Goal: Task Accomplishment & Management: Complete application form

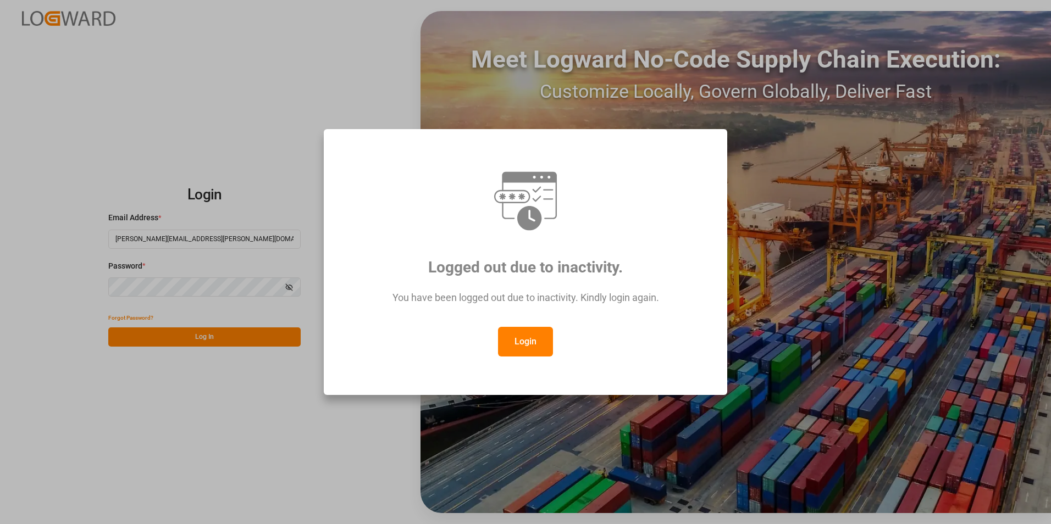
click at [526, 343] on button "Login" at bounding box center [525, 342] width 55 height 30
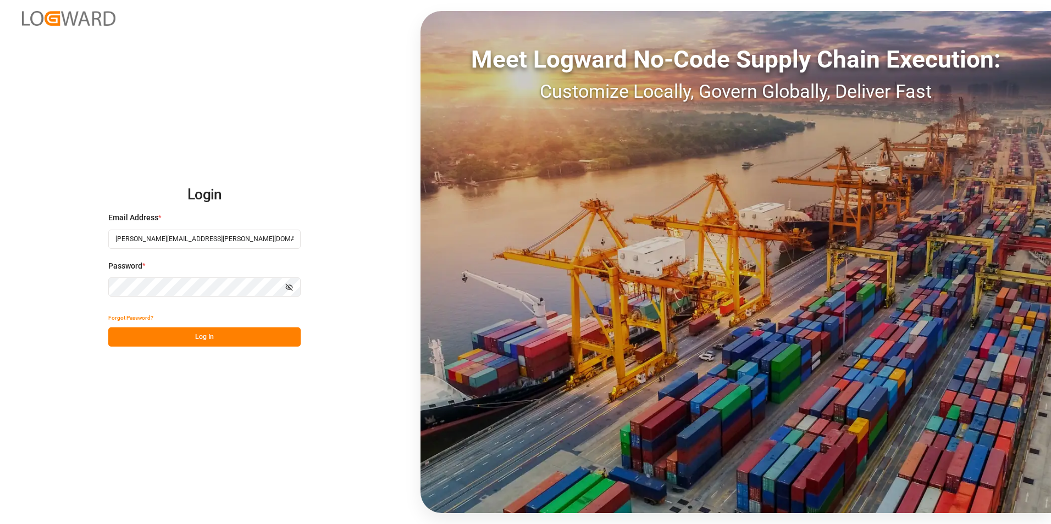
click at [142, 329] on button "Log In" at bounding box center [204, 337] width 192 height 19
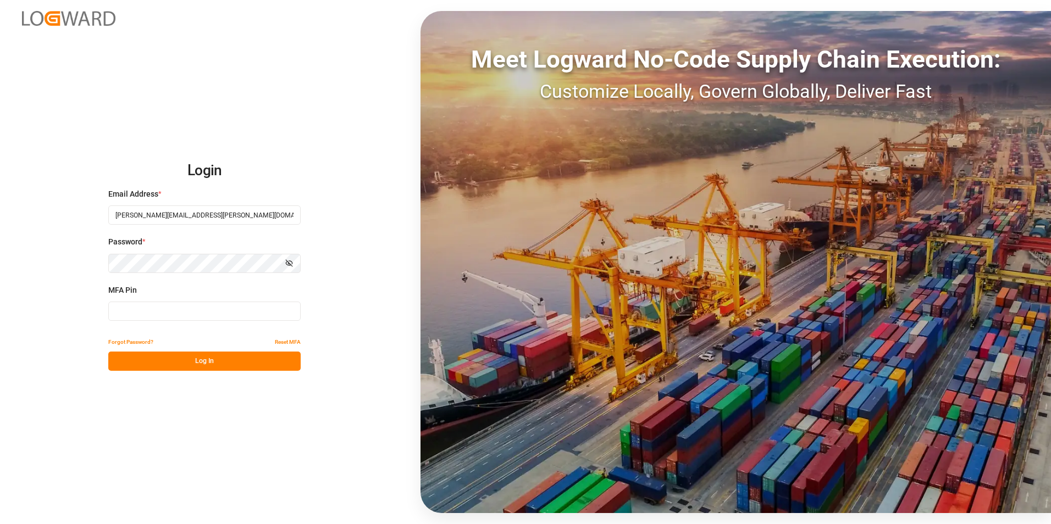
click at [167, 313] on input at bounding box center [204, 311] width 192 height 19
click at [194, 316] on input at bounding box center [204, 311] width 192 height 19
type input "162313"
click at [235, 362] on button "Log In" at bounding box center [204, 361] width 192 height 19
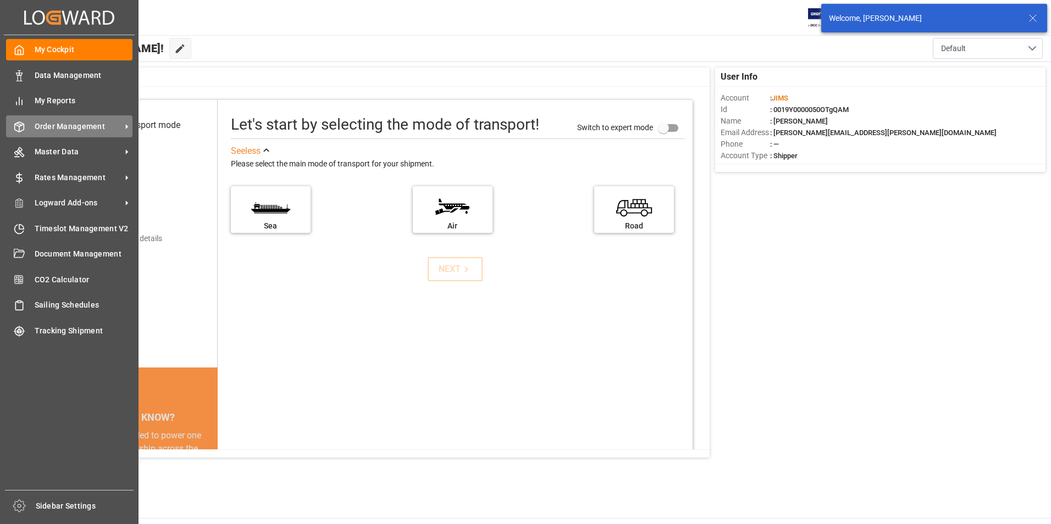
click at [88, 126] on span "Order Management" at bounding box center [78, 127] width 87 height 12
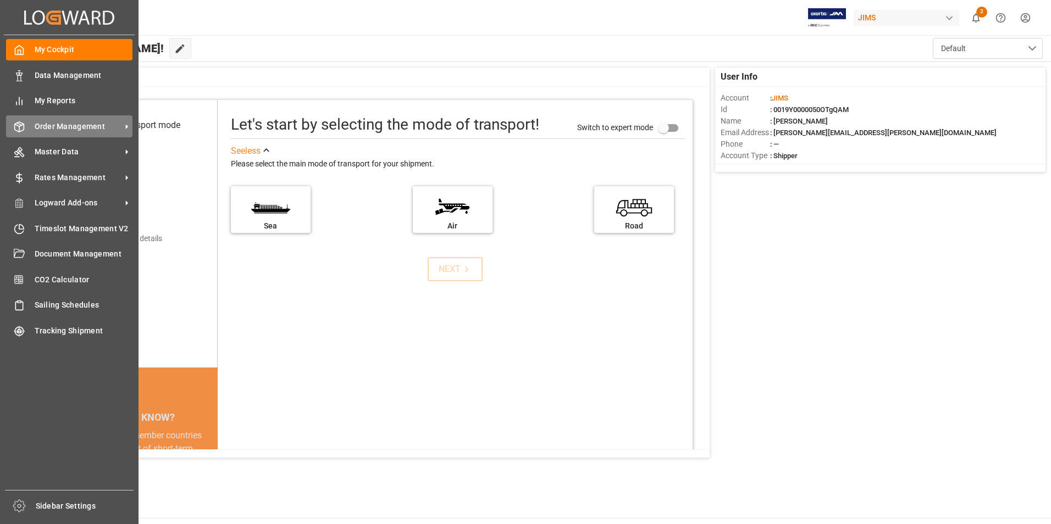
click at [83, 122] on span "Order Management" at bounding box center [78, 127] width 87 height 12
click at [104, 126] on span "Order Management" at bounding box center [78, 127] width 87 height 12
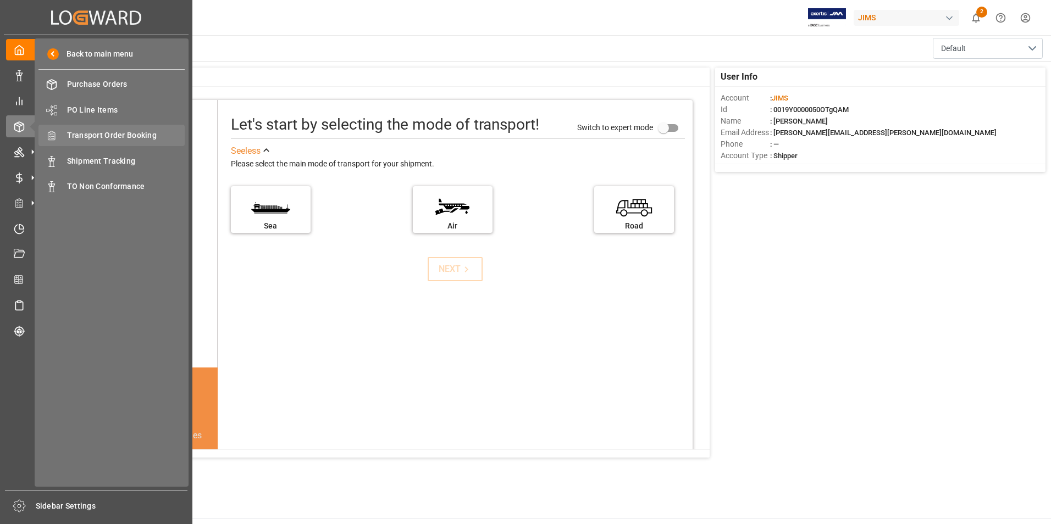
click at [132, 138] on span "Transport Order Booking" at bounding box center [126, 136] width 118 height 12
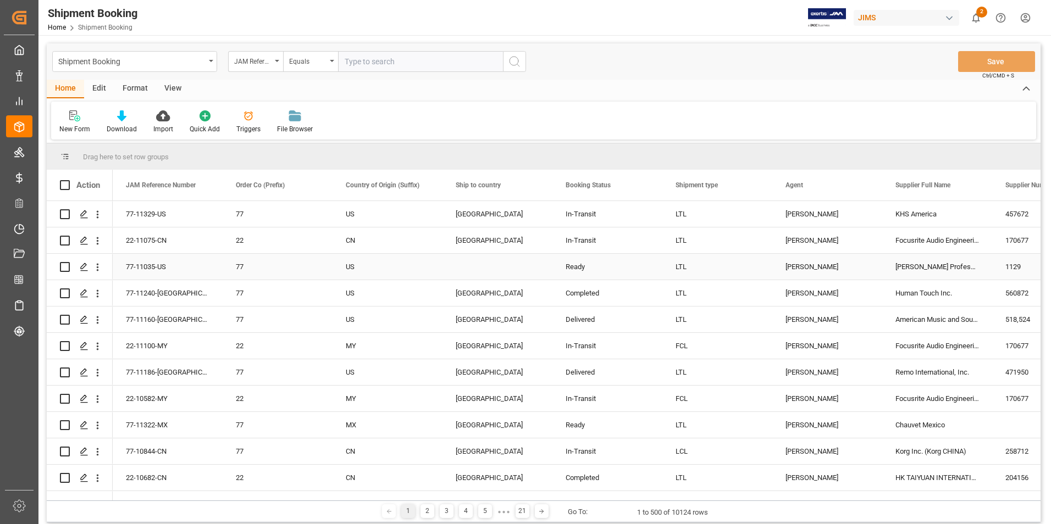
scroll to position [55, 0]
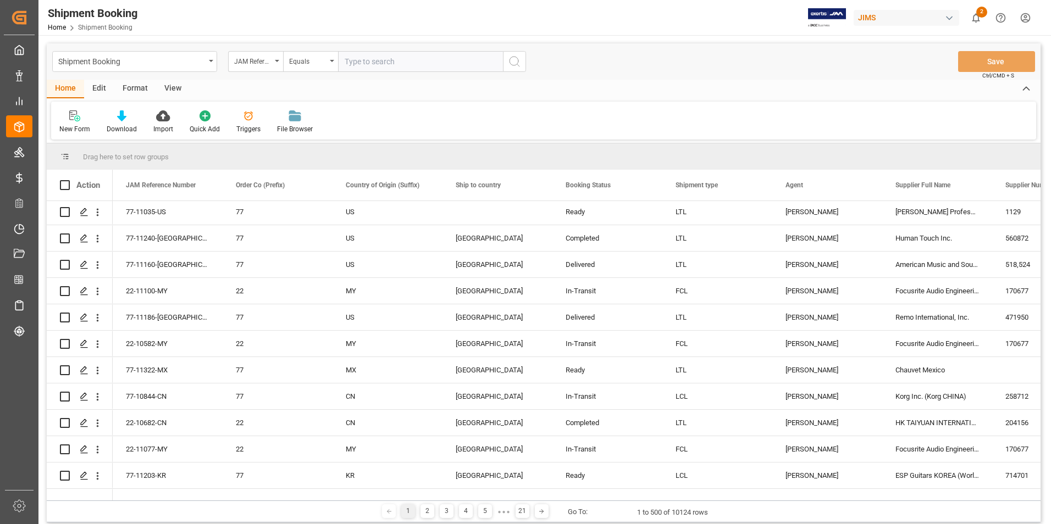
click at [369, 60] on input "text" at bounding box center [420, 61] width 165 height 21
type input "22-11105-CN"
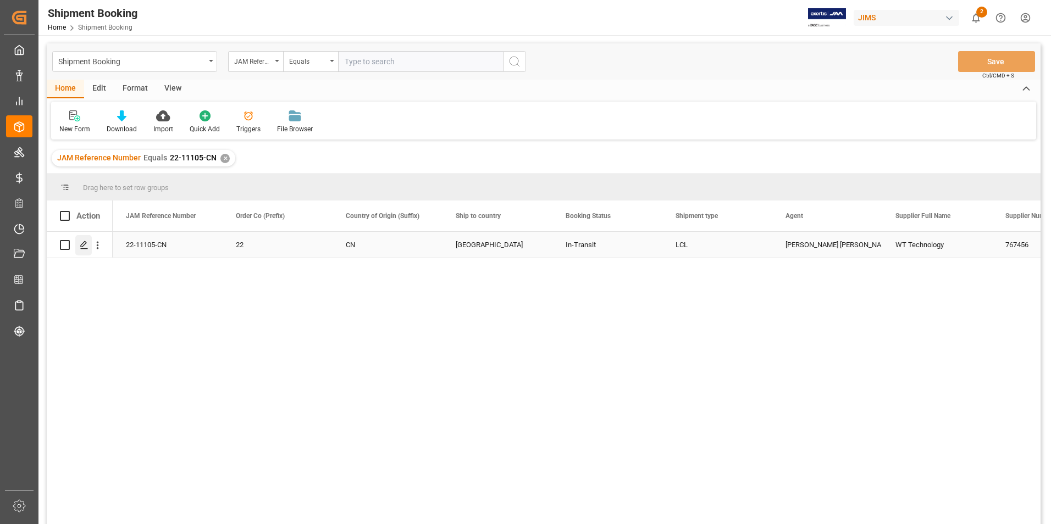
click at [82, 242] on icon "Press SPACE to select this row." at bounding box center [84, 245] width 9 height 9
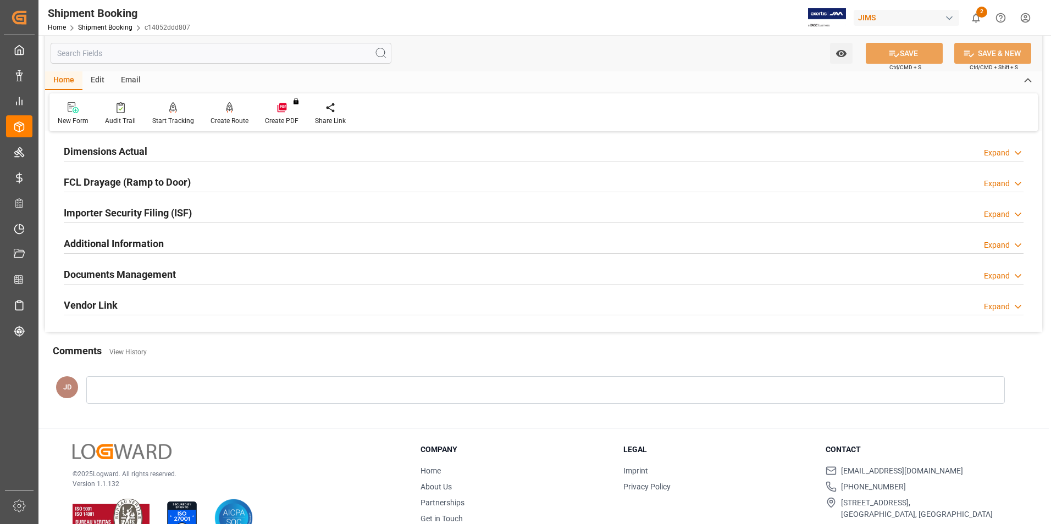
scroll to position [275, 0]
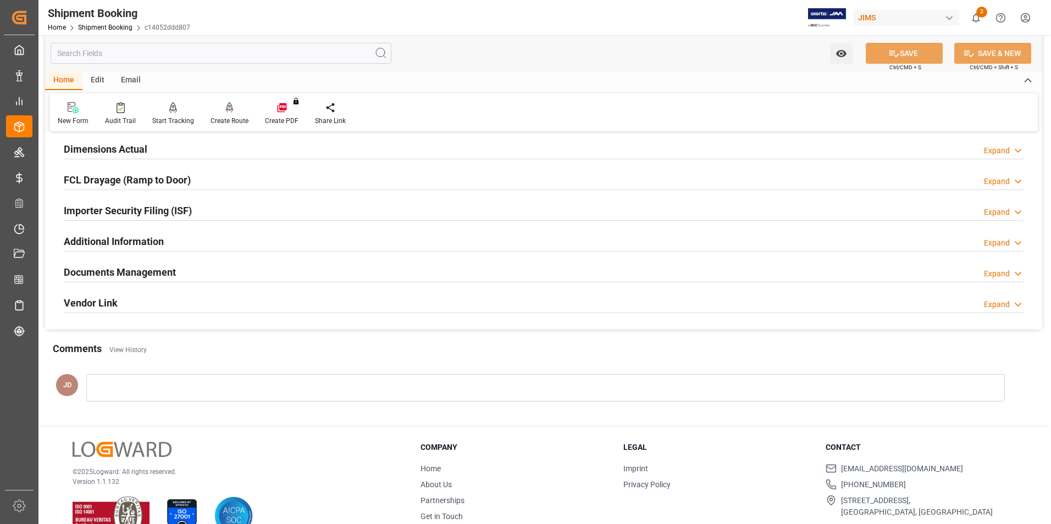
click at [153, 268] on h2 "Documents Management" at bounding box center [120, 272] width 112 height 15
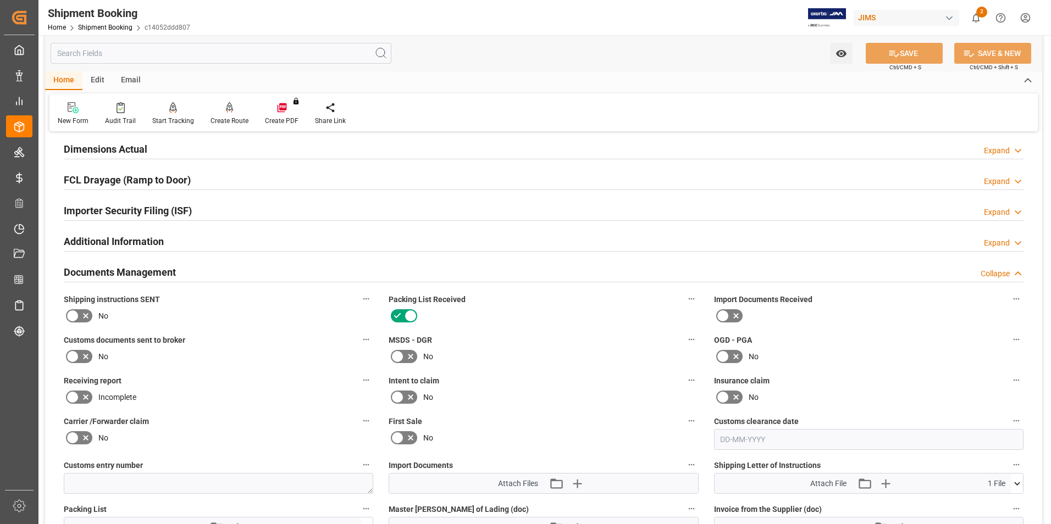
click at [727, 312] on icon at bounding box center [722, 316] width 13 height 13
click at [0, 0] on input "checkbox" at bounding box center [0, 0] width 0 height 0
click at [85, 355] on icon at bounding box center [85, 357] width 5 height 5
click at [0, 0] on input "checkbox" at bounding box center [0, 0] width 0 height 0
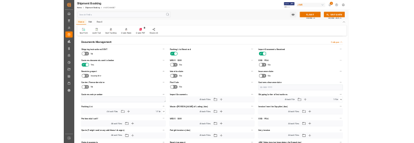
scroll to position [495, 0]
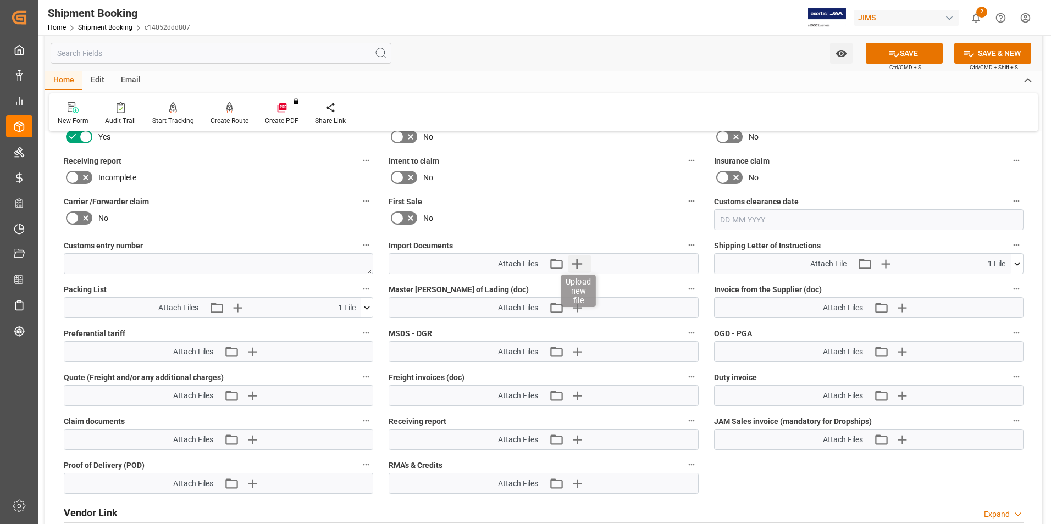
click at [579, 262] on icon "button" at bounding box center [577, 264] width 18 height 18
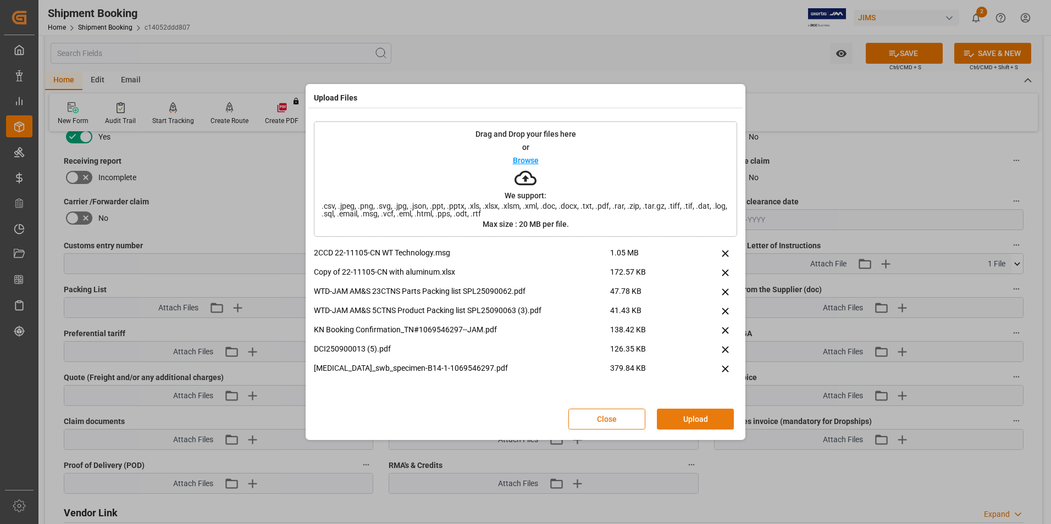
click at [685, 419] on button "Upload" at bounding box center [695, 419] width 77 height 21
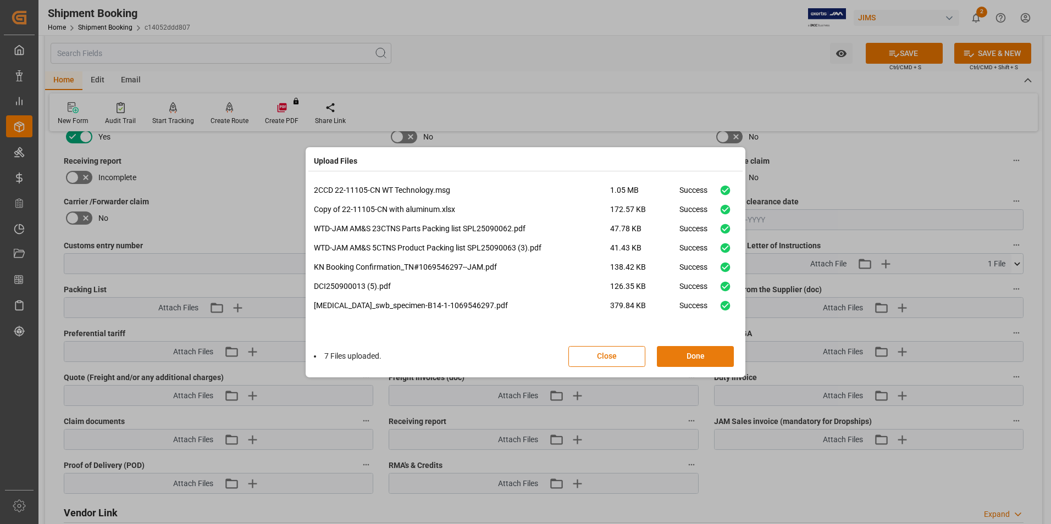
click at [700, 357] on button "Done" at bounding box center [695, 356] width 77 height 21
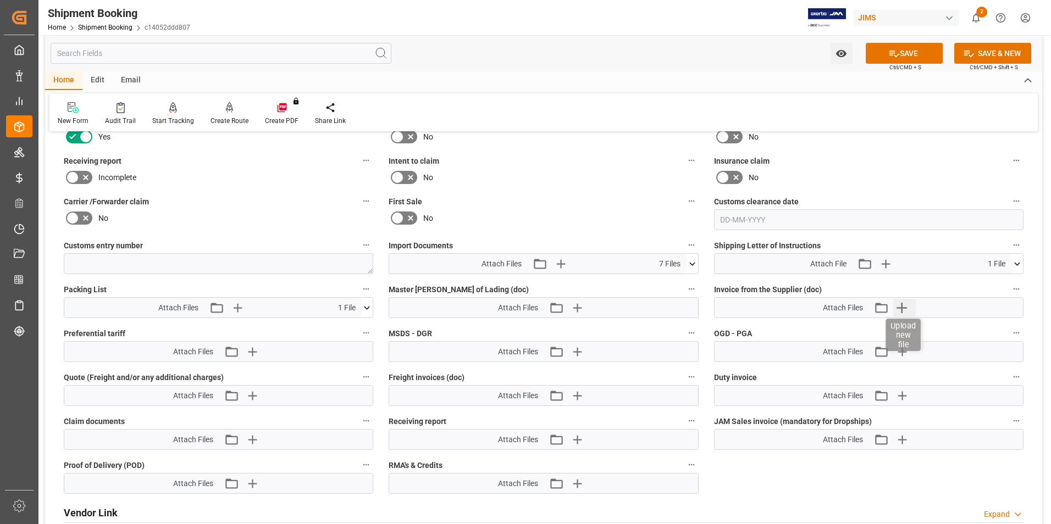
click at [906, 307] on icon "button" at bounding box center [902, 308] width 10 height 10
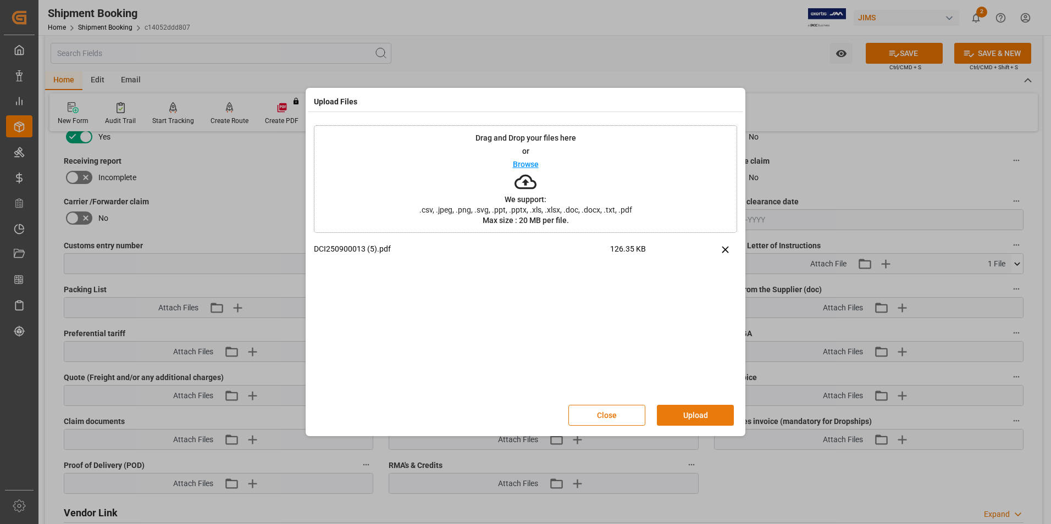
click at [694, 413] on button "Upload" at bounding box center [695, 415] width 77 height 21
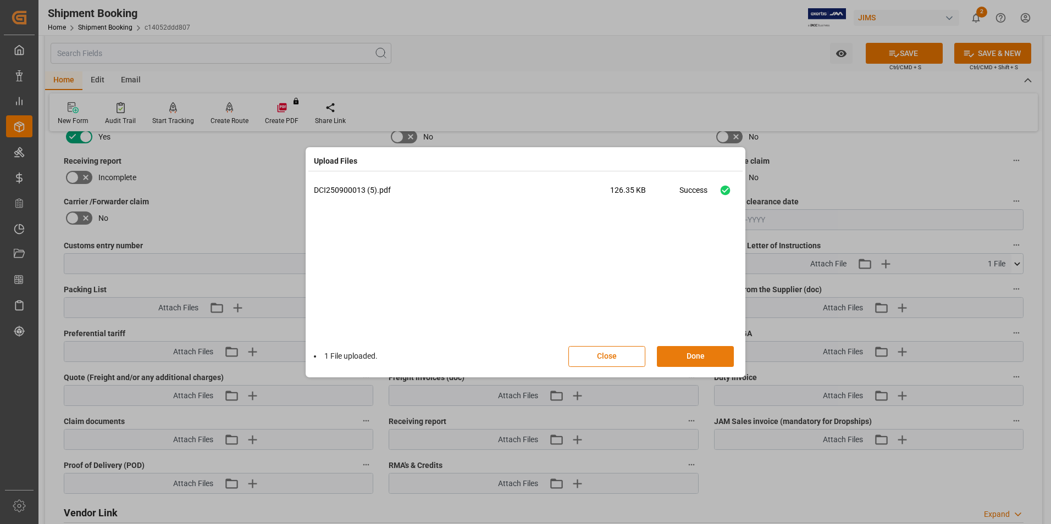
click at [681, 357] on button "Done" at bounding box center [695, 356] width 77 height 21
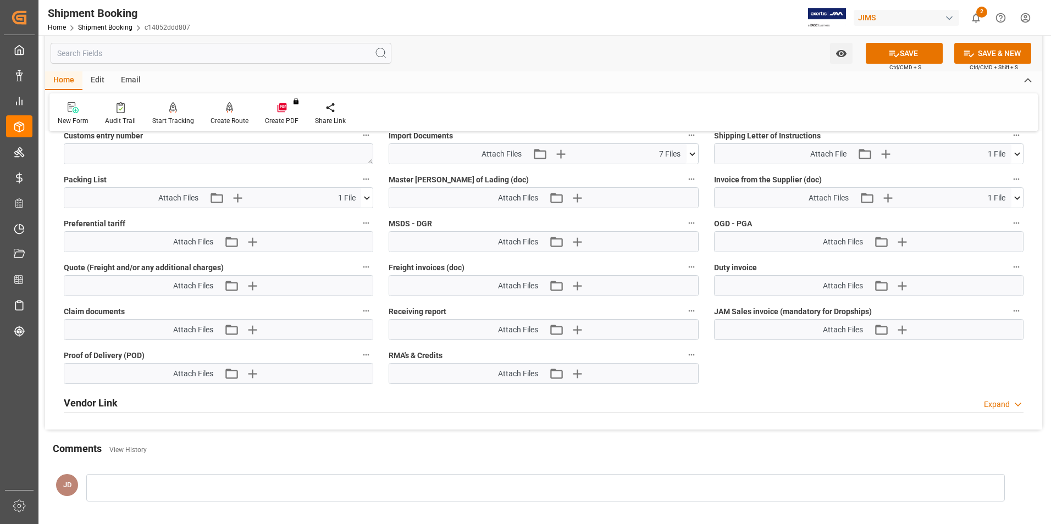
scroll to position [550, 0]
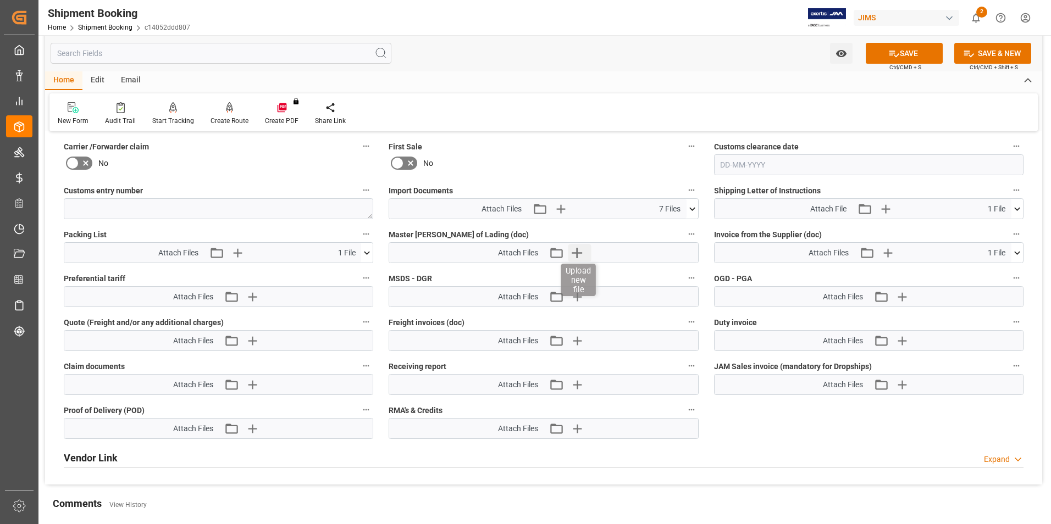
click at [576, 251] on icon "button" at bounding box center [577, 253] width 18 height 18
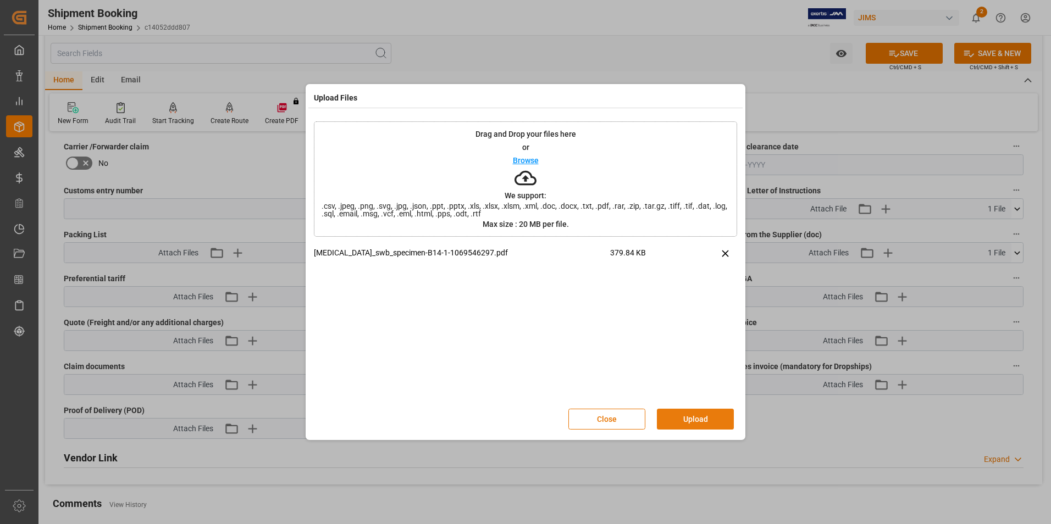
click at [688, 421] on button "Upload" at bounding box center [695, 419] width 77 height 21
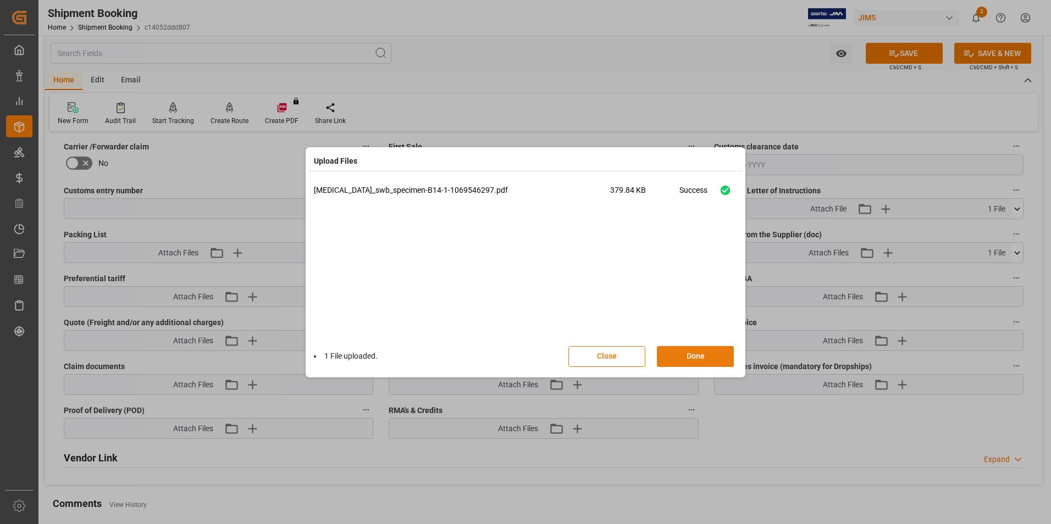
click at [698, 358] on button "Done" at bounding box center [695, 356] width 77 height 21
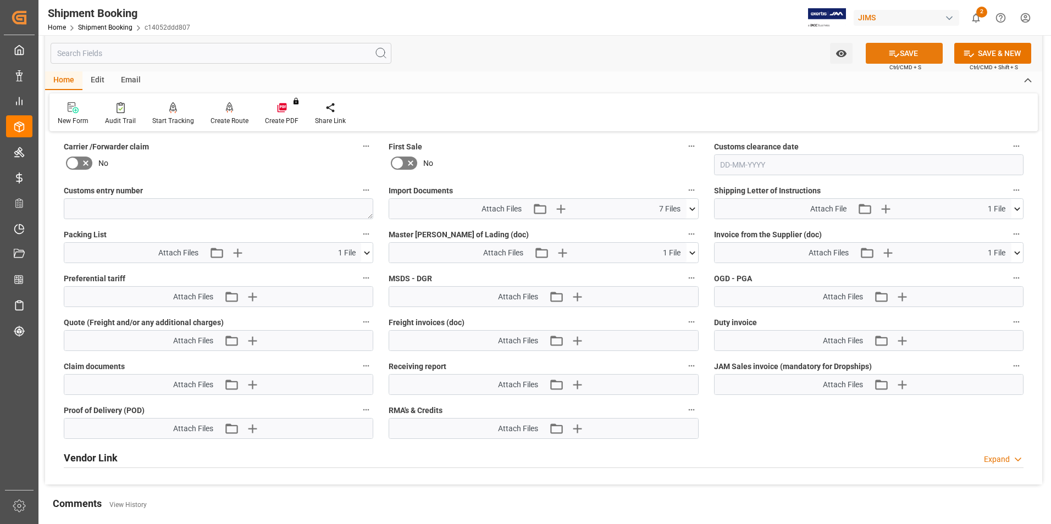
click at [911, 54] on button "SAVE" at bounding box center [904, 53] width 77 height 21
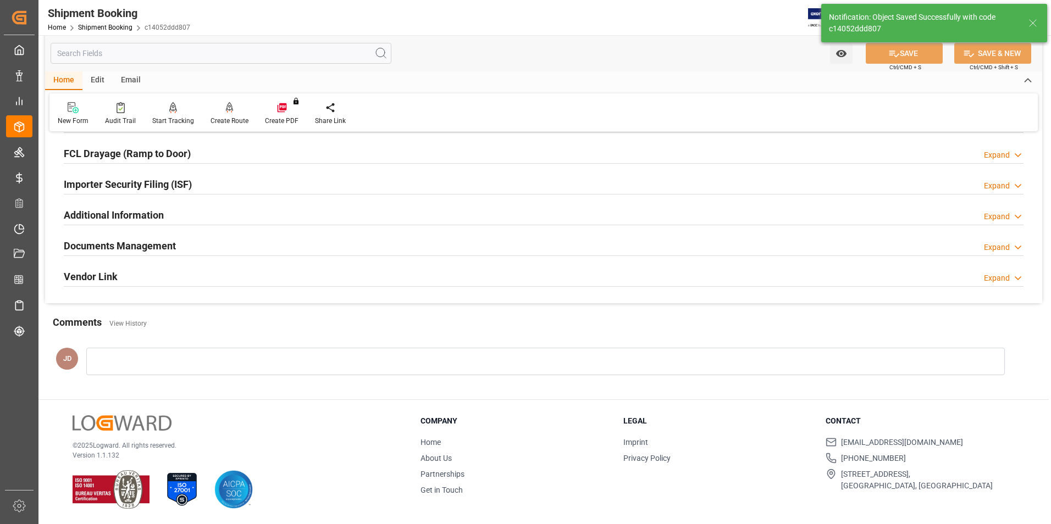
scroll to position [120, 0]
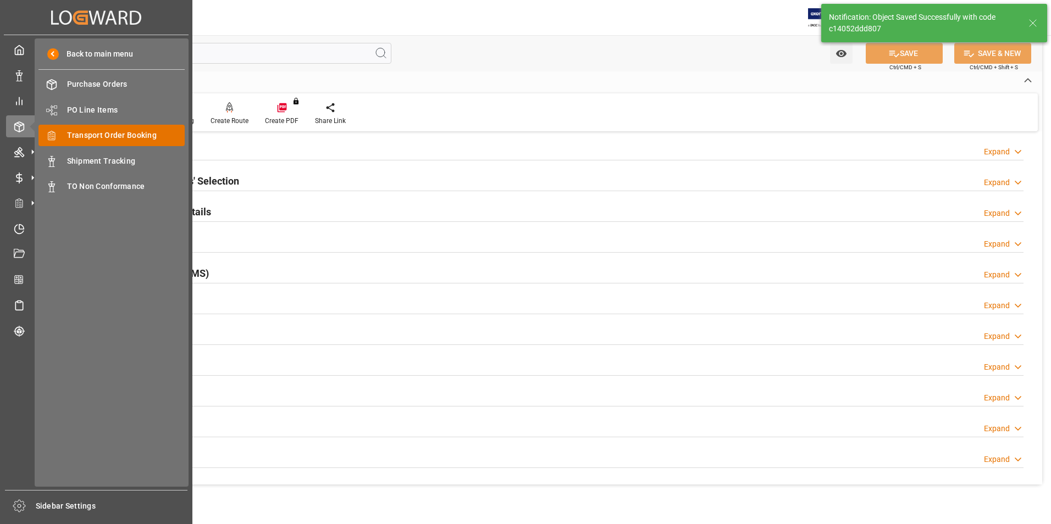
click at [114, 129] on div "Transport Order Booking Transport Order Booking" at bounding box center [111, 135] width 146 height 21
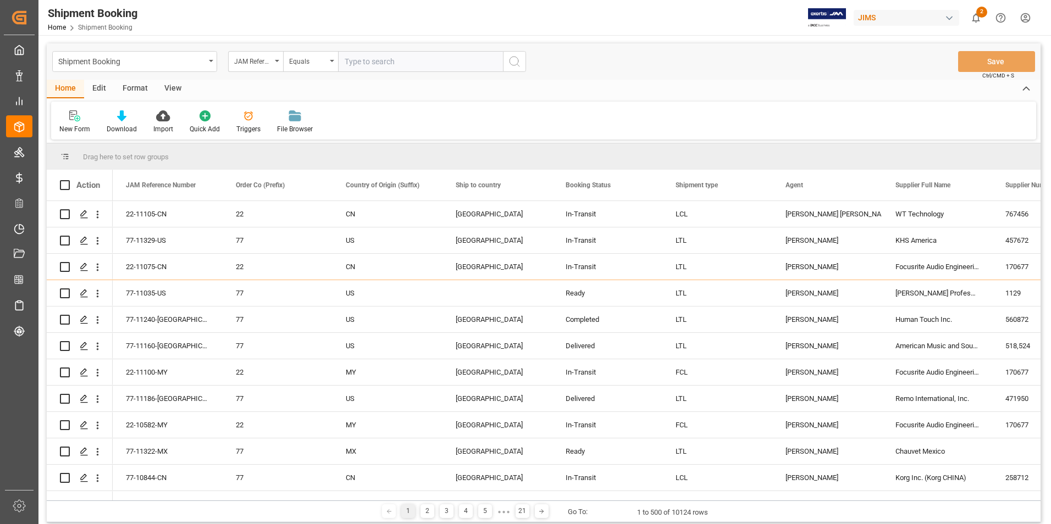
click at [418, 54] on input "text" at bounding box center [420, 61] width 165 height 21
click at [417, 59] on input "text" at bounding box center [420, 61] width 165 height 21
paste input "22-11238-TW"
type input "22-11238-TW"
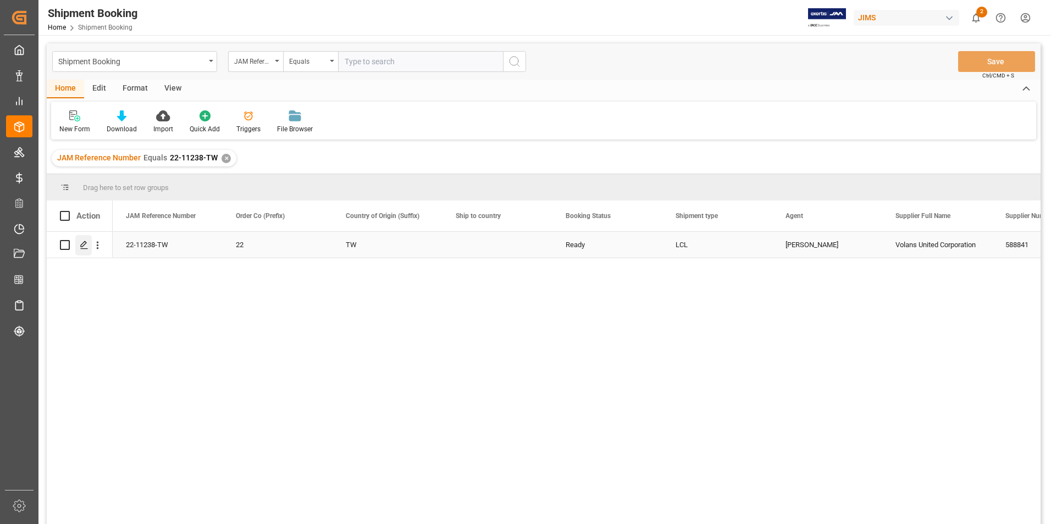
click at [81, 242] on icon "Press SPACE to select this row." at bounding box center [84, 245] width 9 height 9
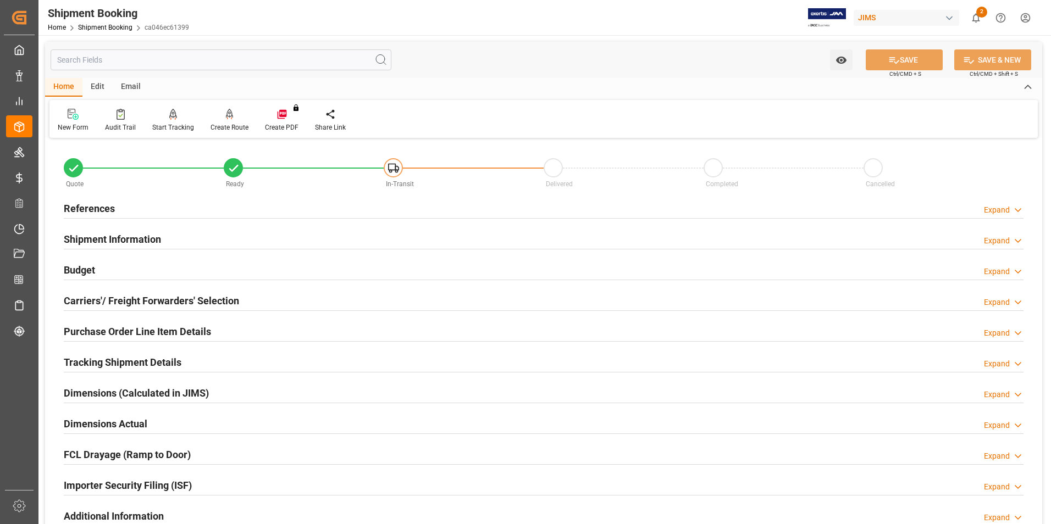
click at [94, 234] on h2 "Shipment Information" at bounding box center [112, 239] width 97 height 15
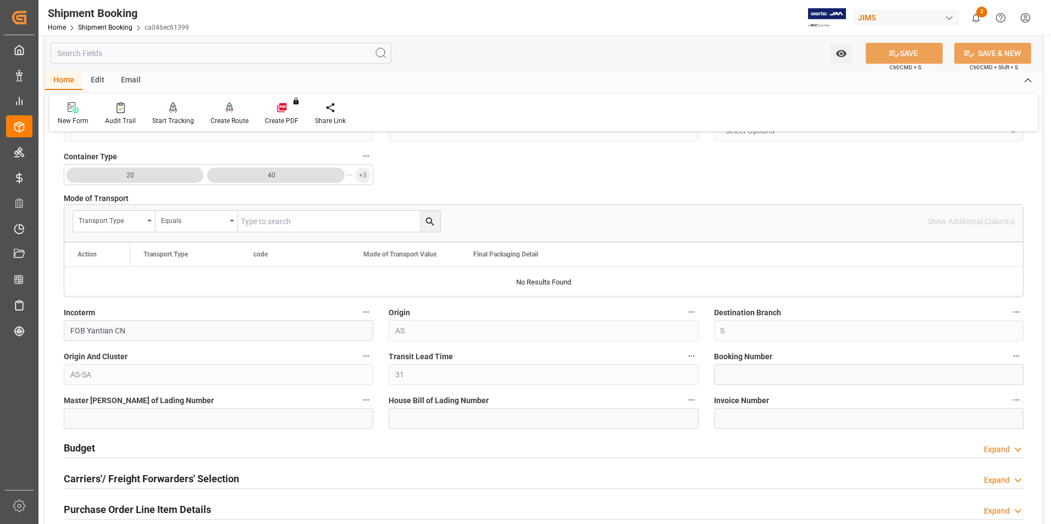
scroll to position [275, 0]
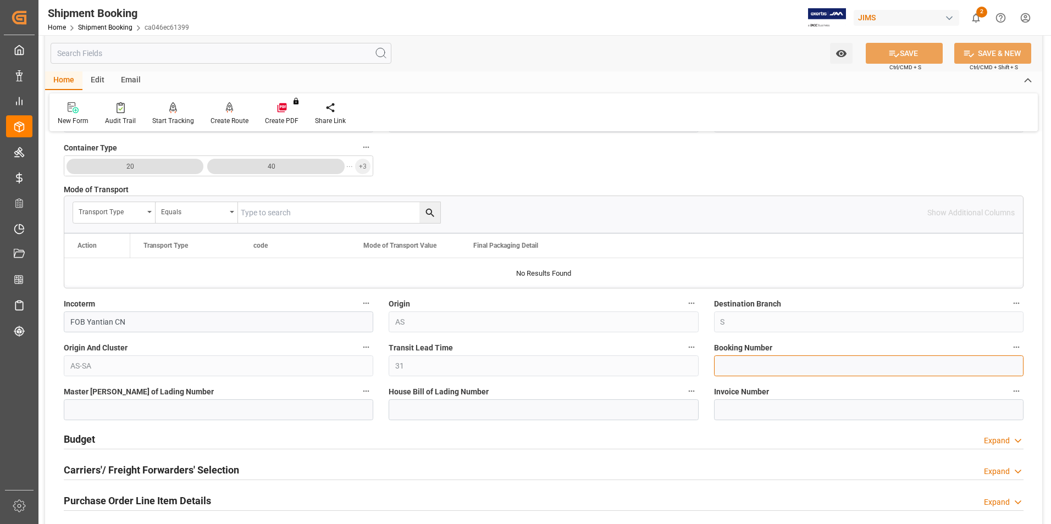
click at [742, 369] on input at bounding box center [869, 366] width 310 height 21
paste input "884683914178"
type input "884683914178"
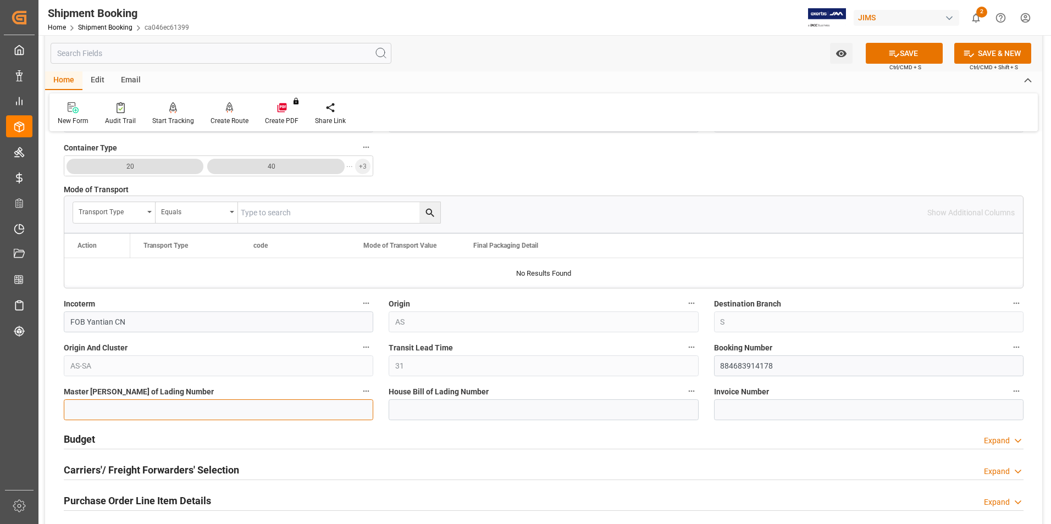
click at [246, 407] on input at bounding box center [219, 410] width 310 height 21
paste input "884683914178"
type input "884683914178"
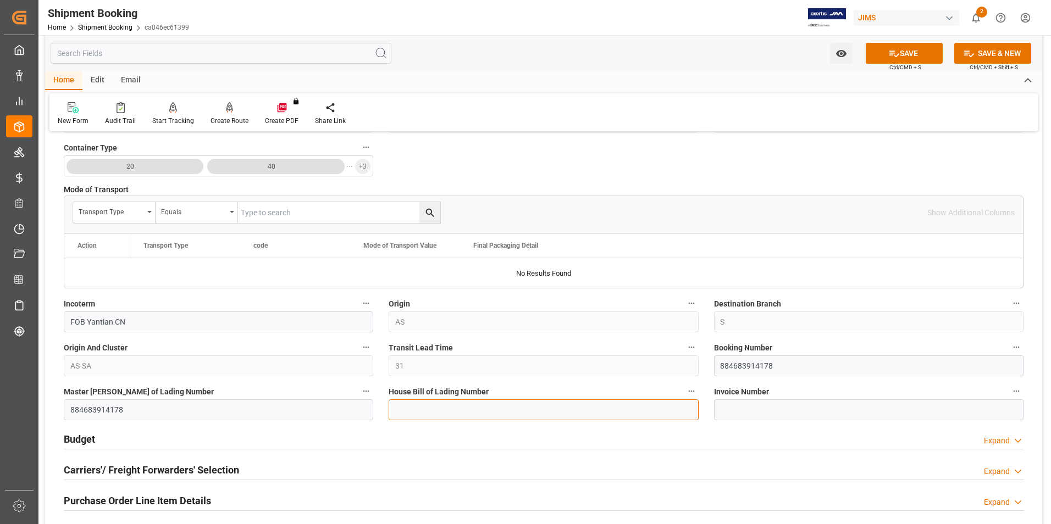
click at [415, 412] on input at bounding box center [544, 410] width 310 height 21
paste input "884683914178"
type input "884683914178"
click at [898, 49] on button "SAVE" at bounding box center [904, 53] width 77 height 21
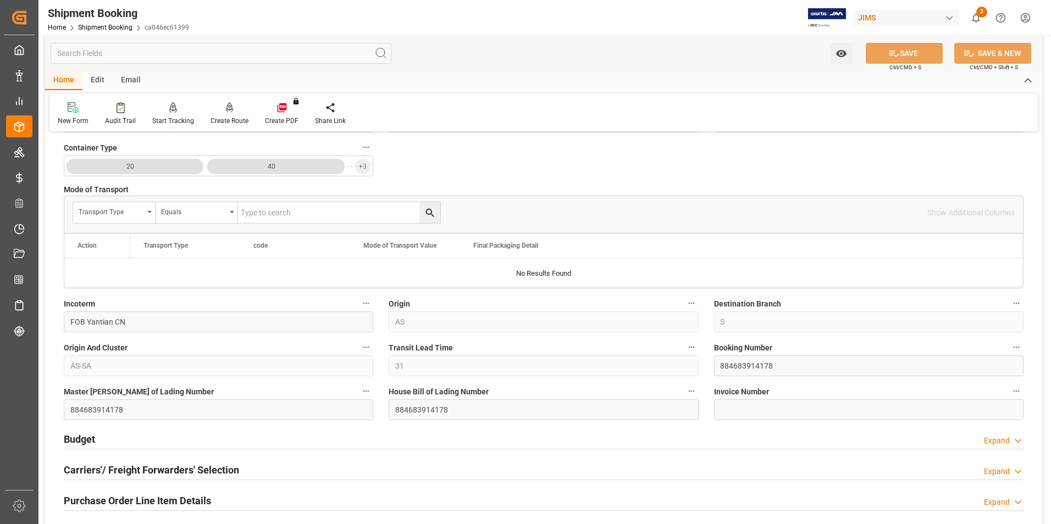
click at [89, 434] on h2 "Budget" at bounding box center [79, 439] width 31 height 15
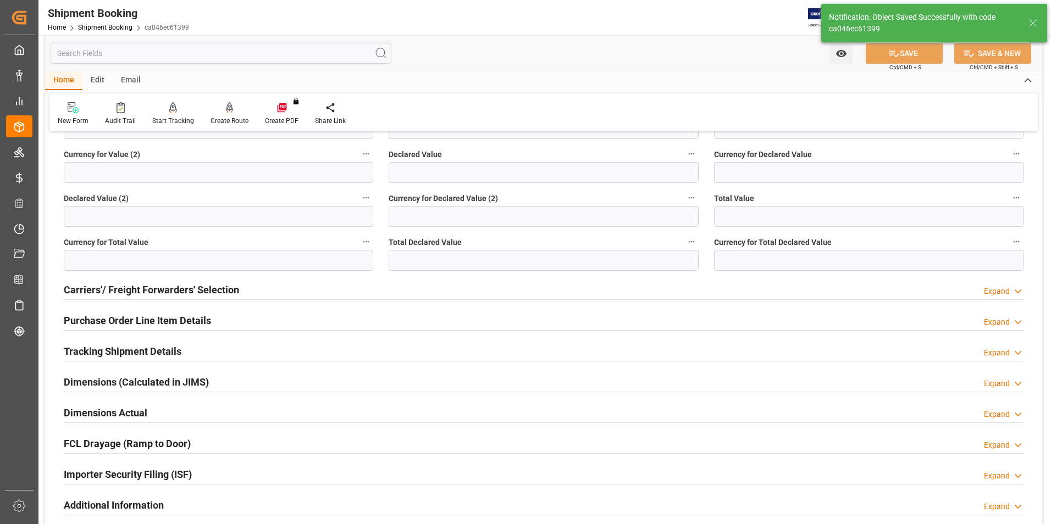
scroll to position [0, 0]
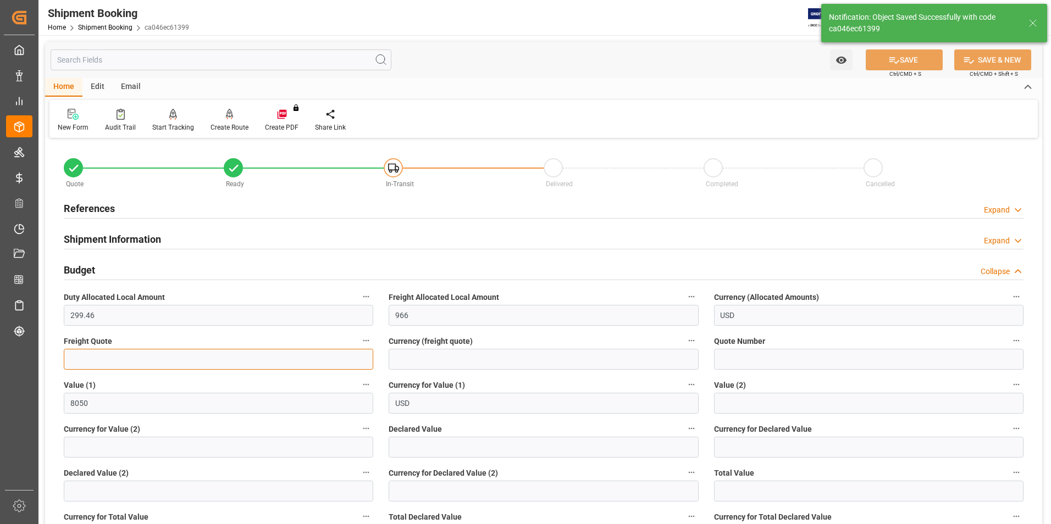
drag, startPoint x: 89, startPoint y: 433, endPoint x: 79, endPoint y: 357, distance: 76.5
click at [79, 357] on input "text" at bounding box center [219, 359] width 310 height 21
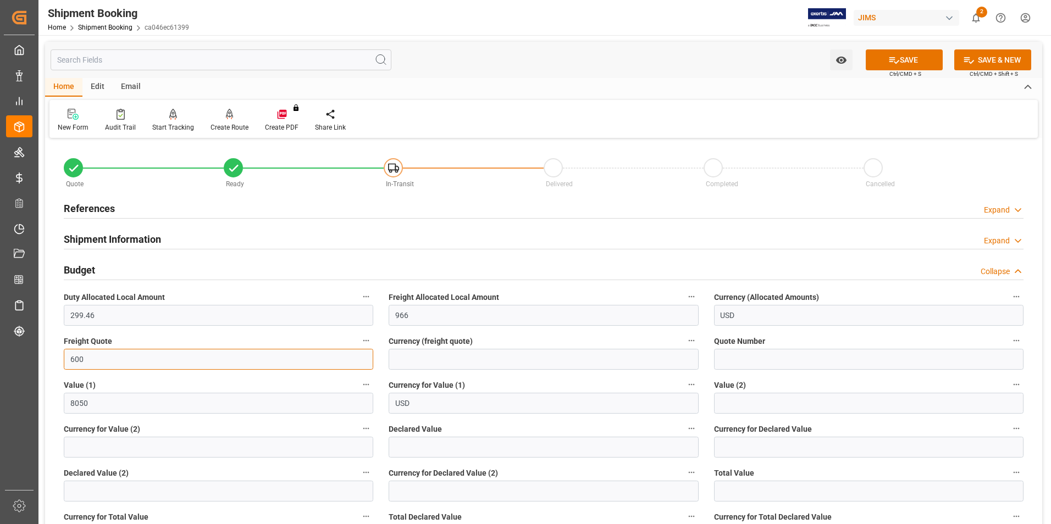
type input "600"
click at [432, 358] on input at bounding box center [544, 359] width 310 height 21
type input "usd"
click at [426, 448] on input "text" at bounding box center [544, 447] width 310 height 21
click at [439, 449] on input "text" at bounding box center [544, 447] width 310 height 21
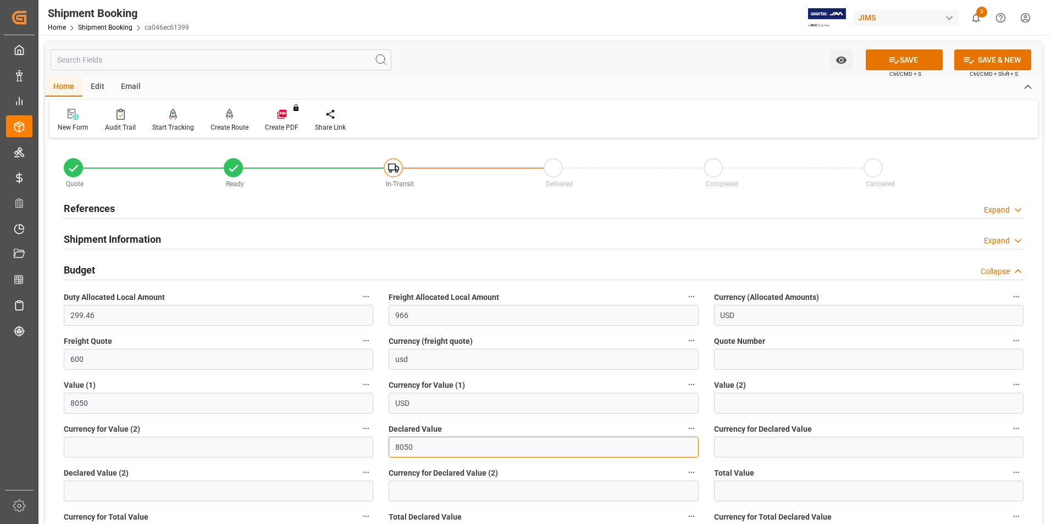
type input "8050"
click at [752, 442] on input at bounding box center [869, 447] width 310 height 21
type input "usd"
click at [912, 57] on button "SAVE" at bounding box center [904, 59] width 77 height 21
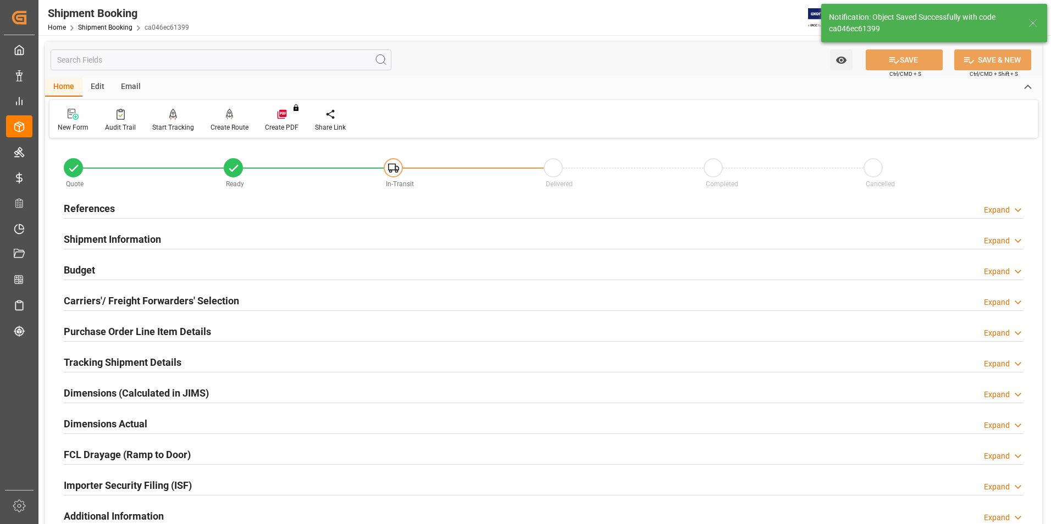
click at [99, 297] on h2 "Carriers'/ Freight Forwarders' Selection" at bounding box center [151, 301] width 175 height 15
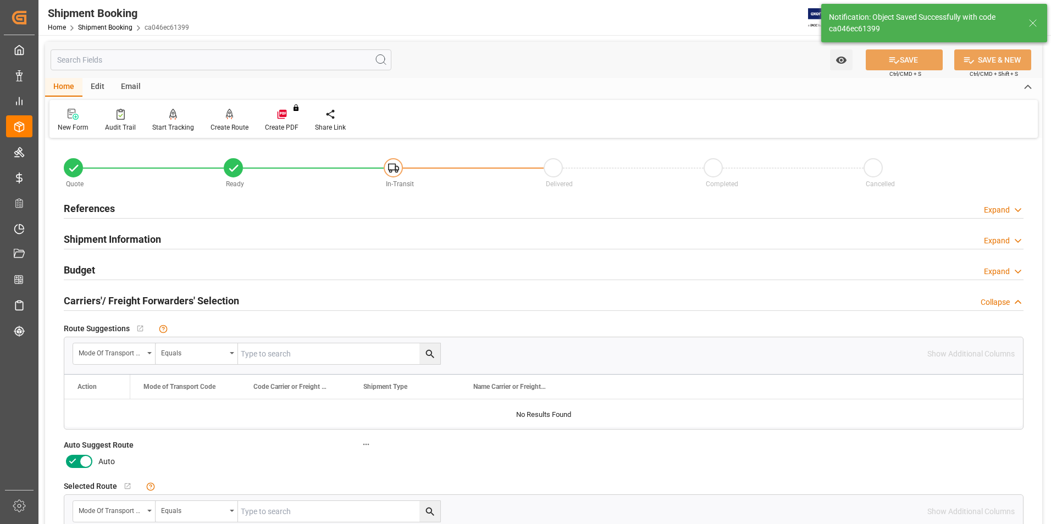
click at [71, 461] on icon at bounding box center [72, 461] width 13 height 13
click at [0, 0] on input "checkbox" at bounding box center [0, 0] width 0 height 0
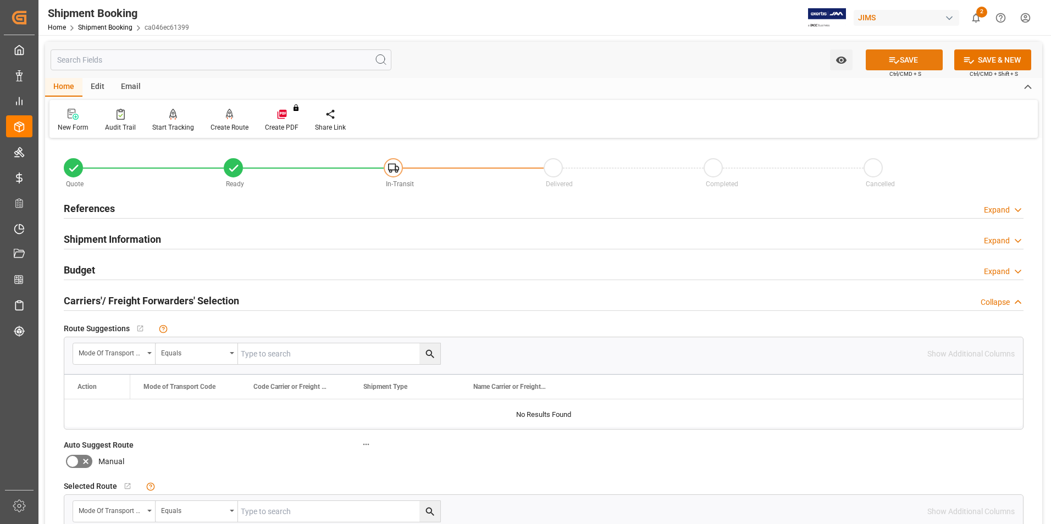
click at [913, 56] on button "SAVE" at bounding box center [904, 59] width 77 height 21
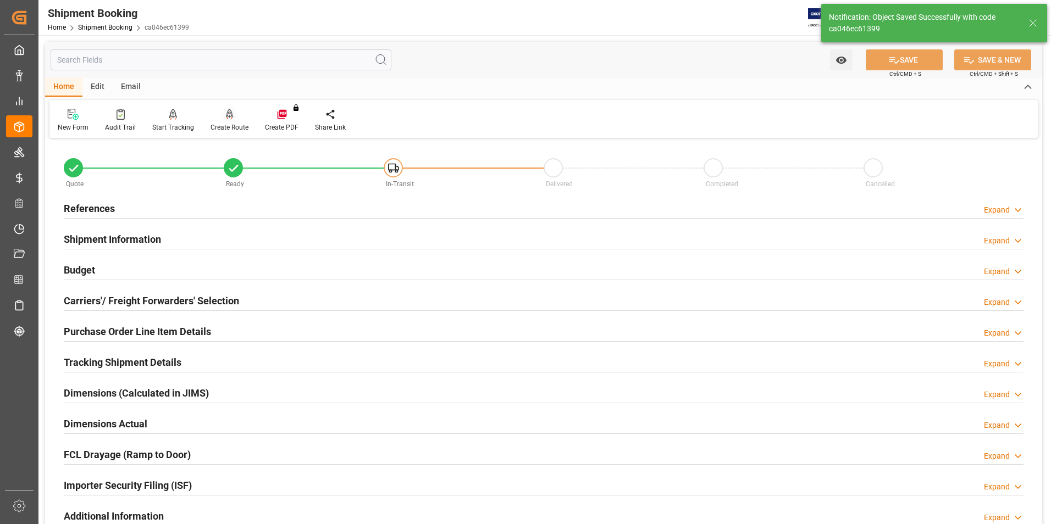
click at [224, 127] on div "Create Route" at bounding box center [230, 128] width 38 height 10
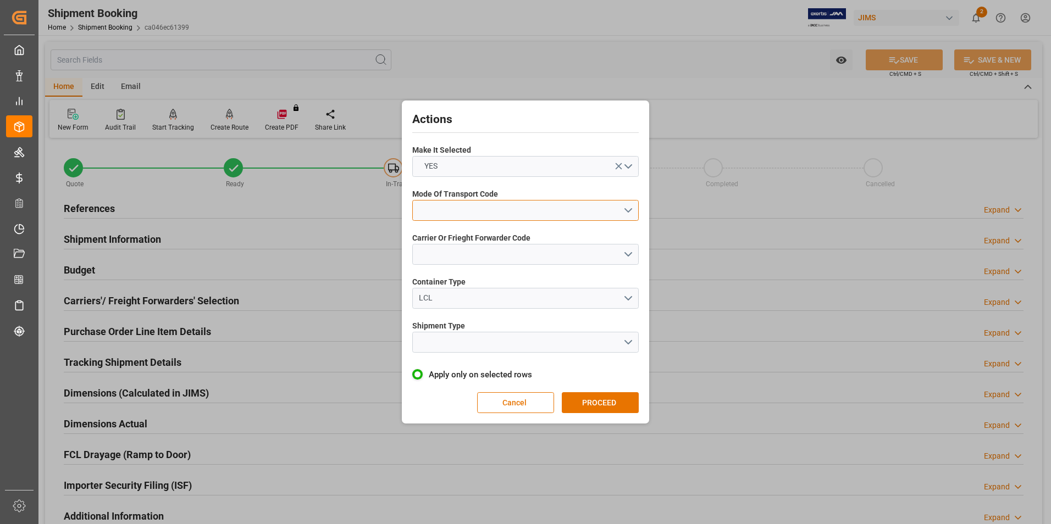
click at [487, 206] on button "open menu" at bounding box center [525, 210] width 227 height 21
click at [485, 236] on div "2- COURIER AIR" at bounding box center [525, 236] width 225 height 23
click at [493, 262] on button "open menu" at bounding box center [525, 254] width 227 height 21
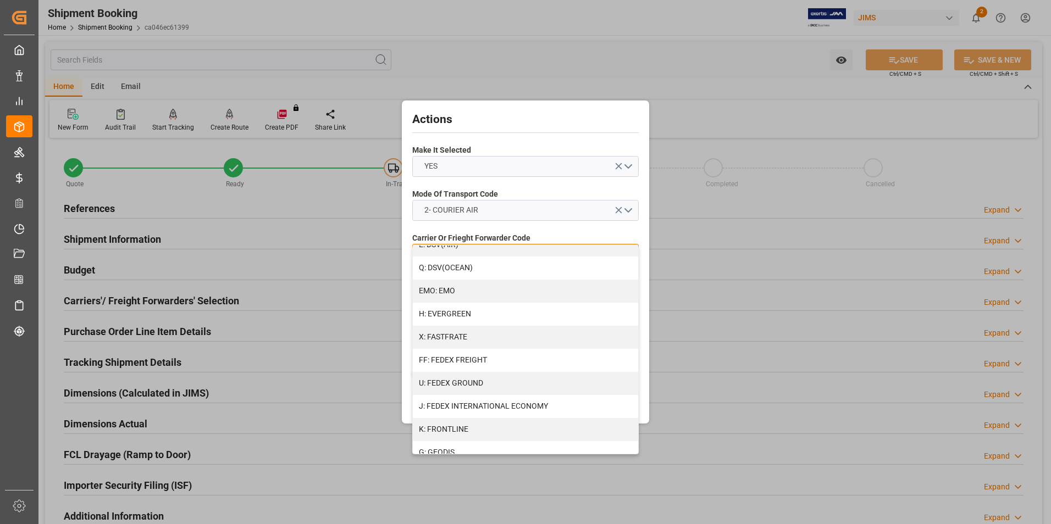
scroll to position [275, 0]
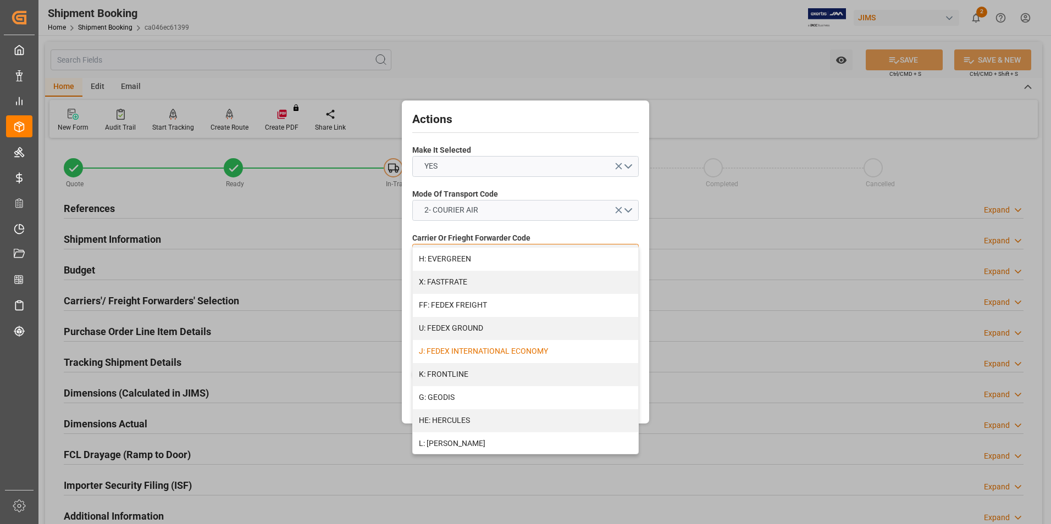
click at [500, 352] on div "J: FEDEX INTERNATIONAL ECONOMY" at bounding box center [525, 351] width 225 height 23
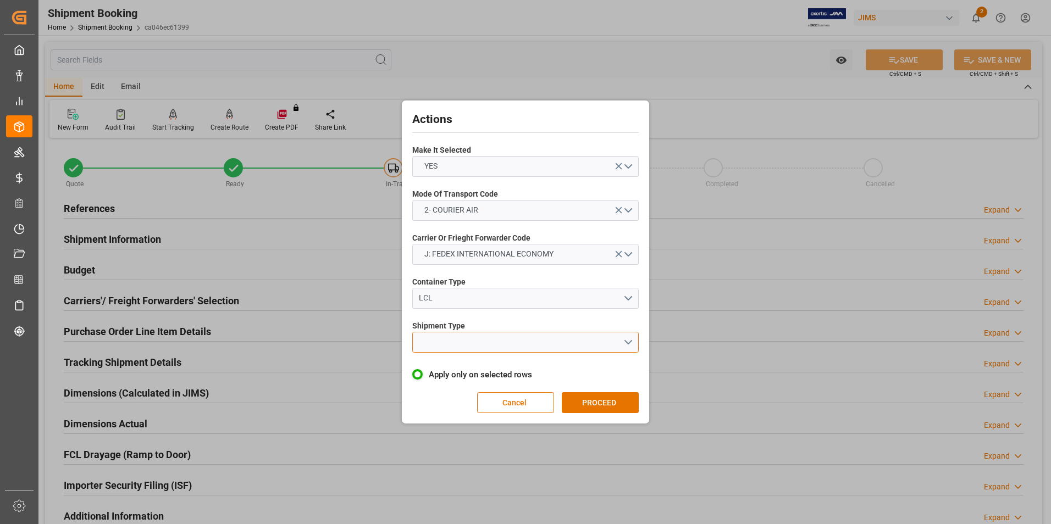
click at [494, 342] on button "open menu" at bounding box center [525, 342] width 227 height 21
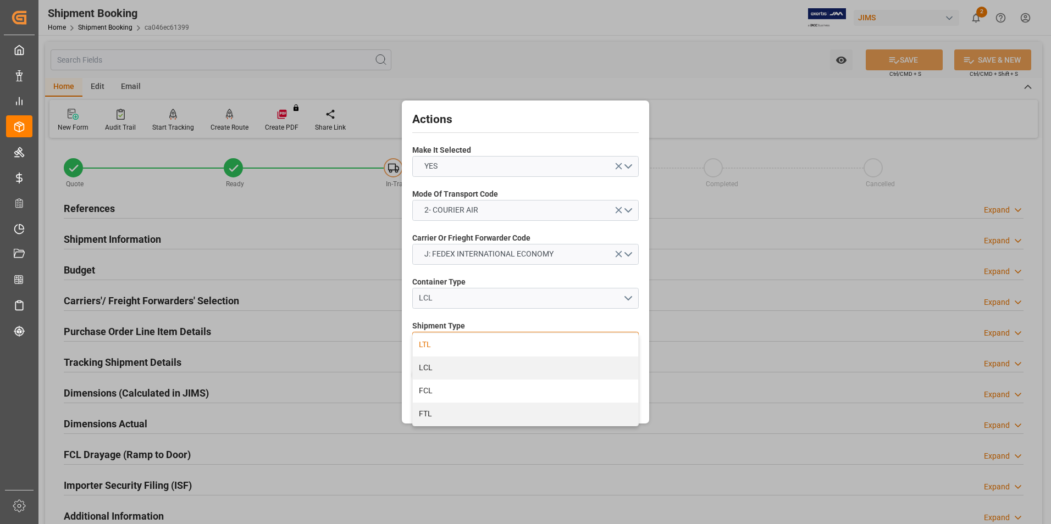
click at [492, 341] on div "LTL" at bounding box center [525, 345] width 225 height 23
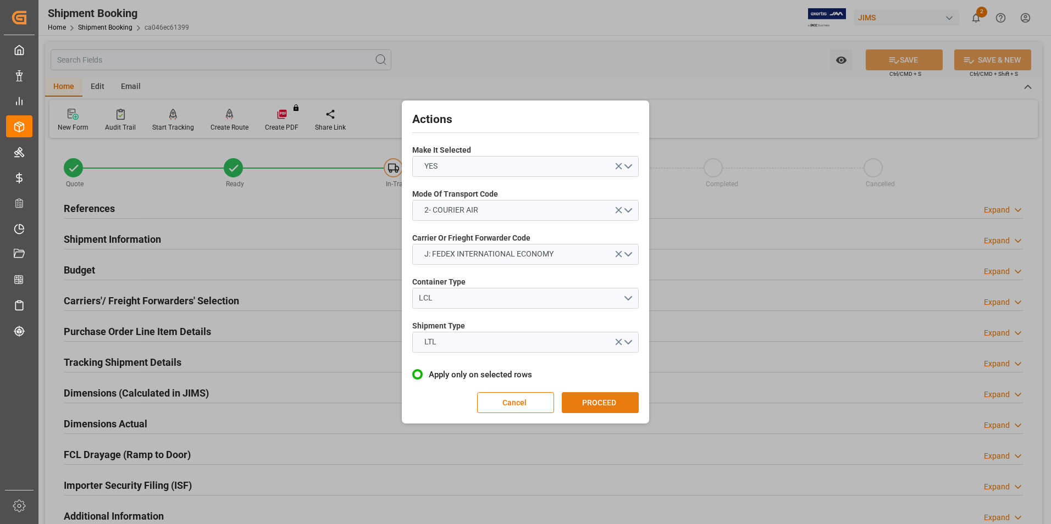
click at [606, 407] on button "PROCEED" at bounding box center [600, 403] width 77 height 21
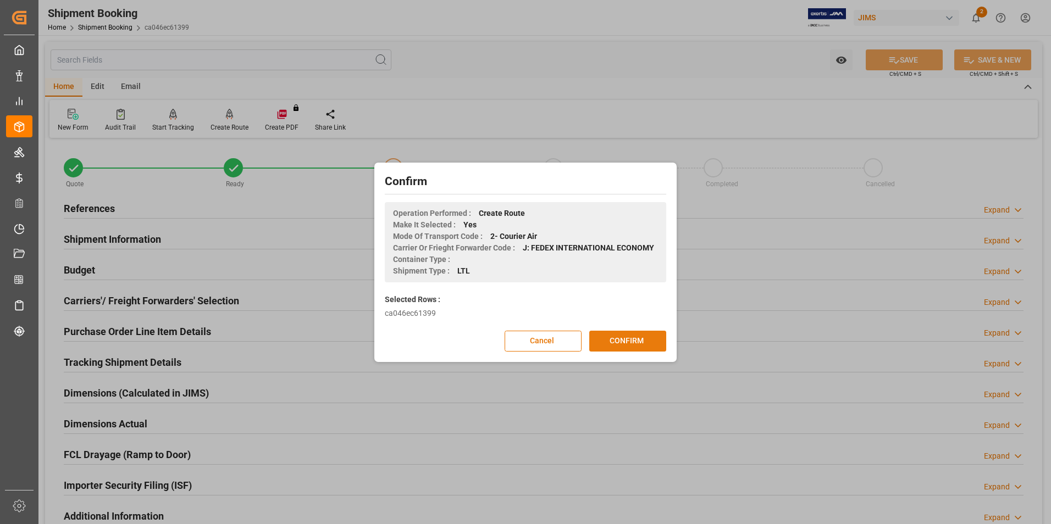
click at [620, 338] on button "CONFIRM" at bounding box center [627, 341] width 77 height 21
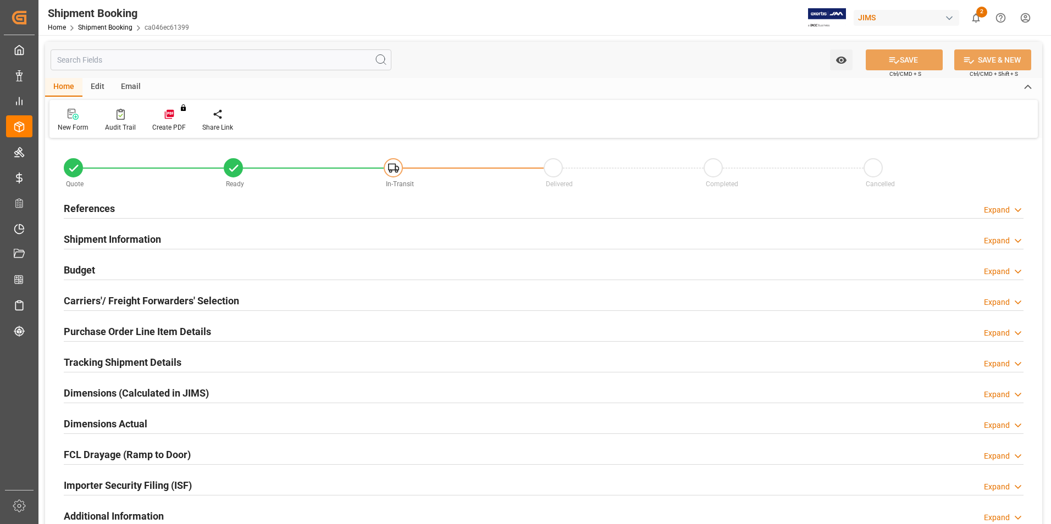
type input "0"
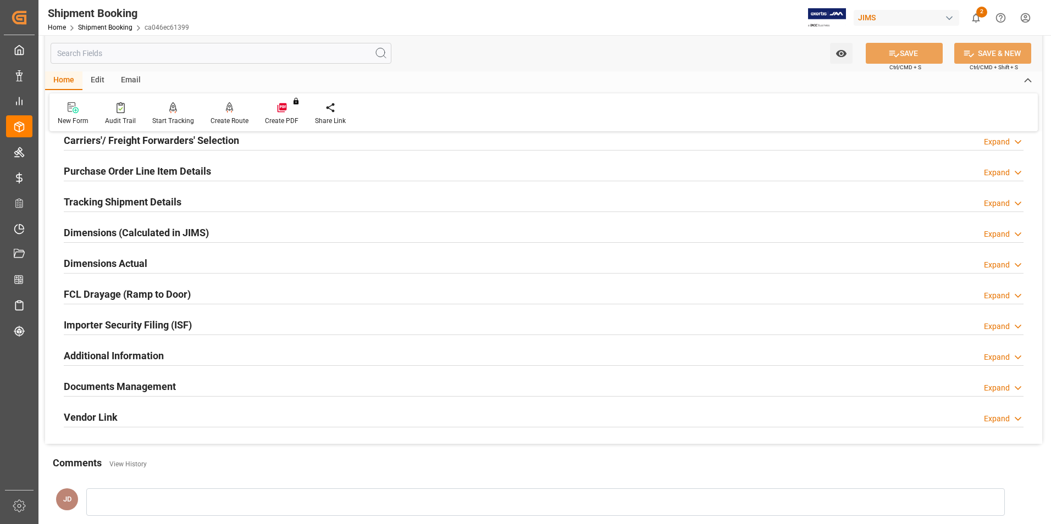
scroll to position [165, 0]
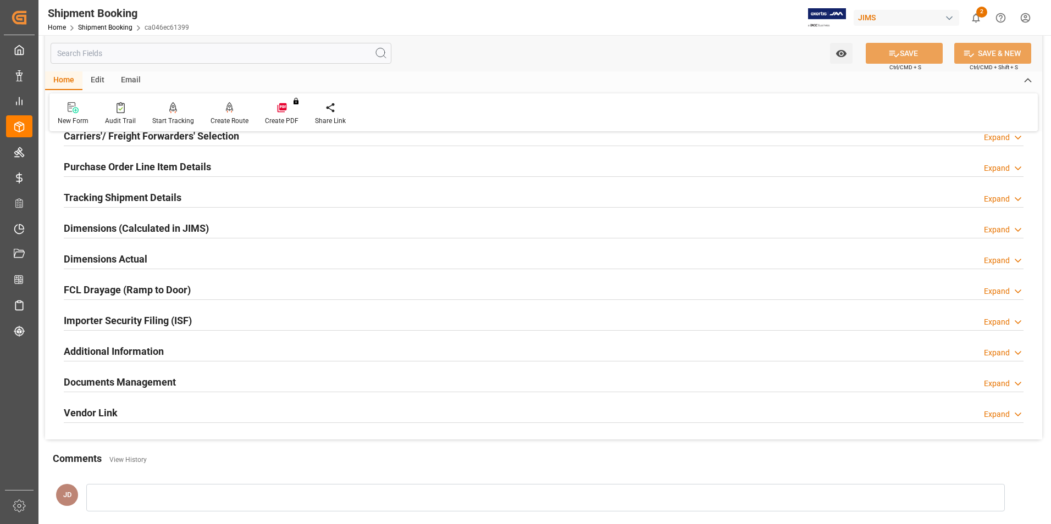
click at [97, 255] on h2 "Dimensions Actual" at bounding box center [106, 259] width 84 height 15
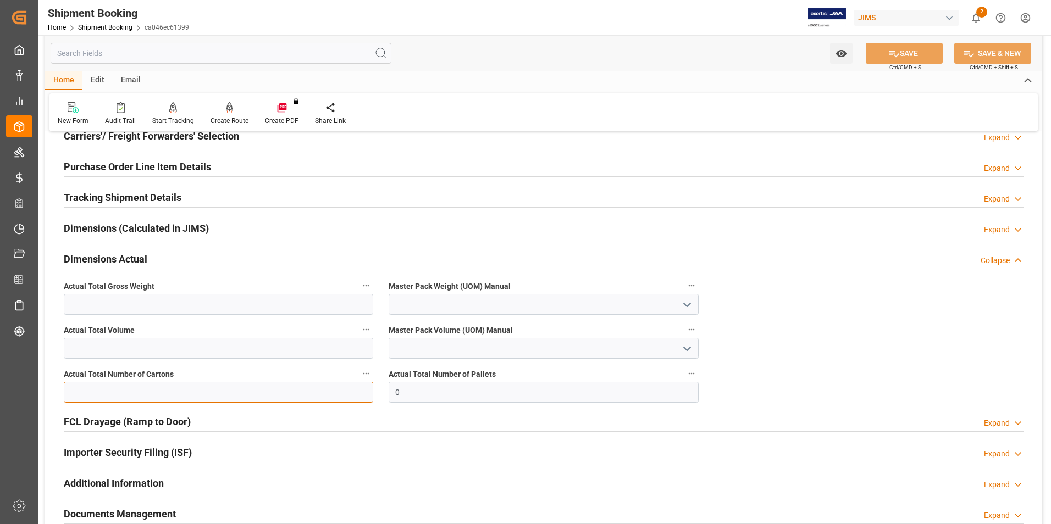
click at [110, 386] on input "text" at bounding box center [219, 392] width 310 height 21
type input "3"
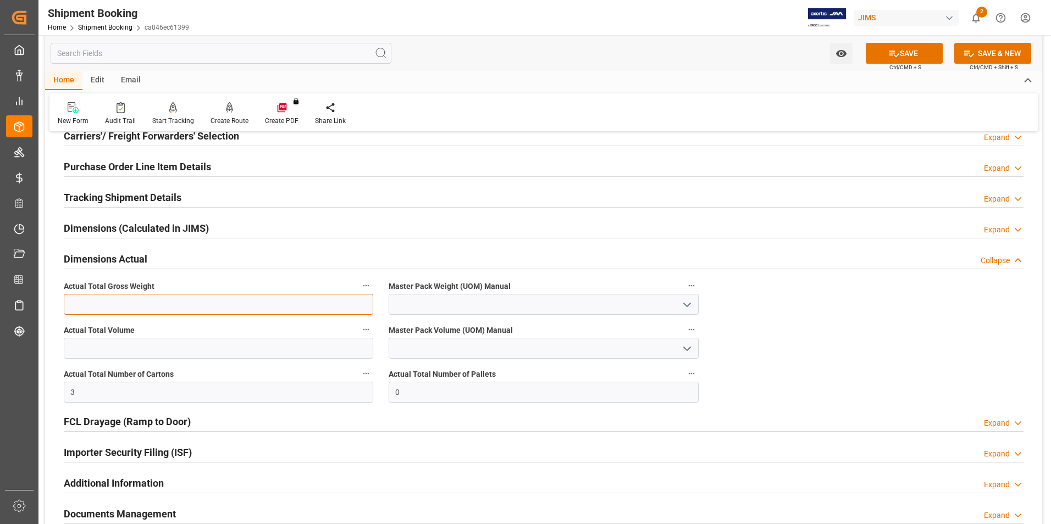
click at [89, 306] on input "text" at bounding box center [219, 304] width 310 height 21
click at [142, 302] on input "text" at bounding box center [219, 304] width 310 height 21
type input "16.5"
click at [423, 300] on input at bounding box center [544, 304] width 310 height 21
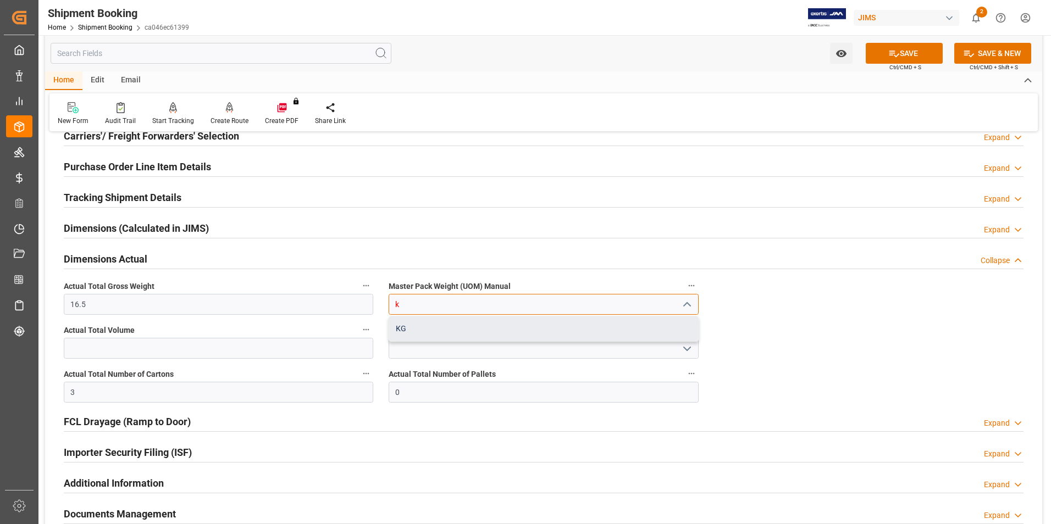
click at [458, 336] on div "KG" at bounding box center [543, 329] width 308 height 25
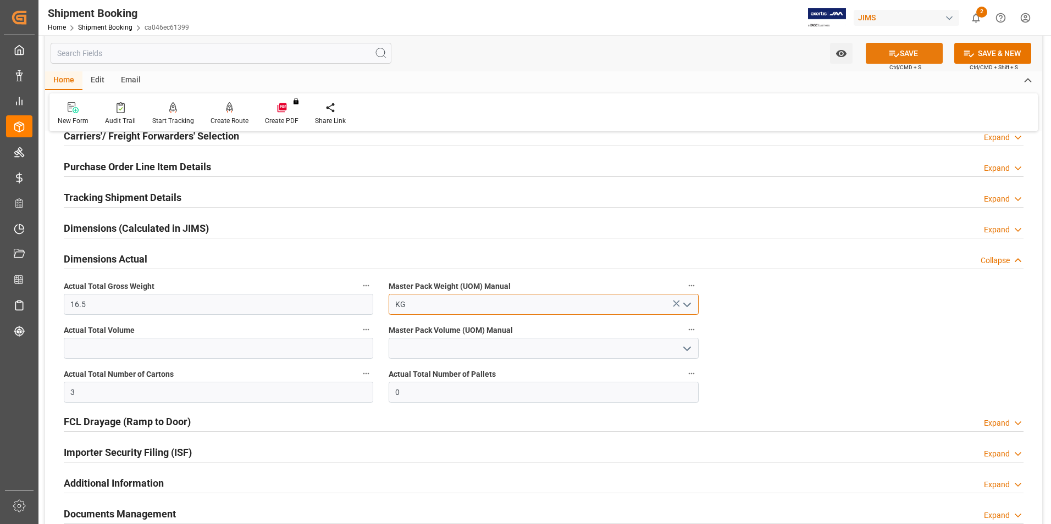
type input "KG"
click at [898, 59] on button "SAVE" at bounding box center [904, 53] width 77 height 21
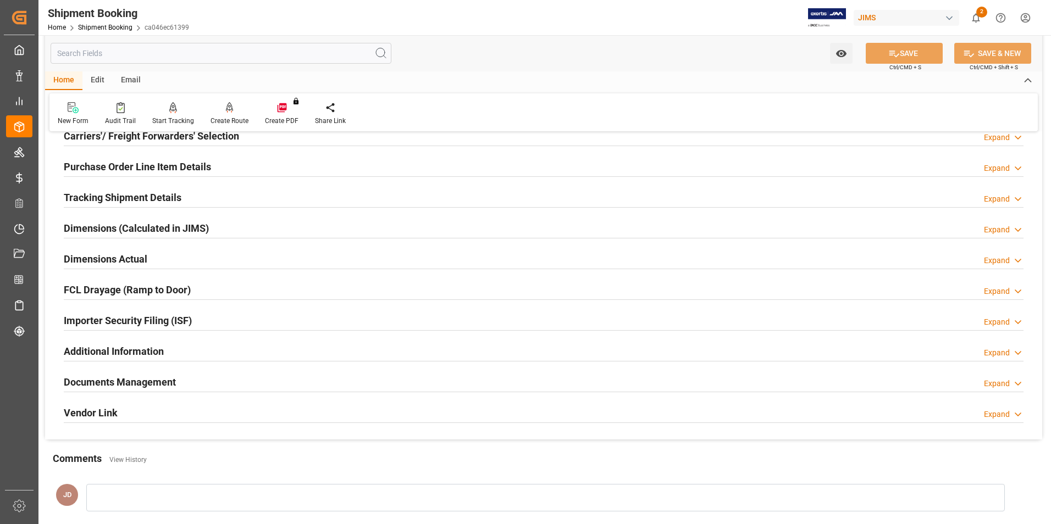
click at [122, 192] on h2 "Tracking Shipment Details" at bounding box center [123, 197] width 118 height 15
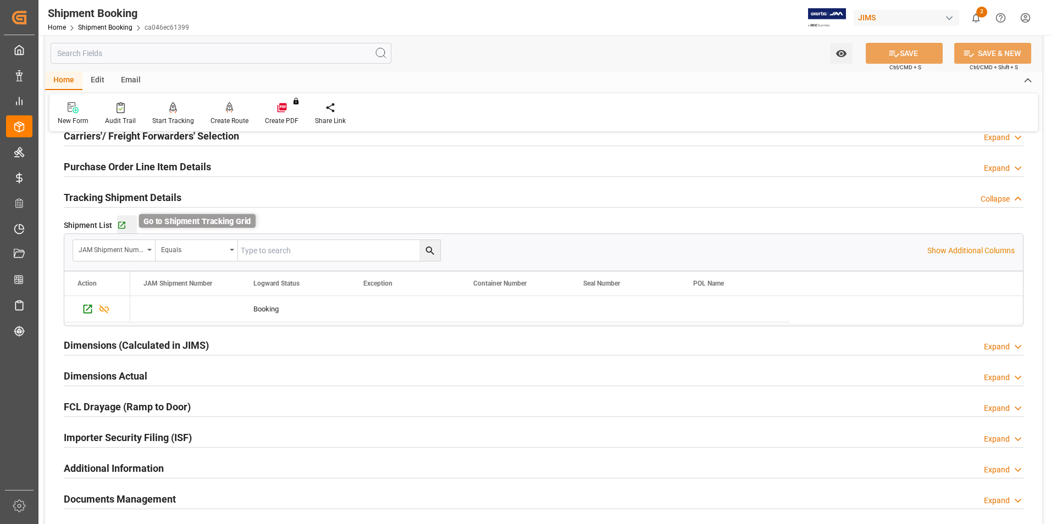
click at [120, 222] on icon "button" at bounding box center [121, 225] width 7 height 7
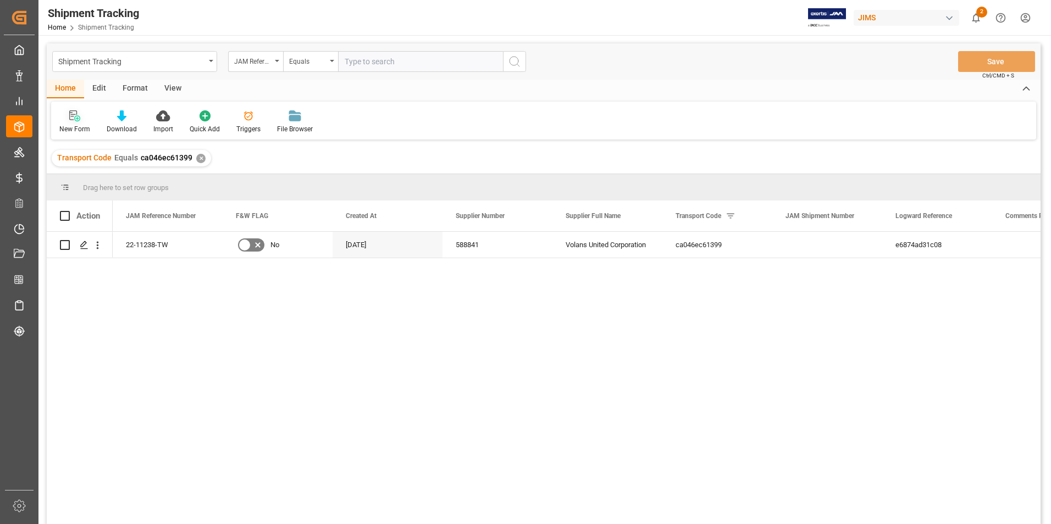
click at [80, 129] on div "New Form" at bounding box center [74, 129] width 31 height 10
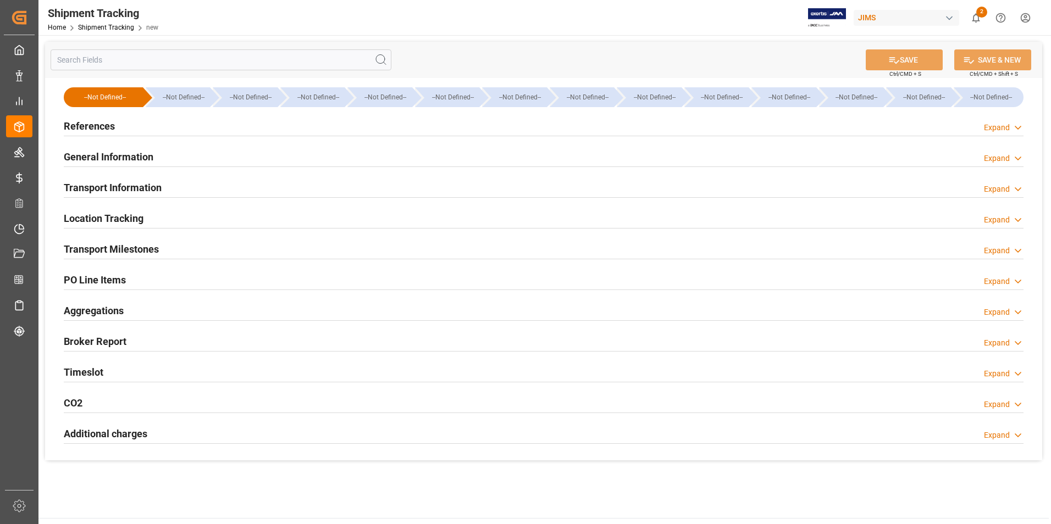
click at [80, 129] on h2 "References" at bounding box center [89, 126] width 51 height 15
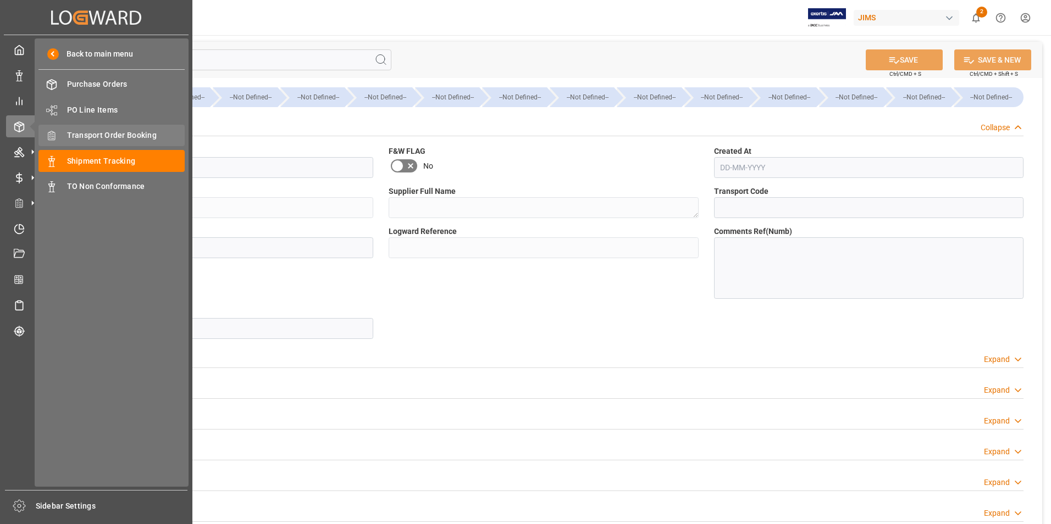
click at [145, 131] on span "Transport Order Booking" at bounding box center [126, 136] width 118 height 12
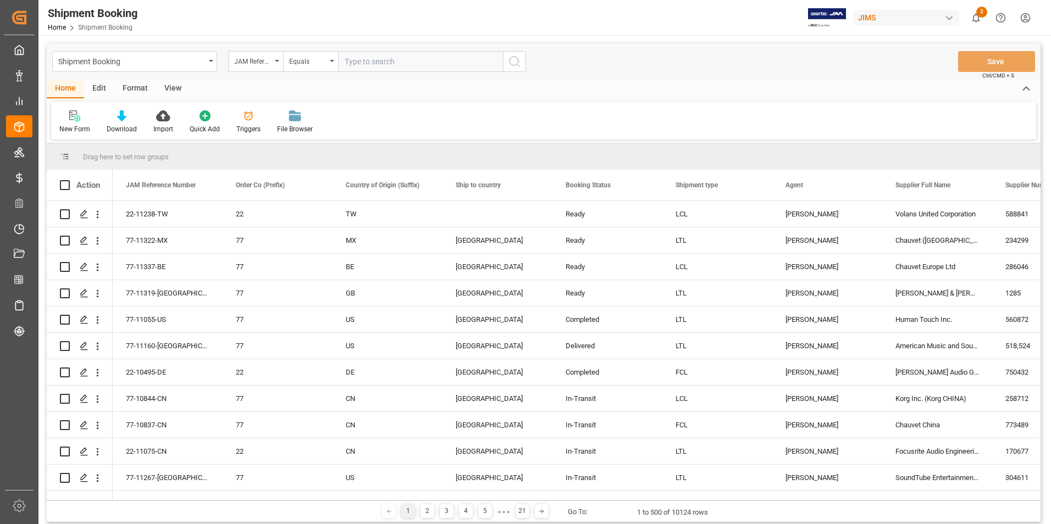
click at [380, 64] on input "text" at bounding box center [420, 61] width 165 height 21
type input "22-11230.TW"
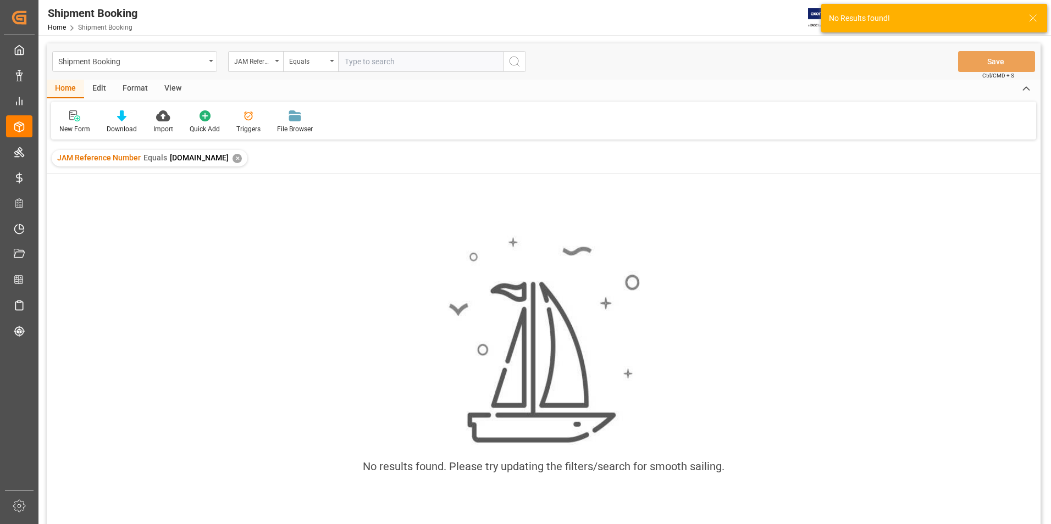
click at [404, 69] on input "text" at bounding box center [420, 61] width 165 height 21
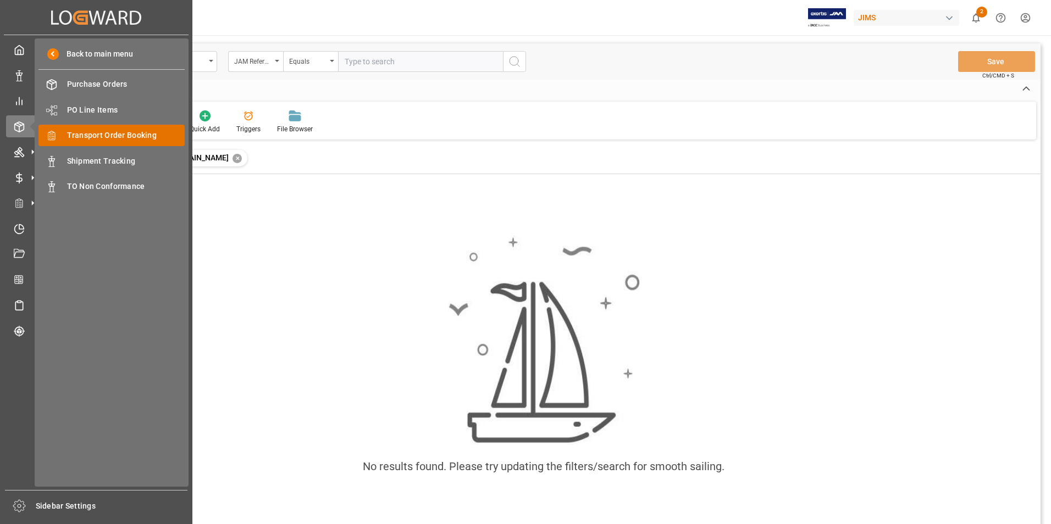
click at [146, 142] on div "Transport Order Booking Transport Order Booking" at bounding box center [111, 135] width 146 height 21
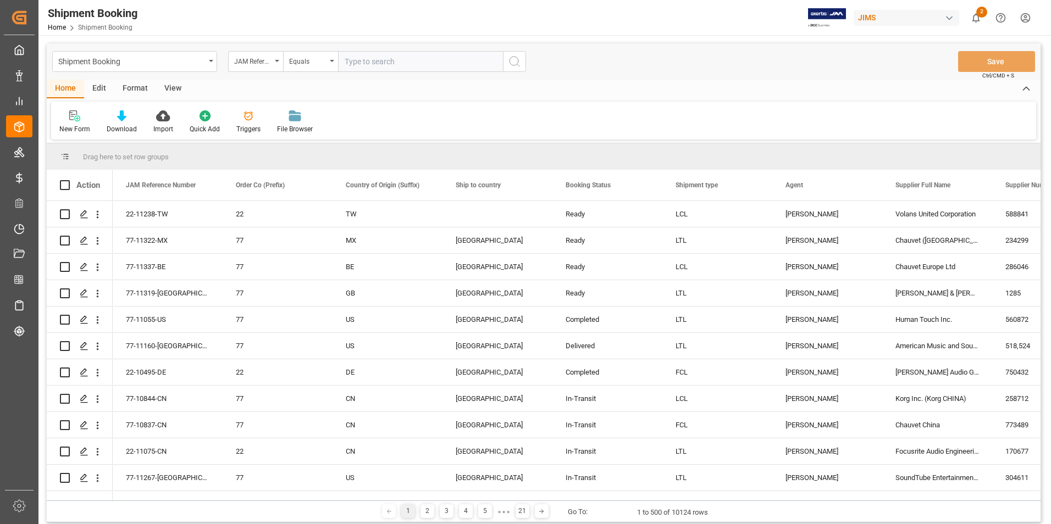
click at [411, 59] on input "text" at bounding box center [420, 61] width 165 height 21
type input "22-11230-TW"
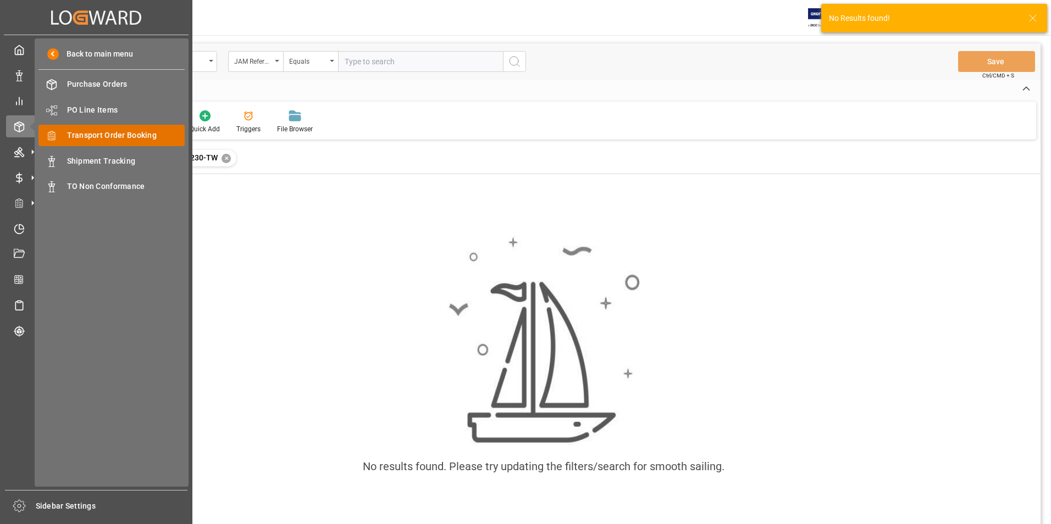
click at [81, 134] on span "Transport Order Booking" at bounding box center [126, 136] width 118 height 12
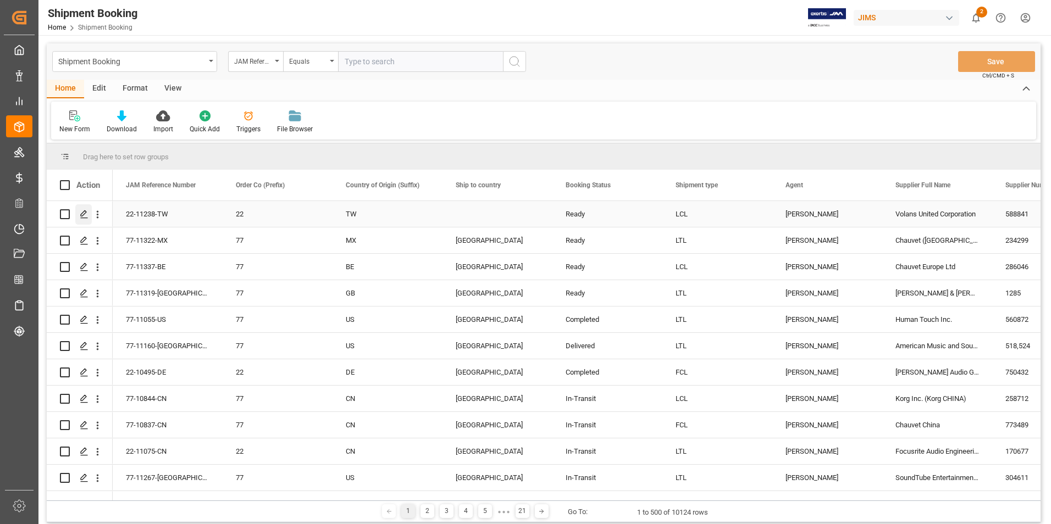
click at [82, 209] on div "Press SPACE to select this row." at bounding box center [83, 215] width 16 height 20
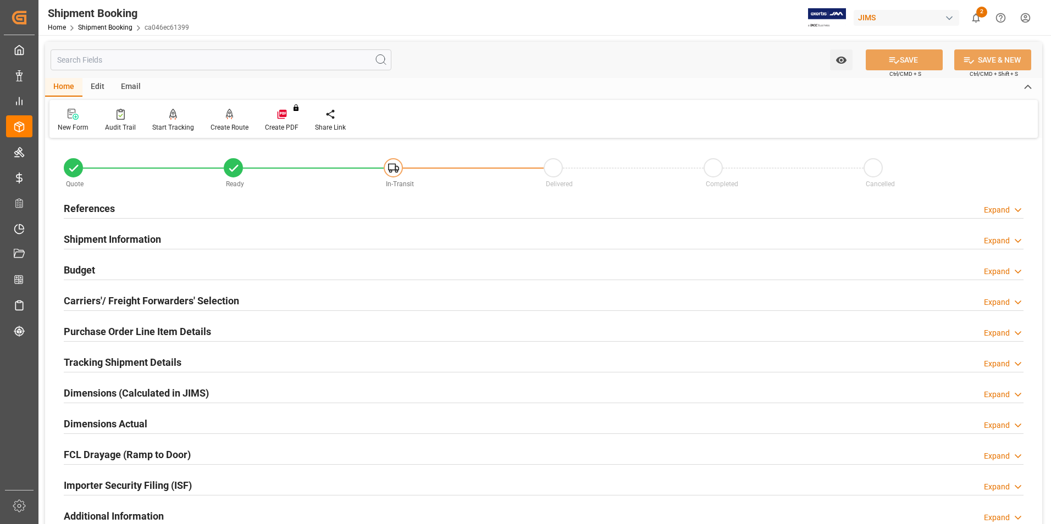
click at [101, 364] on h2 "Tracking Shipment Details" at bounding box center [123, 362] width 118 height 15
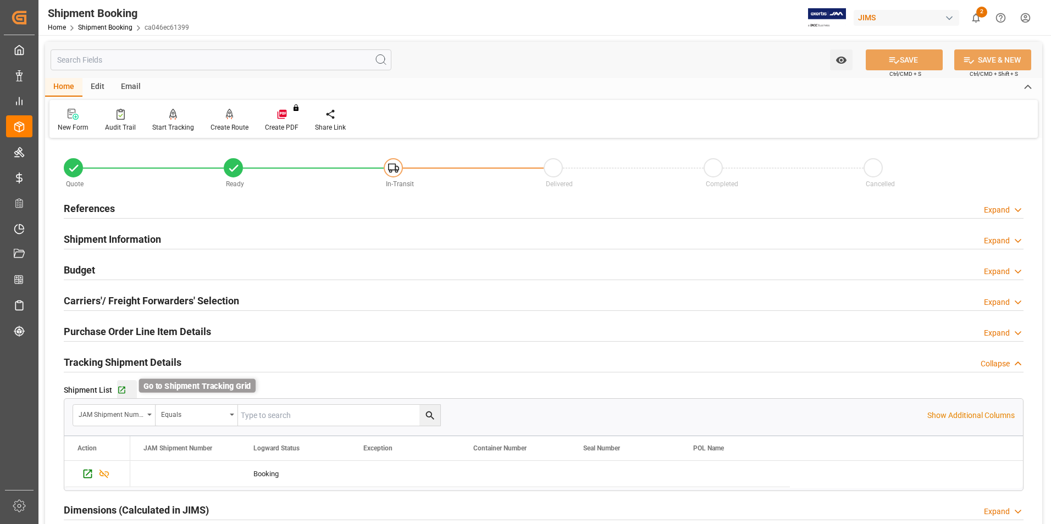
click at [120, 390] on icon "button" at bounding box center [121, 390] width 7 height 7
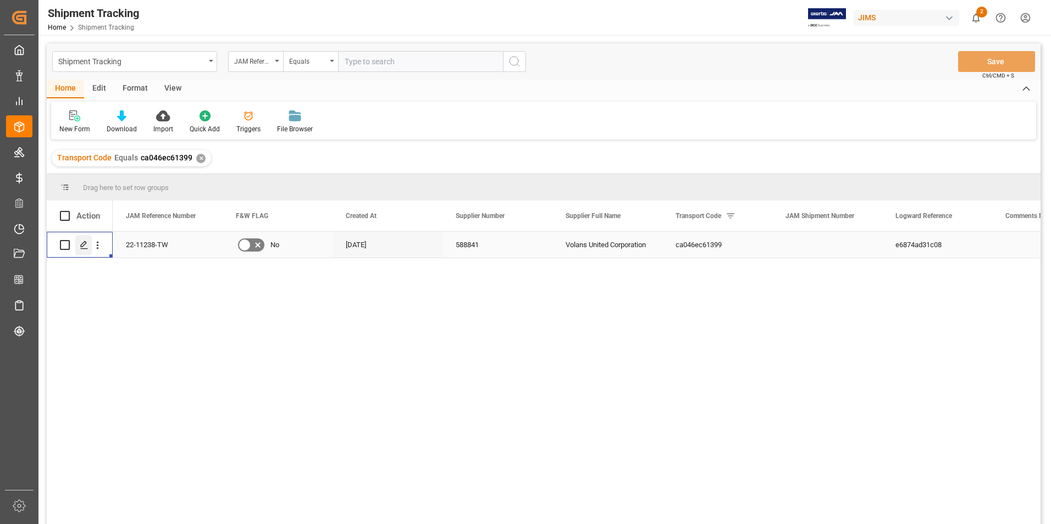
click at [82, 245] on polygon "Press SPACE to select this row." at bounding box center [83, 244] width 5 height 5
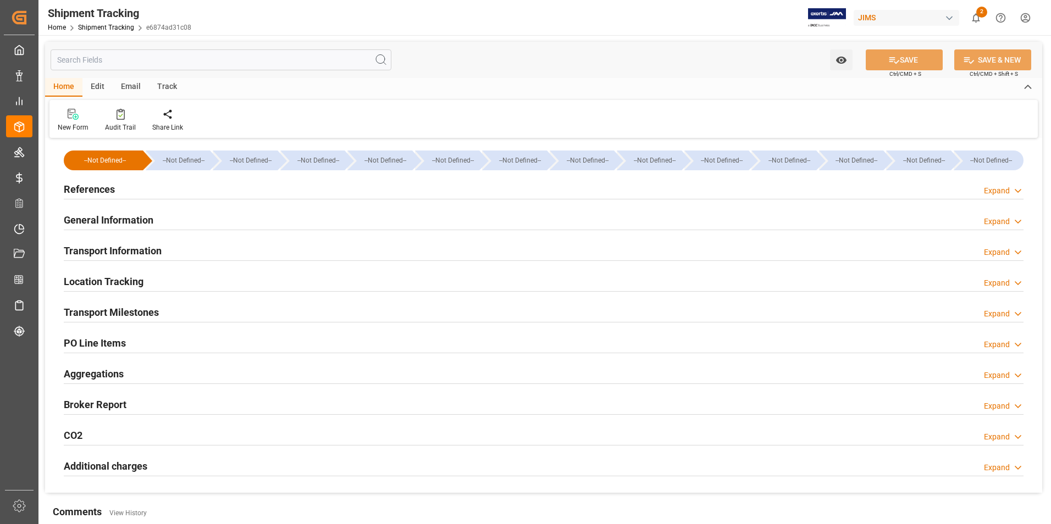
type input "[DATE]"
click at [95, 191] on h2 "References" at bounding box center [89, 189] width 51 height 15
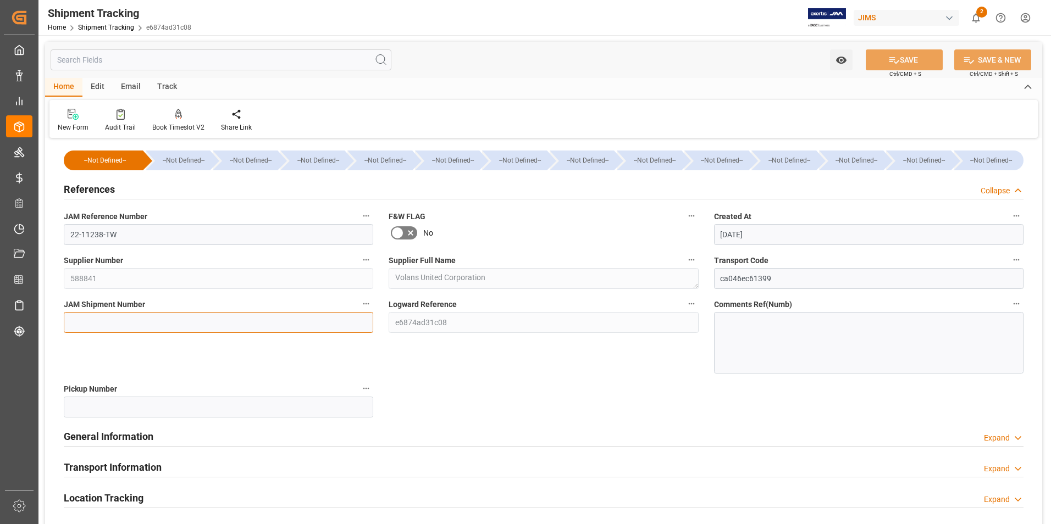
click at [161, 316] on input at bounding box center [219, 322] width 310 height 21
type input "73284"
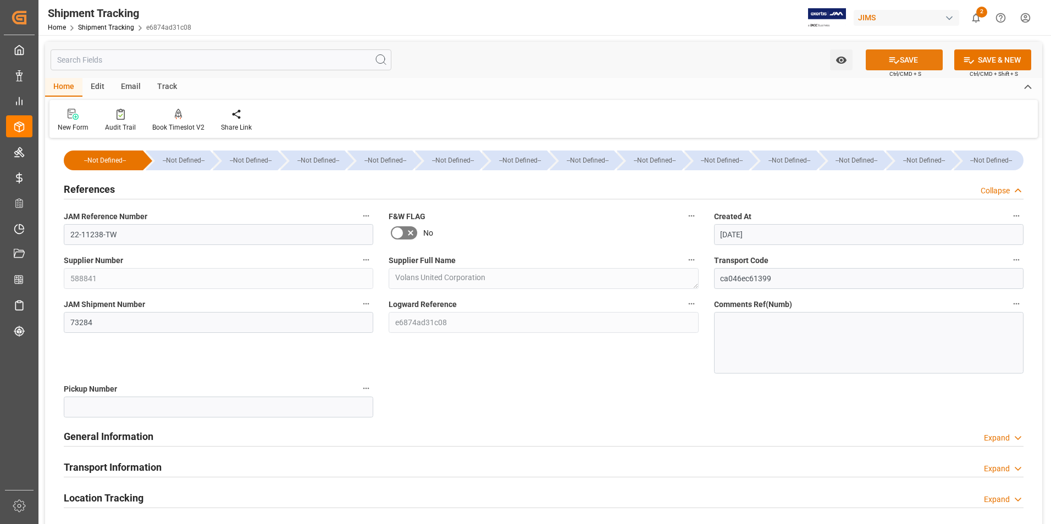
click at [910, 63] on button "SAVE" at bounding box center [904, 59] width 77 height 21
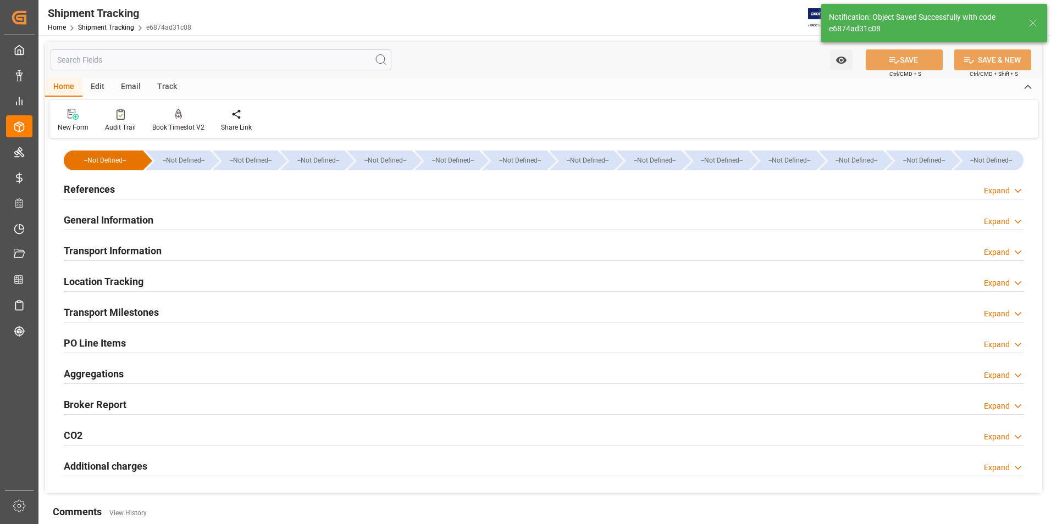
click at [136, 252] on h2 "Transport Information" at bounding box center [113, 251] width 98 height 15
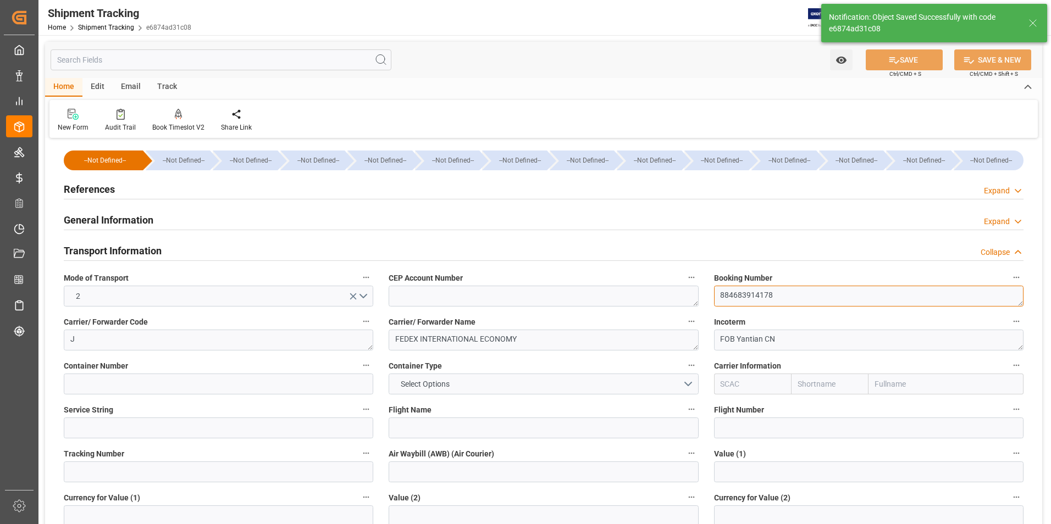
drag, startPoint x: 786, startPoint y: 294, endPoint x: 699, endPoint y: 296, distance: 86.9
click at [699, 296] on div "--Not Defined-- --Not Defined-- --Not Defined-- --Not Defined-- --Not Defined--…" at bounding box center [543, 515] width 997 height 748
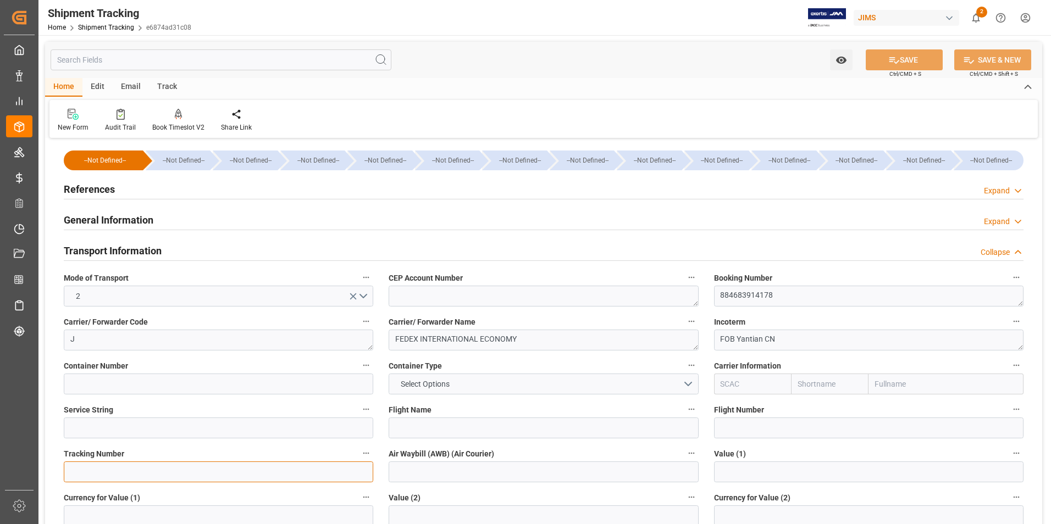
click at [194, 481] on input at bounding box center [219, 472] width 310 height 21
paste input "884683914178"
type input "884683914178"
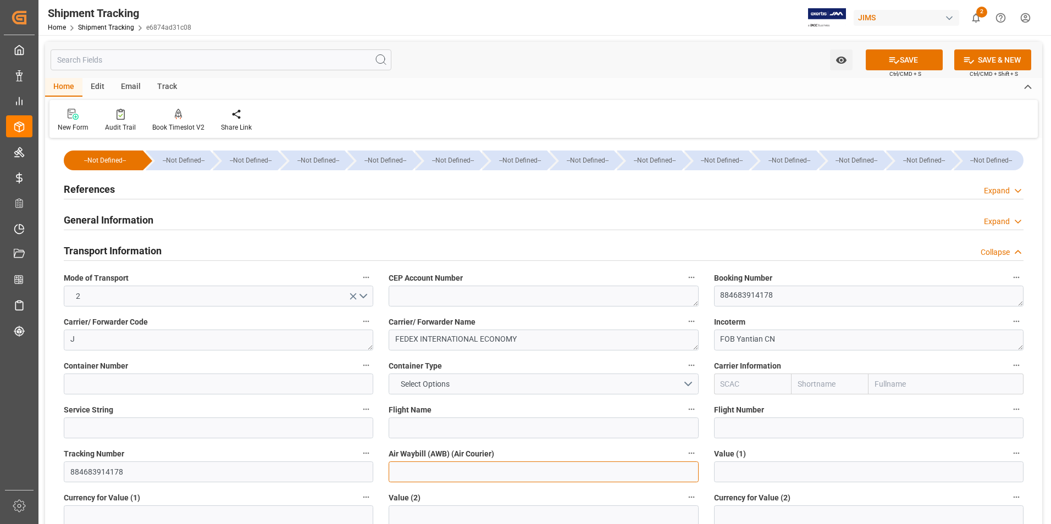
click at [455, 467] on input at bounding box center [544, 472] width 310 height 21
paste input "884683914178"
type input "884683914178"
click at [889, 57] on icon at bounding box center [894, 60] width 12 height 12
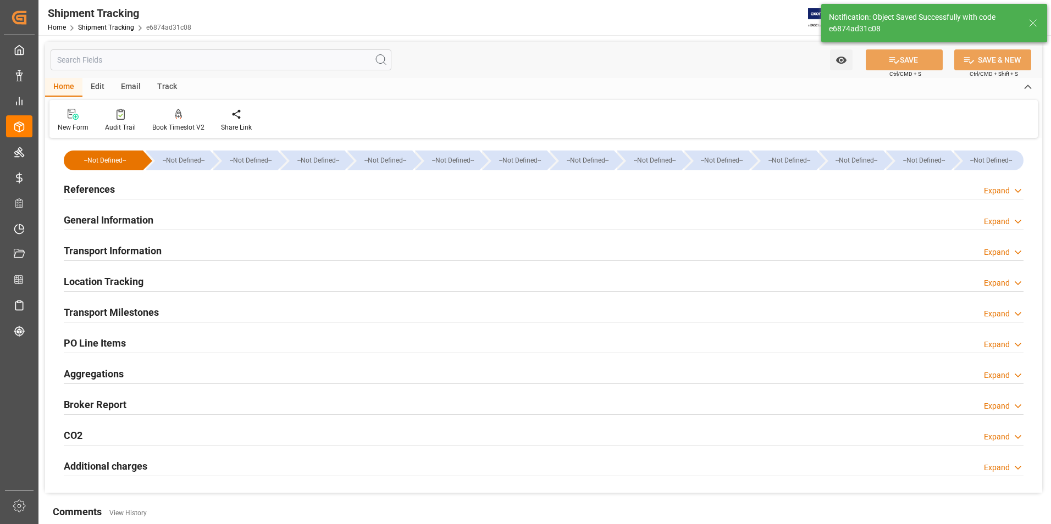
click at [111, 313] on h2 "Transport Milestones" at bounding box center [111, 312] width 95 height 15
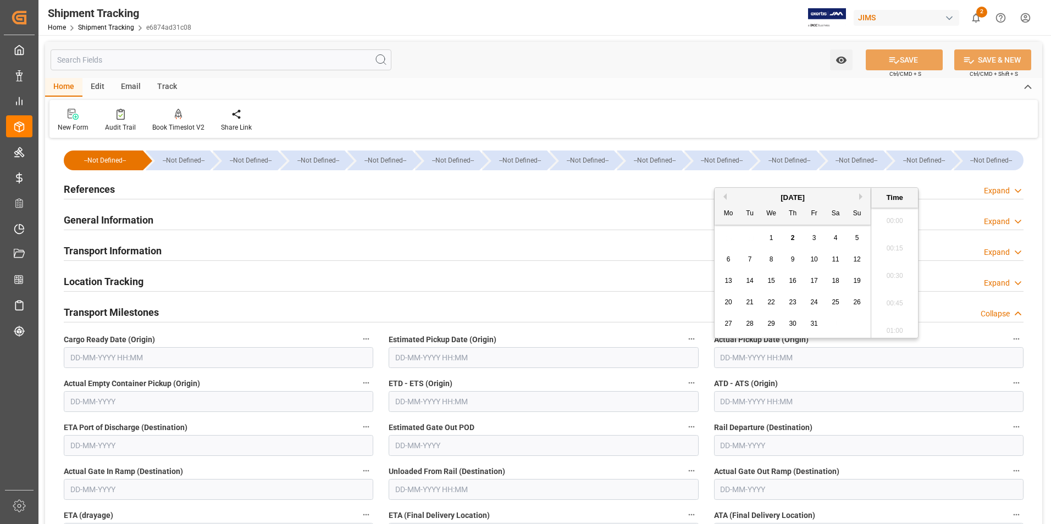
click at [742, 361] on input "text" at bounding box center [869, 357] width 310 height 21
click at [726, 196] on button "Previous Month" at bounding box center [723, 197] width 7 height 7
click at [793, 302] on span "25" at bounding box center [792, 303] width 7 height 8
type input "25-09-2025 00:00"
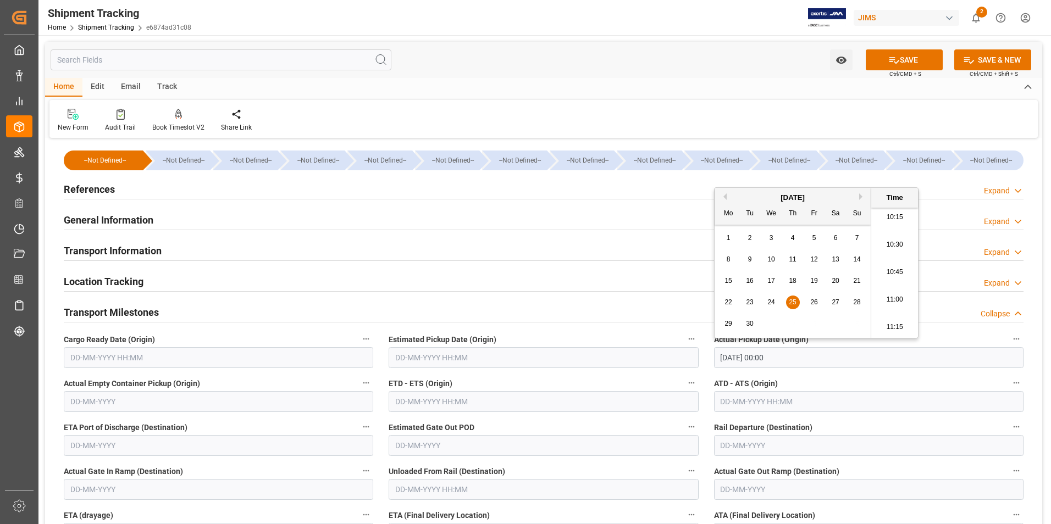
click at [485, 402] on input "text" at bounding box center [544, 401] width 310 height 21
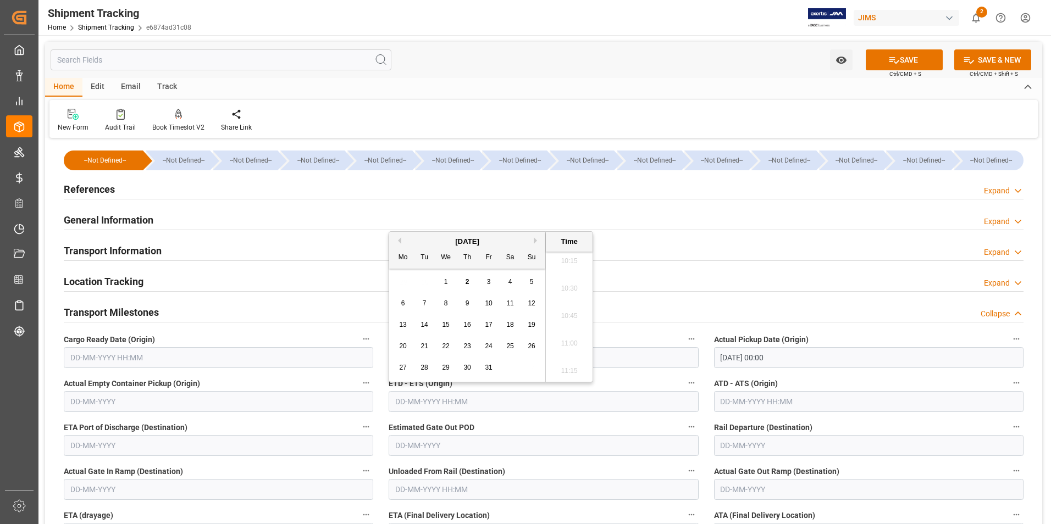
click at [391, 286] on div "October 2025 Mo Tu We Th Fr Sa Su 29 30 1 2 3 4 5 6 7 8 9 10 11 12 13 14 15 16 …" at bounding box center [467, 307] width 157 height 150
click at [399, 239] on button "Previous Month" at bounding box center [398, 241] width 7 height 7
click at [469, 349] on span "25" at bounding box center [466, 347] width 7 height 8
type input "25-09-2025 00:00"
click at [737, 402] on input "text" at bounding box center [869, 401] width 310 height 21
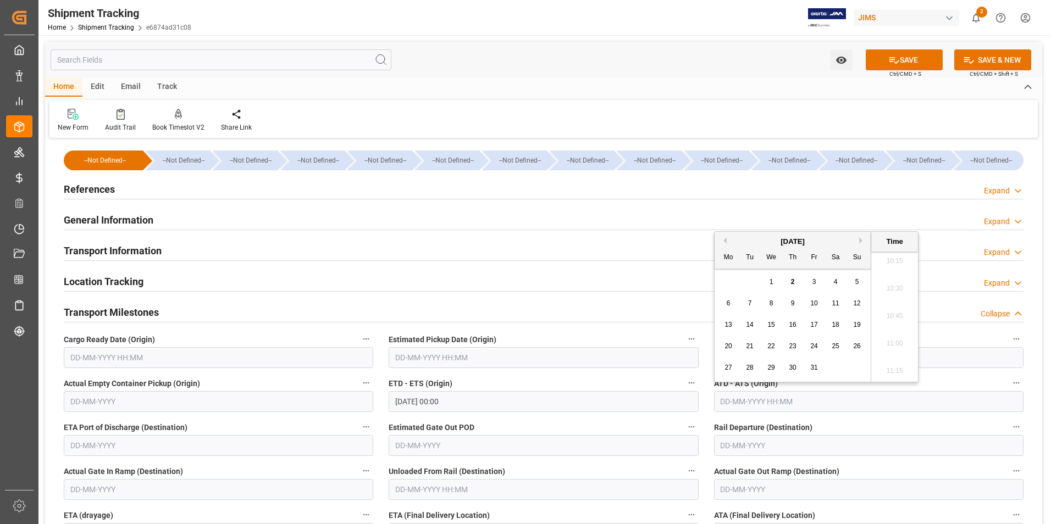
click at [725, 241] on button "Previous Month" at bounding box center [723, 241] width 7 height 7
click at [793, 349] on span "25" at bounding box center [792, 347] width 7 height 8
type input "25-09-2025 00:00"
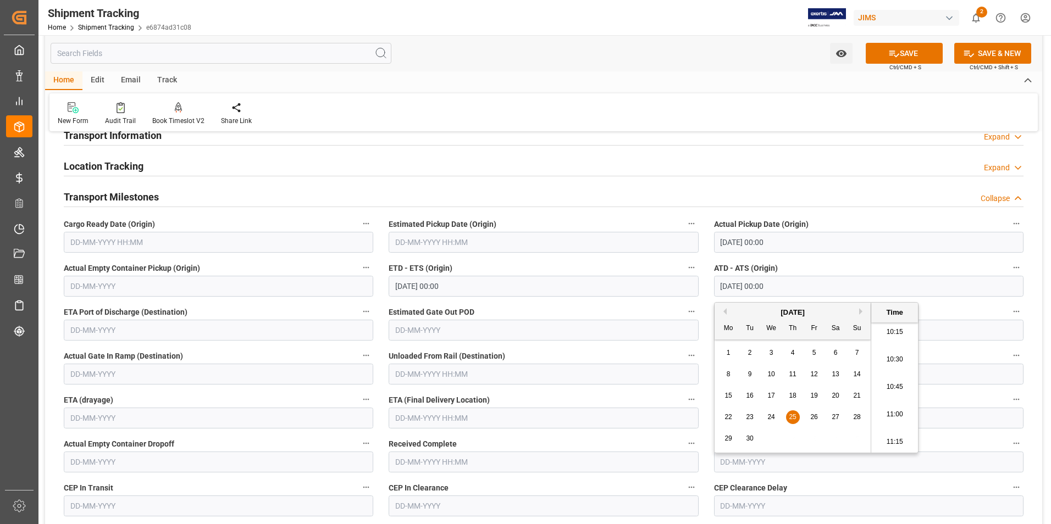
scroll to position [165, 0]
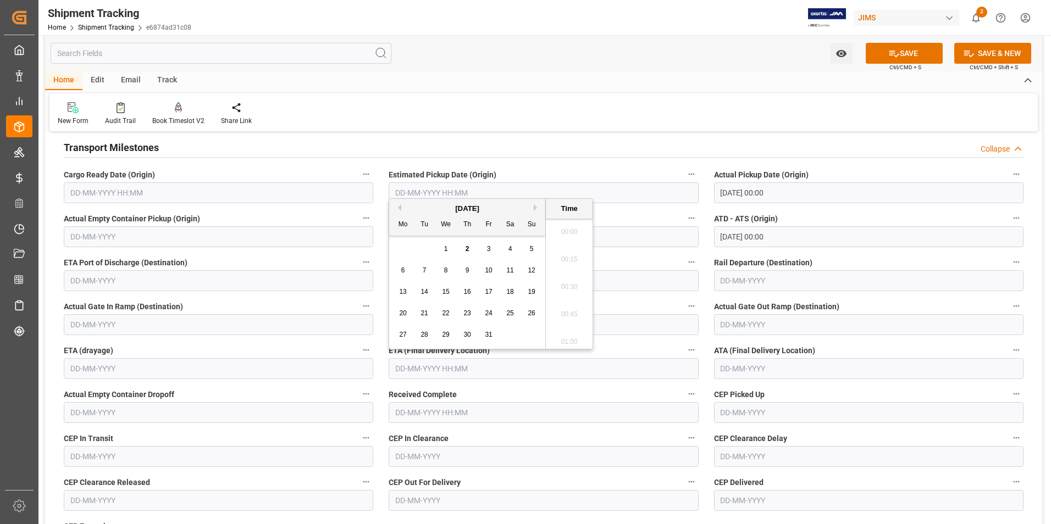
click at [432, 366] on input "text" at bounding box center [544, 368] width 310 height 21
click at [467, 272] on span "9" at bounding box center [468, 271] width 4 height 8
type input "09-10-2025 00:00"
click at [909, 51] on button "SAVE" at bounding box center [904, 53] width 77 height 21
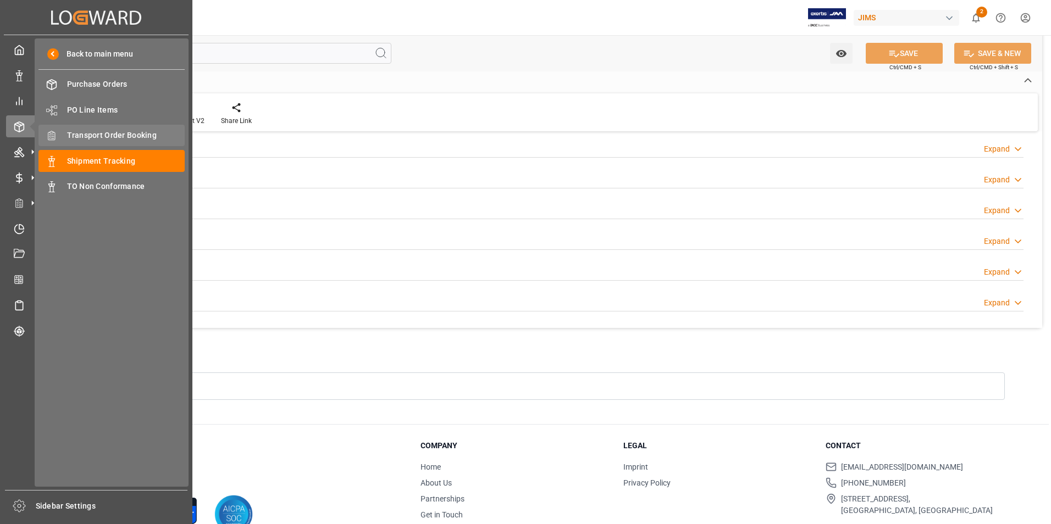
click at [139, 134] on span "Transport Order Booking" at bounding box center [126, 136] width 118 height 12
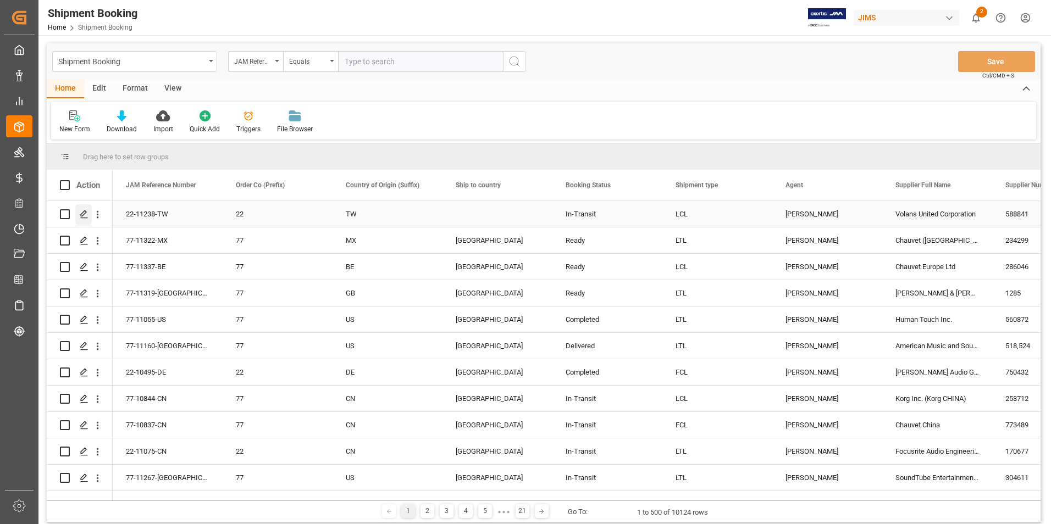
click at [82, 210] on icon "Press SPACE to select this row." at bounding box center [84, 214] width 9 height 9
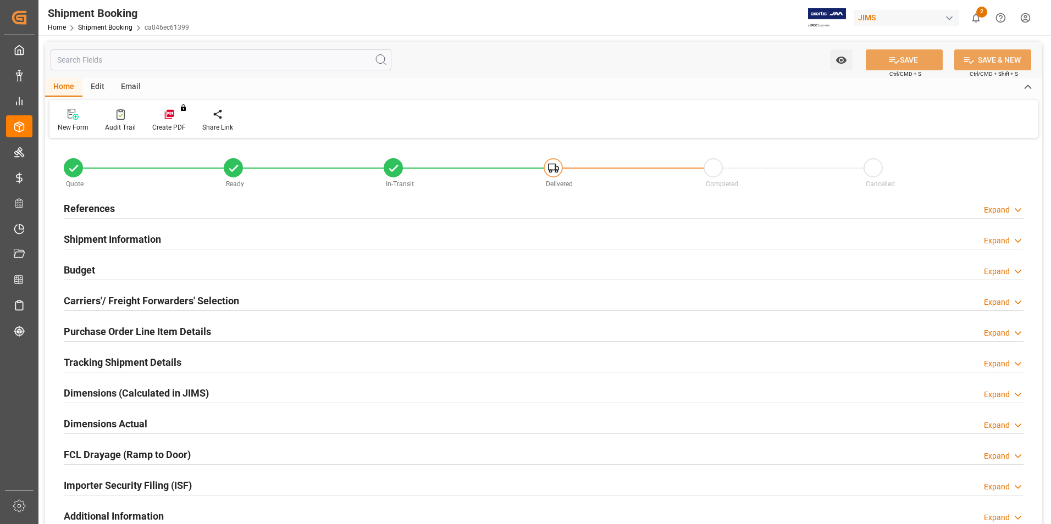
type input "4"
click at [115, 329] on h2 "Purchase Order Line Item Details" at bounding box center [137, 331] width 147 height 15
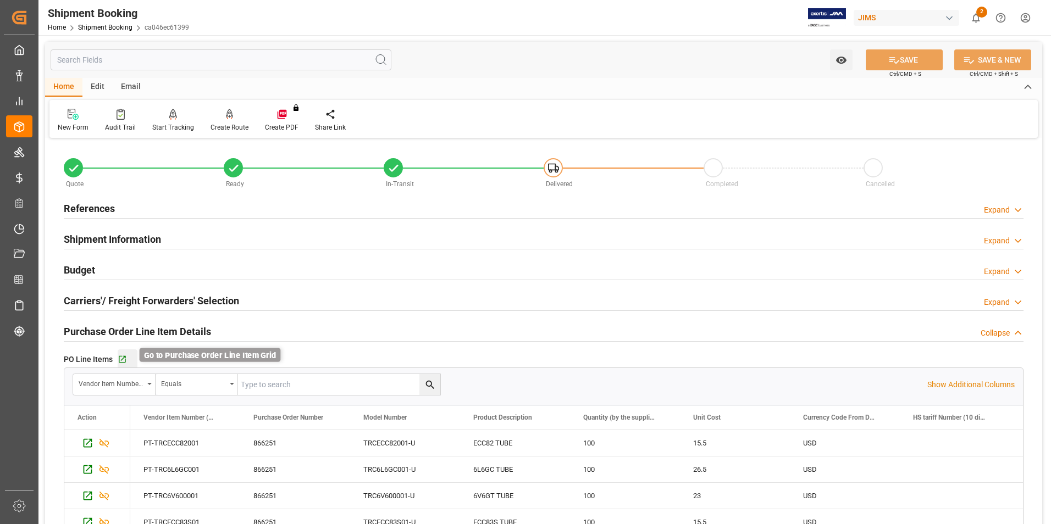
click at [122, 359] on icon "button" at bounding box center [122, 359] width 7 height 7
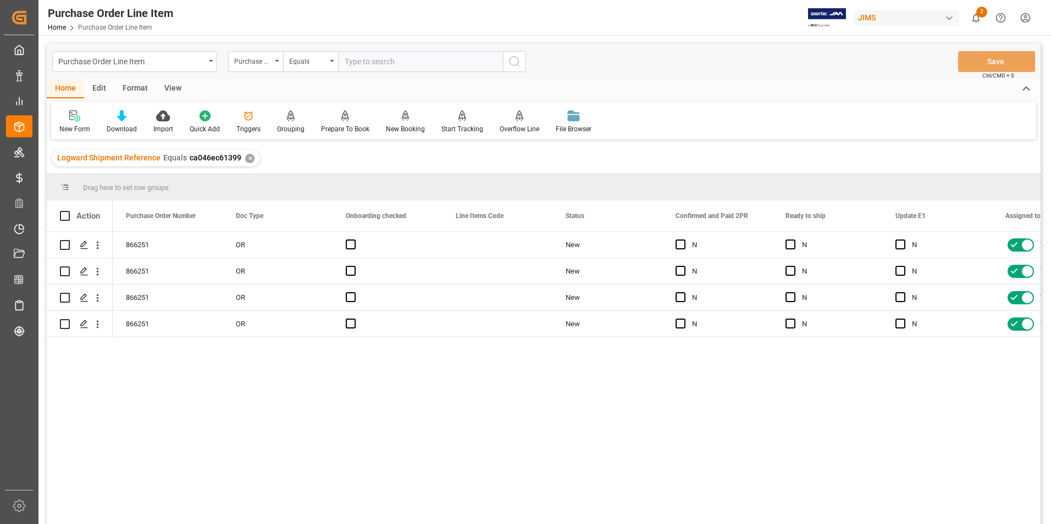
click at [174, 87] on div "View" at bounding box center [173, 89] width 34 height 19
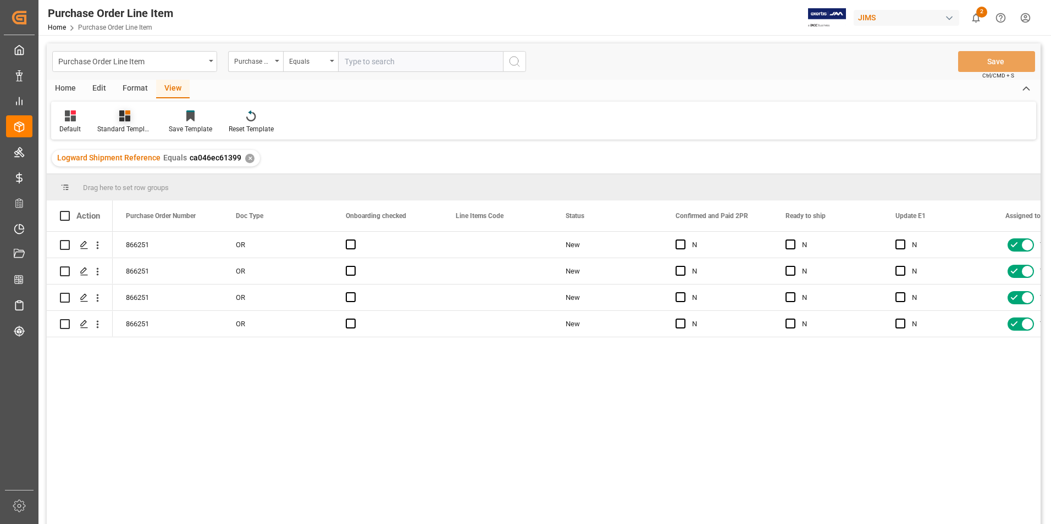
click at [130, 125] on div "Standard Templates" at bounding box center [124, 129] width 55 height 10
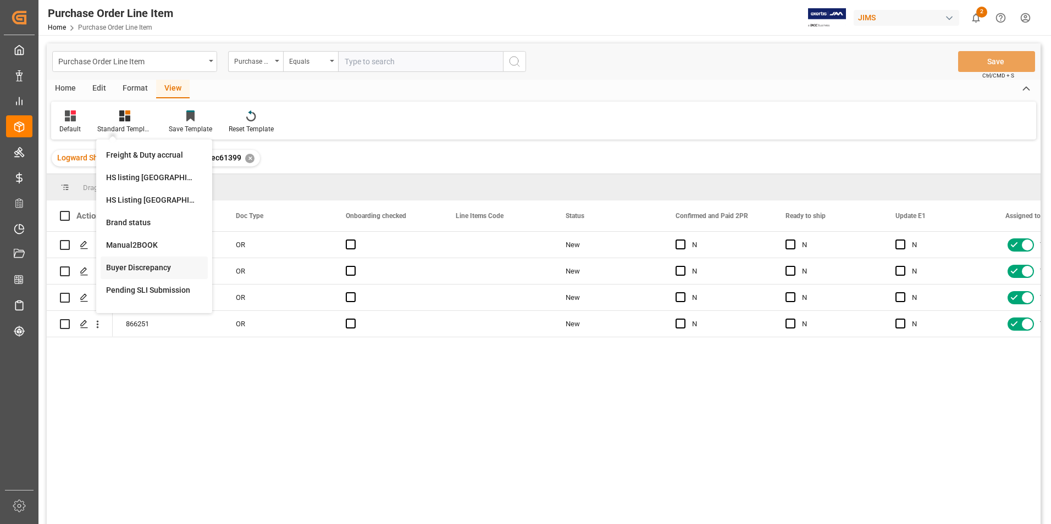
click at [138, 267] on div "Buyer Discrepancy" at bounding box center [154, 268] width 96 height 12
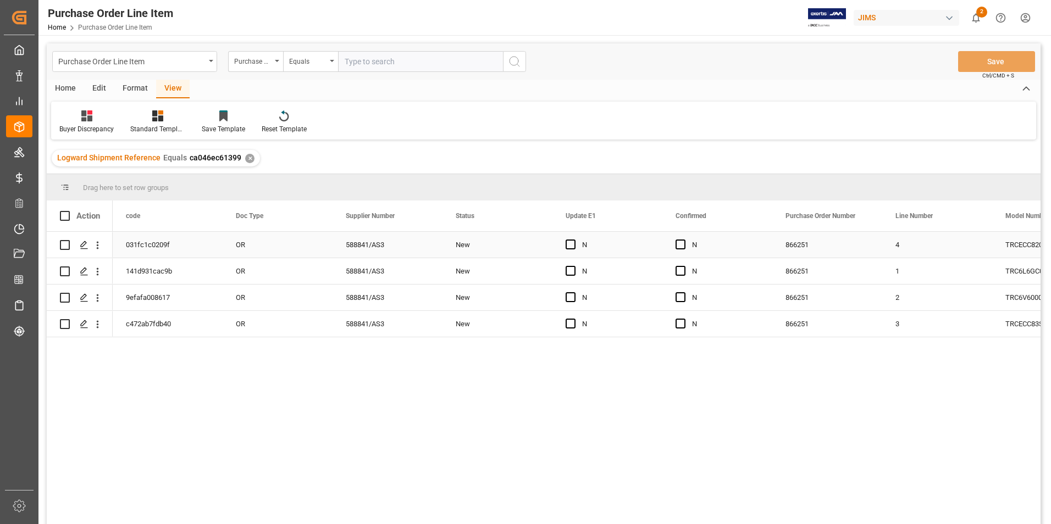
click at [279, 246] on div "OR" at bounding box center [278, 245] width 110 height 26
click at [684, 244] on span "Press SPACE to select this row." at bounding box center [681, 245] width 10 height 10
click at [684, 240] on input "Press SPACE to select this row." at bounding box center [684, 240] width 0 height 0
drag, startPoint x: 770, startPoint y: 256, endPoint x: 758, endPoint y: 328, distance: 73.1
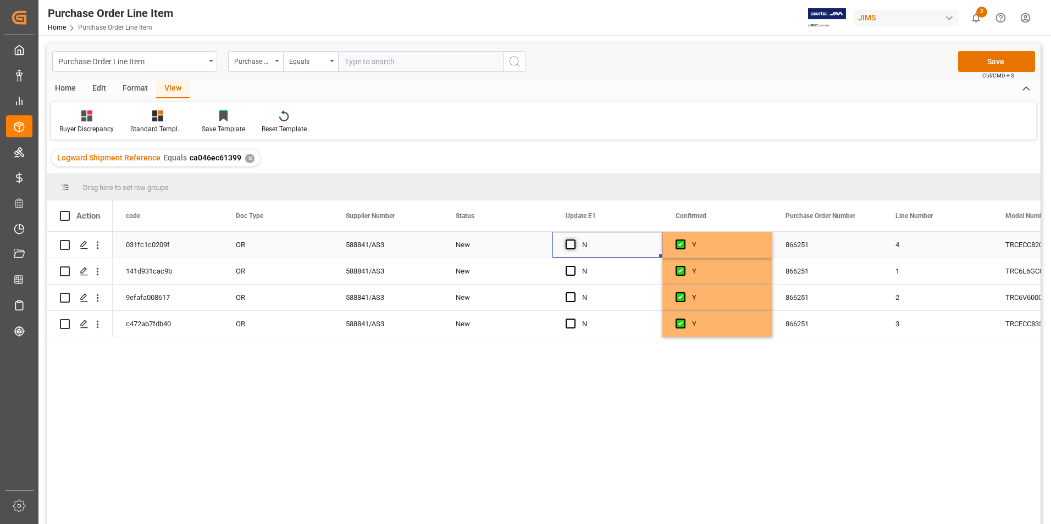
click at [574, 245] on span "Press SPACE to select this row." at bounding box center [571, 245] width 10 height 10
click at [574, 240] on input "Press SPACE to select this row." at bounding box center [574, 240] width 0 height 0
drag, startPoint x: 660, startPoint y: 256, endPoint x: 648, endPoint y: 323, distance: 68.2
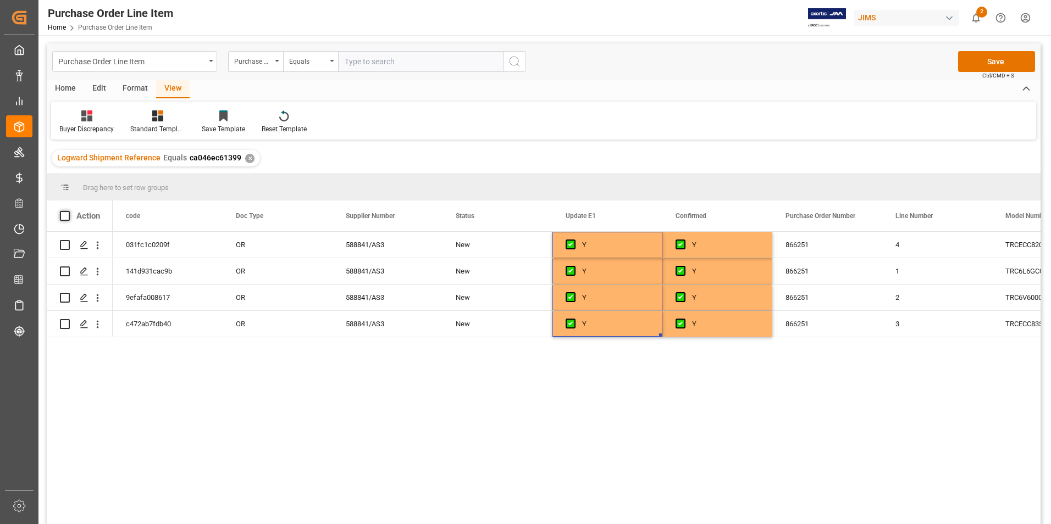
click at [64, 216] on span at bounding box center [65, 216] width 10 height 10
click at [68, 211] on input "checkbox" at bounding box center [68, 211] width 0 height 0
checkbox input "true"
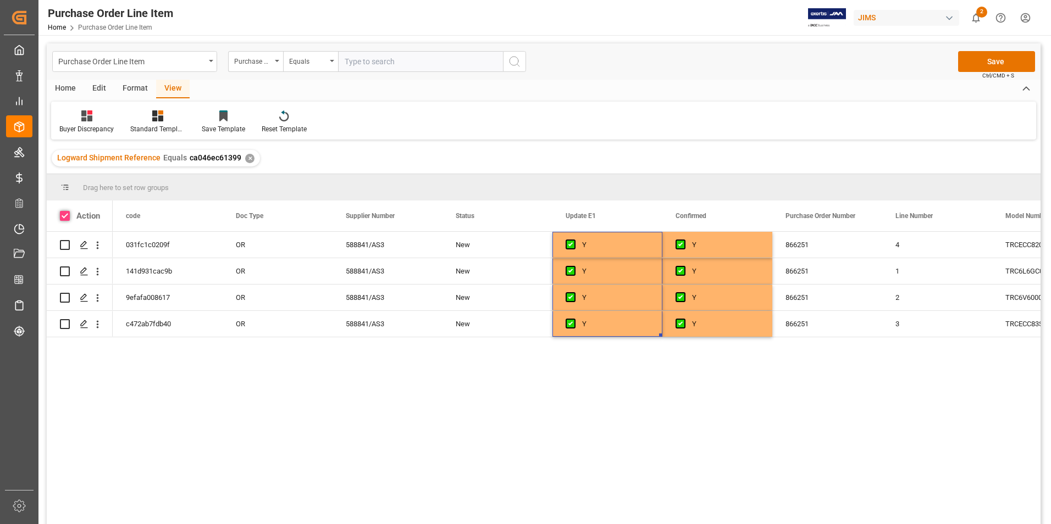
checkbox input "true"
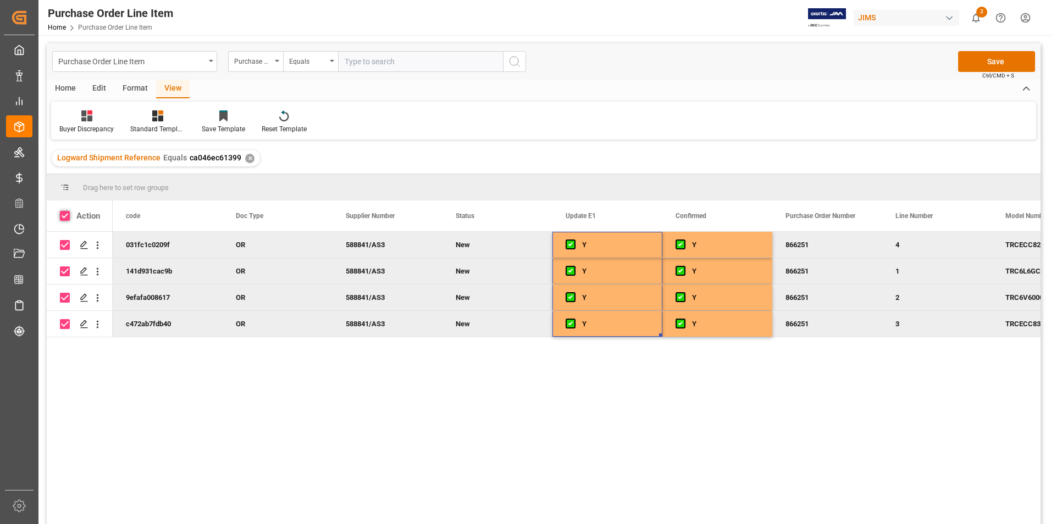
click at [65, 216] on span at bounding box center [65, 216] width 10 height 10
click at [68, 211] on input "checkbox" at bounding box center [68, 211] width 0 height 0
checkbox input "false"
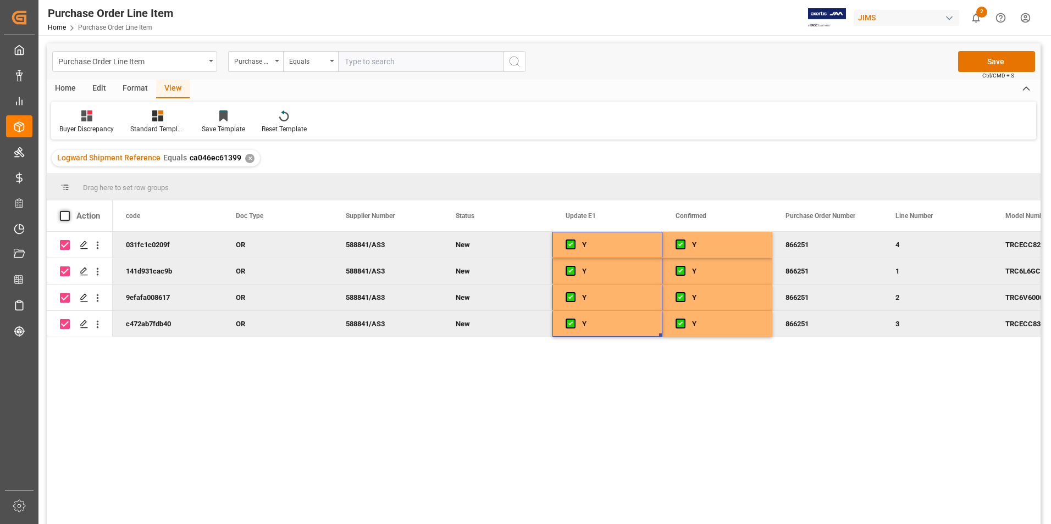
checkbox input "false"
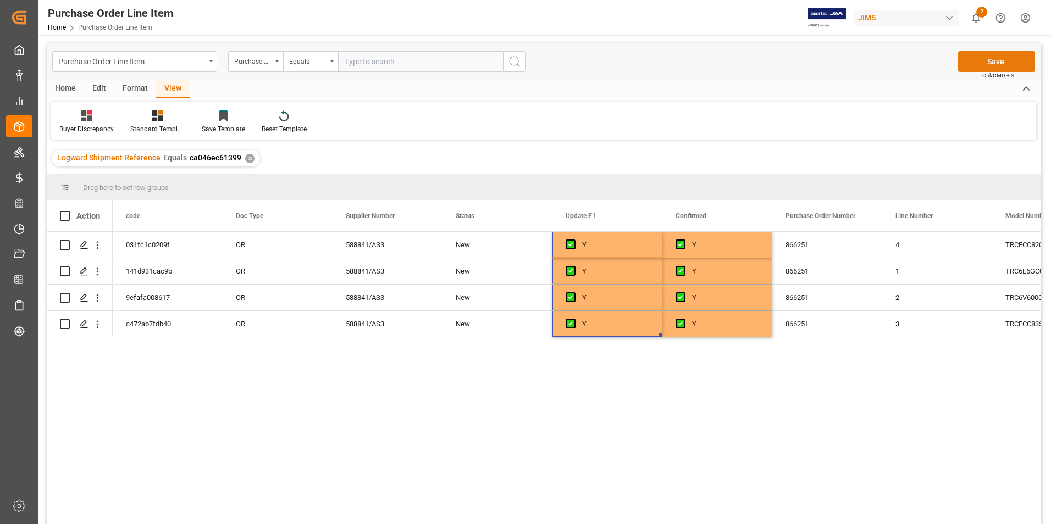
click at [986, 63] on button "Save" at bounding box center [996, 61] width 77 height 21
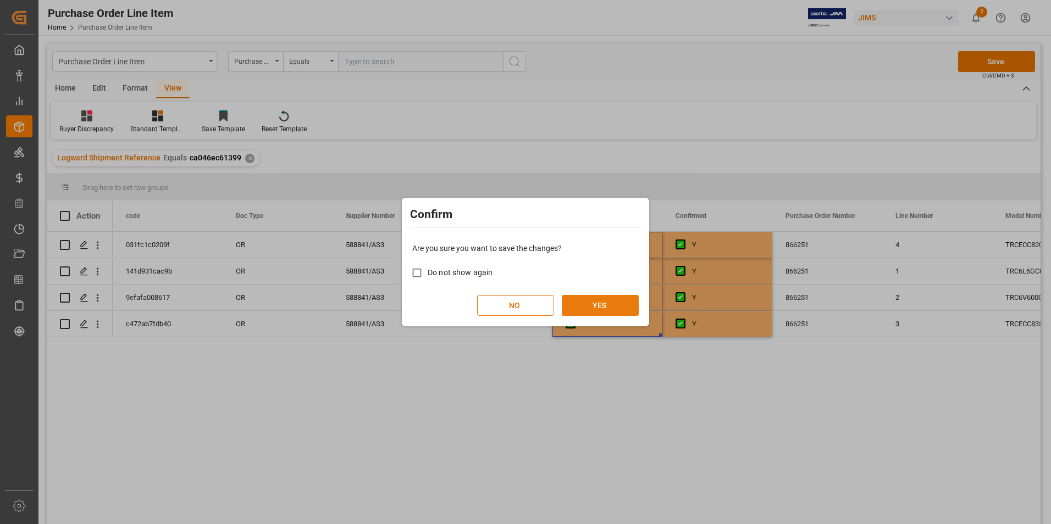
click at [617, 302] on button "YES" at bounding box center [600, 305] width 77 height 21
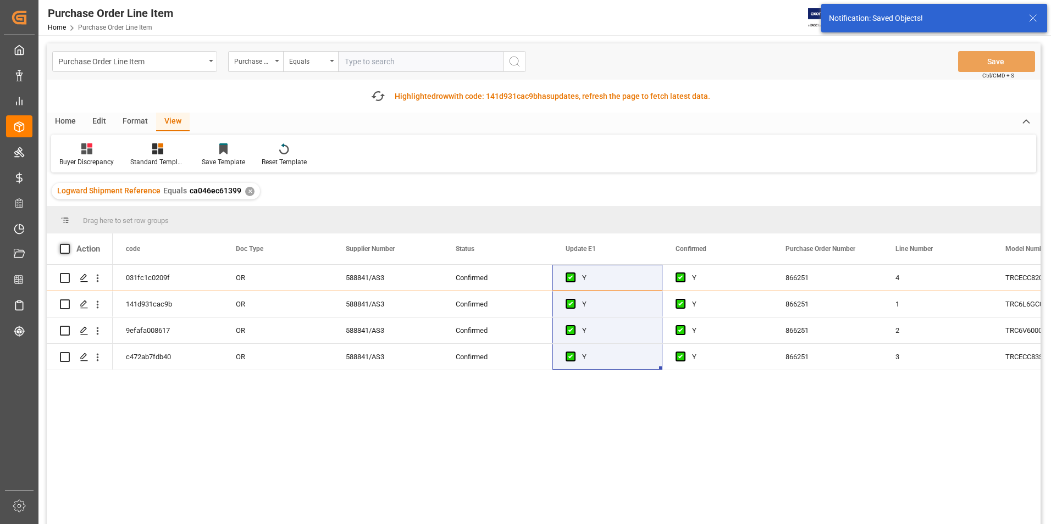
click at [65, 247] on span at bounding box center [65, 249] width 10 height 10
click at [68, 244] on input "checkbox" at bounding box center [68, 244] width 0 height 0
checkbox input "true"
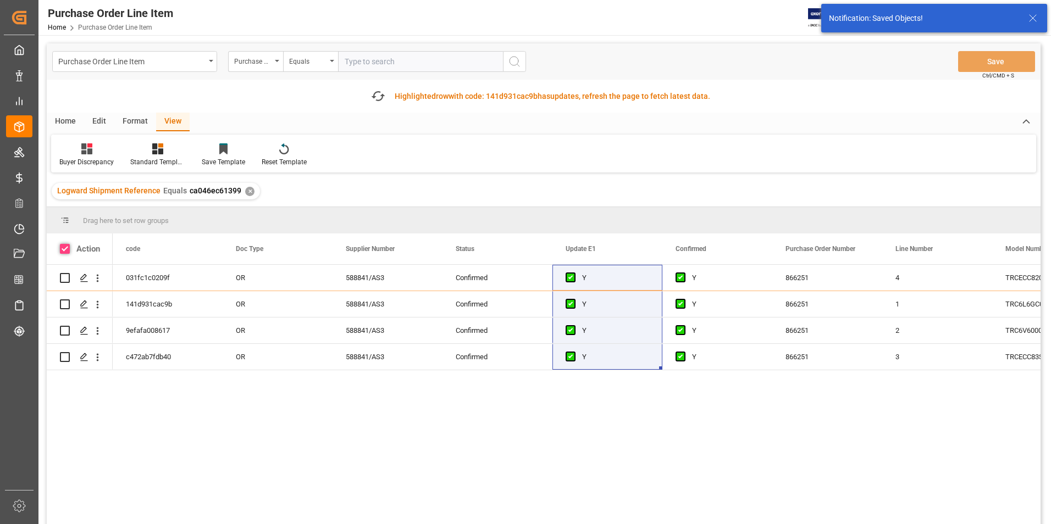
checkbox input "true"
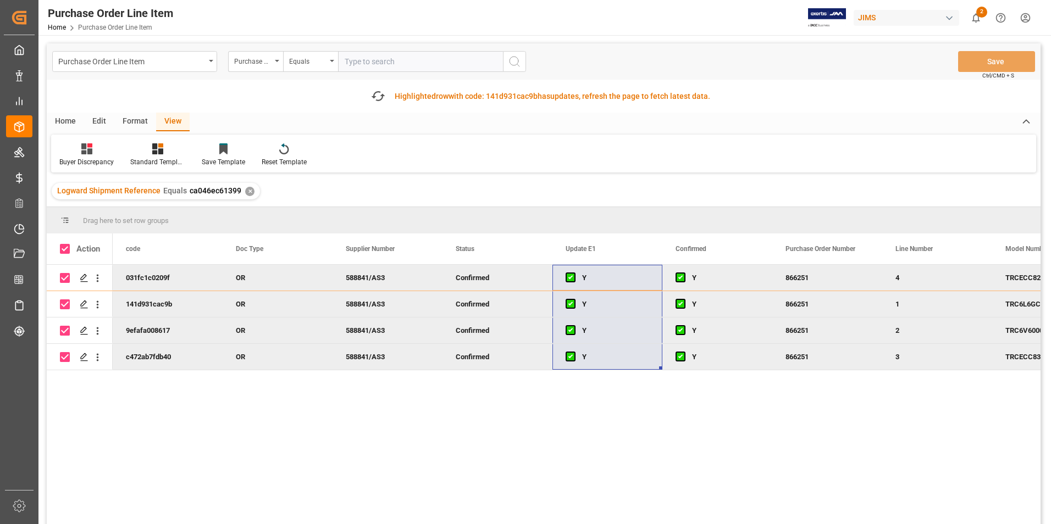
click at [61, 120] on div "Home" at bounding box center [65, 122] width 37 height 19
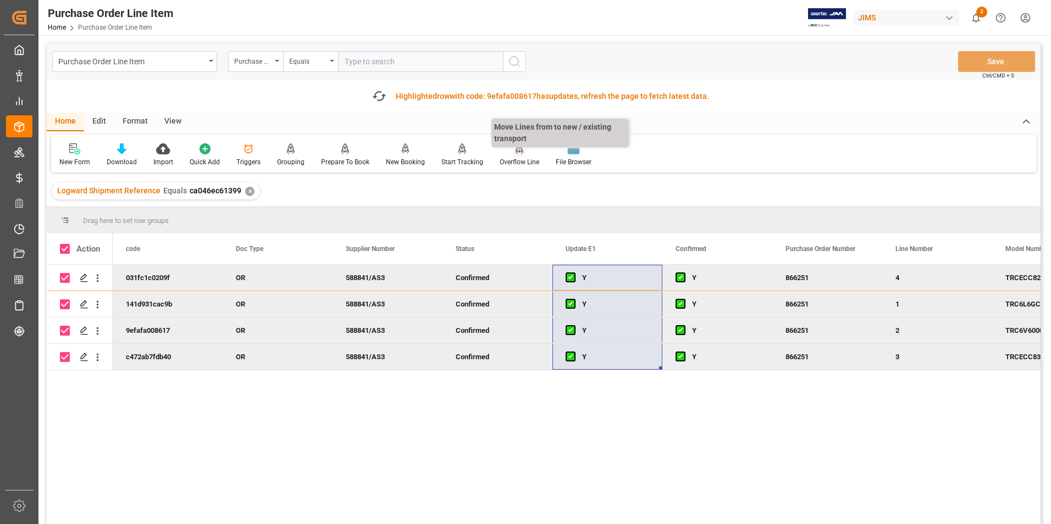
click at [517, 161] on div "Overflow Line" at bounding box center [520, 162] width 40 height 10
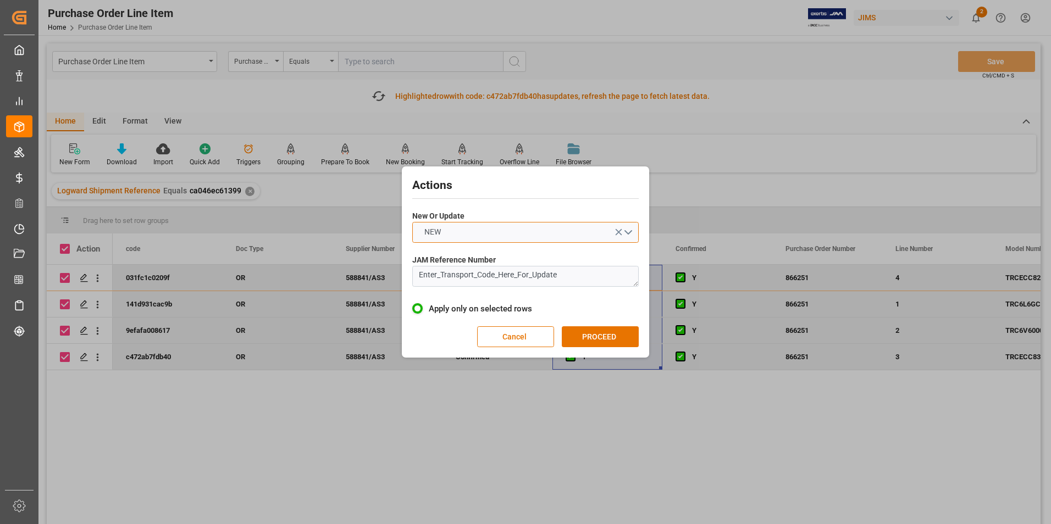
click at [506, 229] on button "NEW" at bounding box center [525, 232] width 227 height 21
click at [485, 260] on div "UPDATE" at bounding box center [525, 258] width 225 height 23
drag, startPoint x: 564, startPoint y: 273, endPoint x: 406, endPoint y: 281, distance: 158.0
click at [406, 281] on div "Actions New Or Update UPDATE JAM Reference Number Enter_Transport_Code_Here_For…" at bounding box center [526, 262] width 242 height 186
type textarea "22-11238-TW"
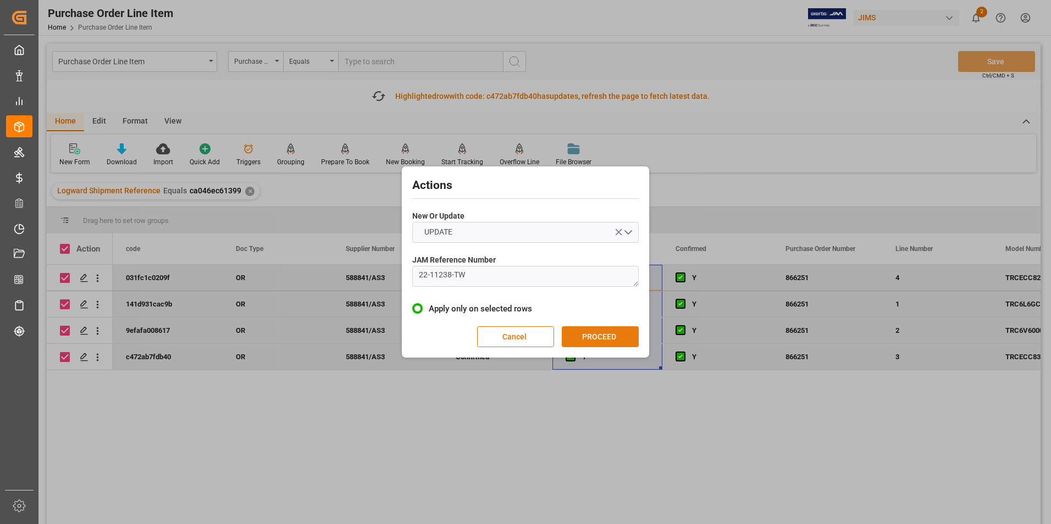
click at [623, 333] on button "PROCEED" at bounding box center [600, 337] width 77 height 21
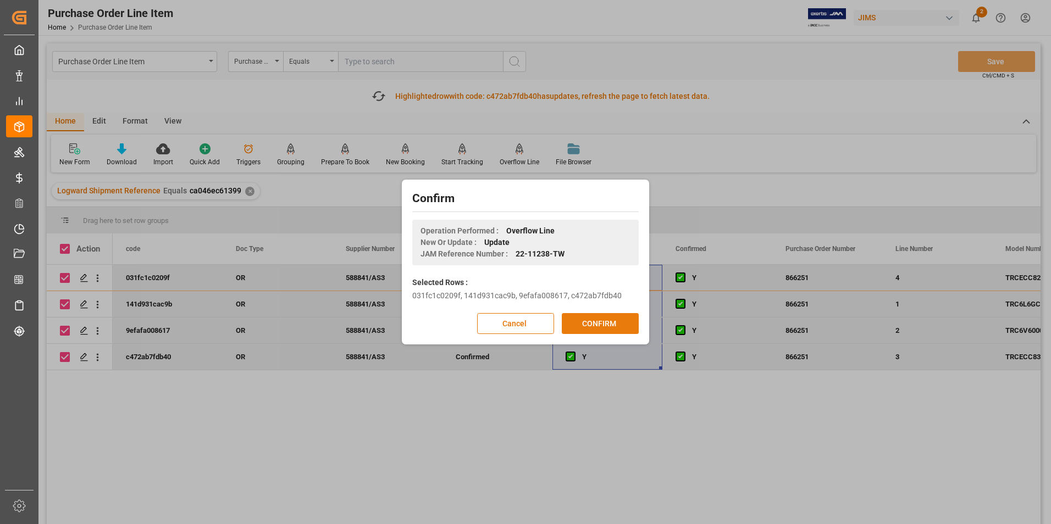
click at [602, 325] on button "CONFIRM" at bounding box center [600, 323] width 77 height 21
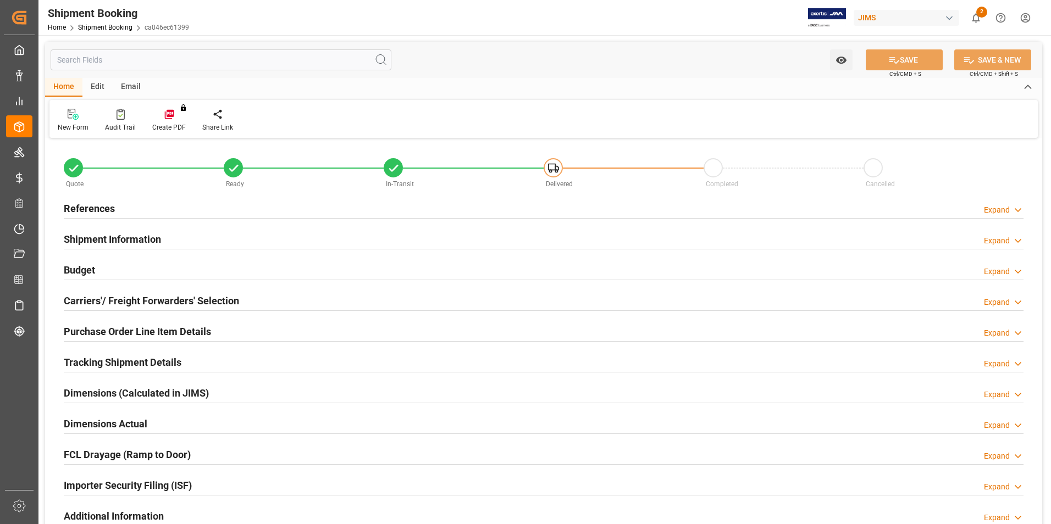
type input "4"
click at [117, 332] on h2 "Purchase Order Line Item Details" at bounding box center [137, 331] width 147 height 15
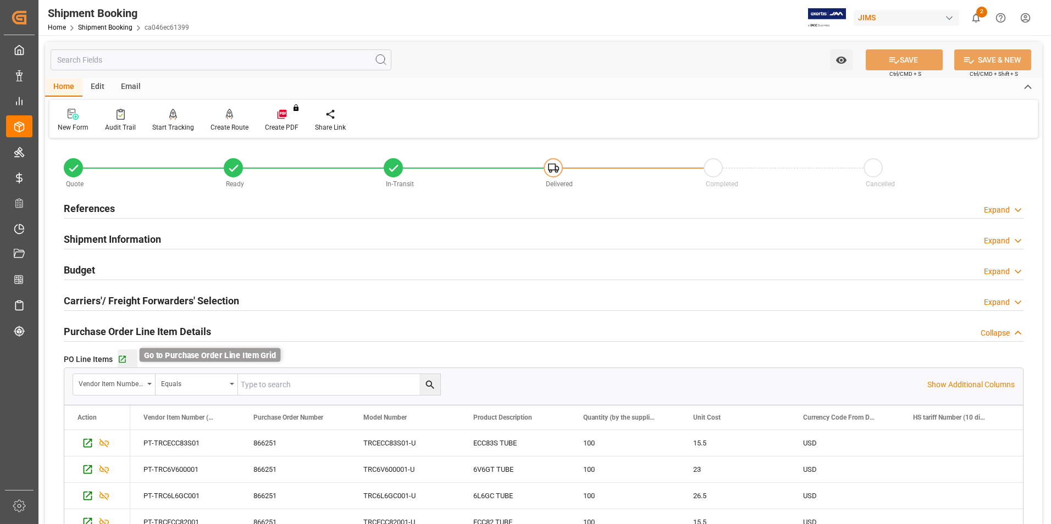
click at [120, 359] on icon "button" at bounding box center [122, 359] width 9 height 9
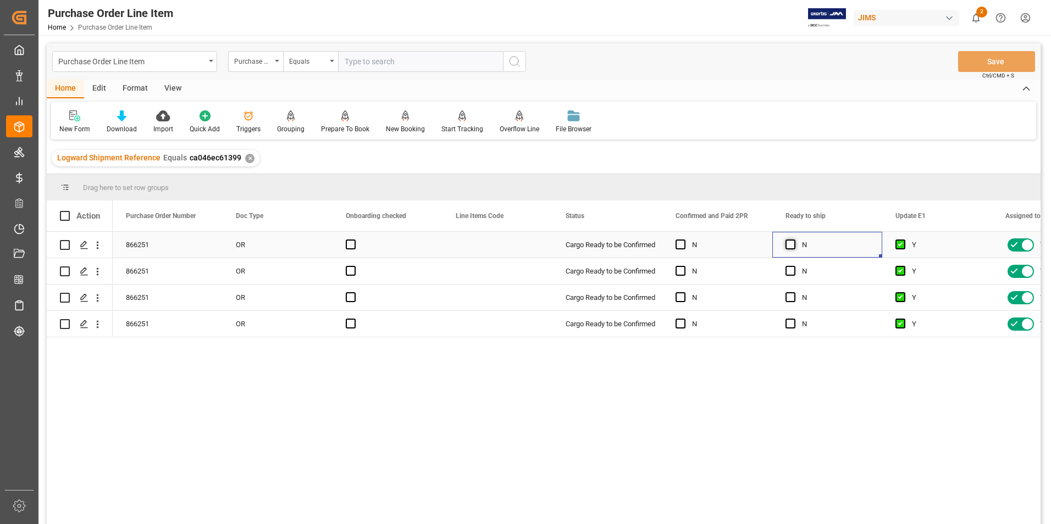
click at [795, 246] on span "Press SPACE to select this row." at bounding box center [791, 245] width 10 height 10
click at [794, 240] on input "Press SPACE to select this row." at bounding box center [794, 240] width 0 height 0
drag, startPoint x: 880, startPoint y: 255, endPoint x: 880, endPoint y: 316, distance: 61.6
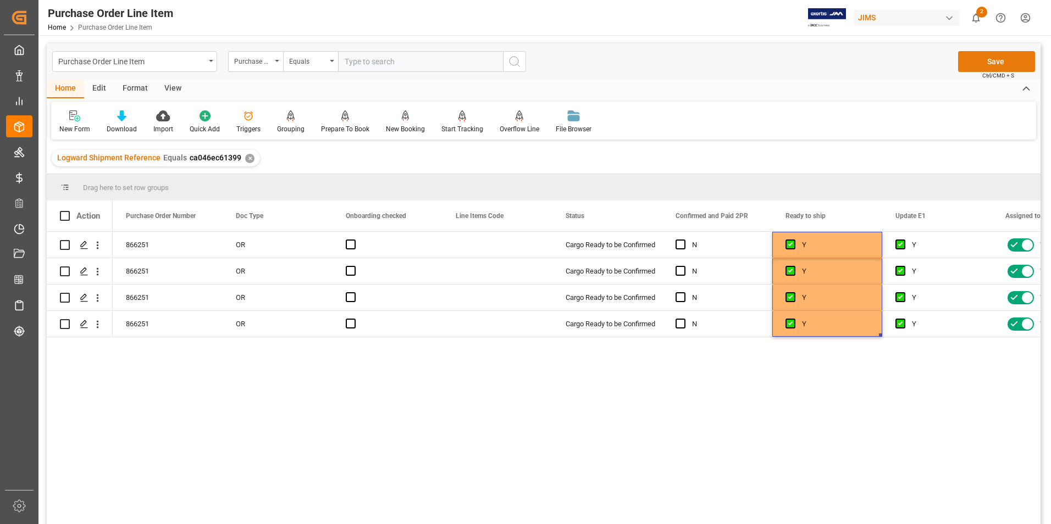
click at [978, 57] on button "Save" at bounding box center [996, 61] width 77 height 21
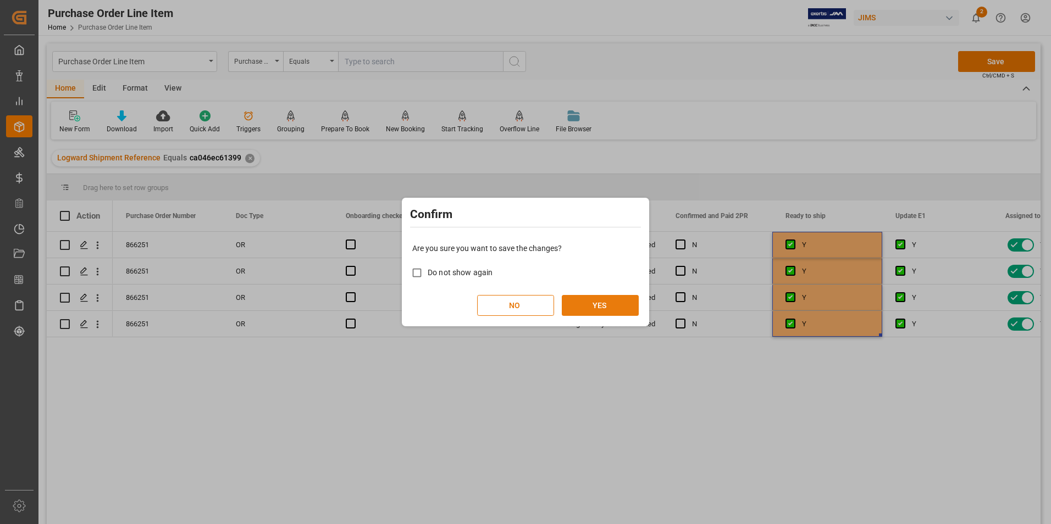
click at [584, 308] on button "YES" at bounding box center [600, 305] width 77 height 21
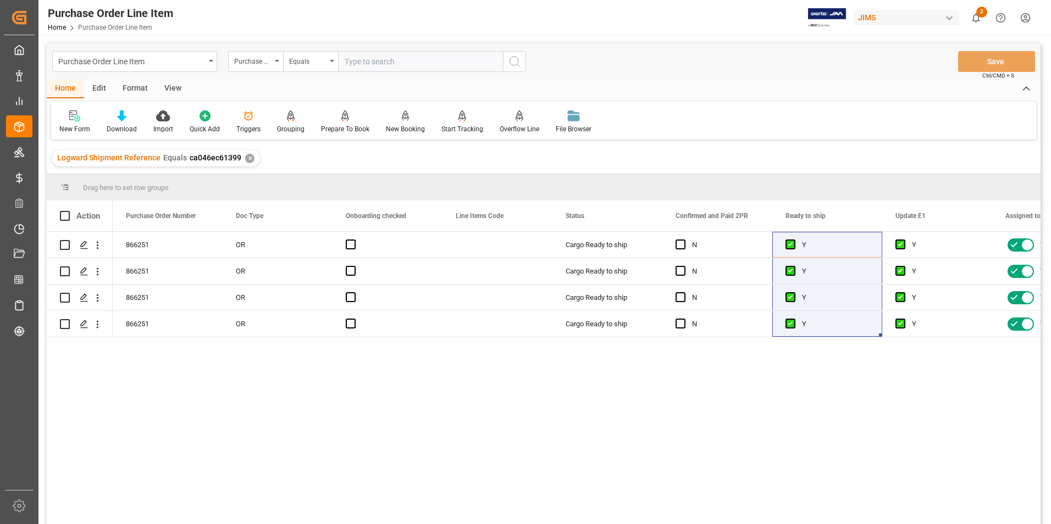
click at [170, 83] on div "View" at bounding box center [173, 89] width 34 height 19
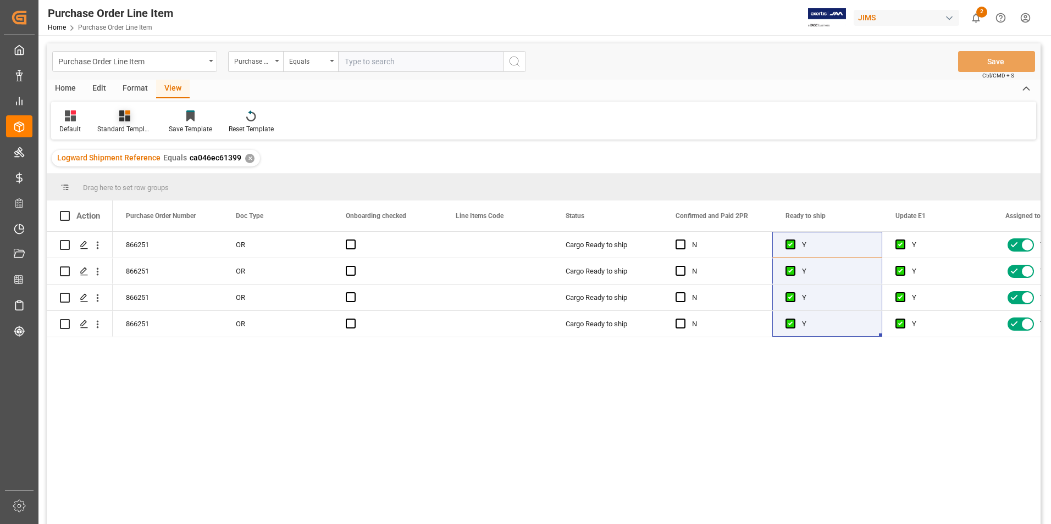
click at [131, 127] on div "Standard Templates" at bounding box center [124, 129] width 55 height 10
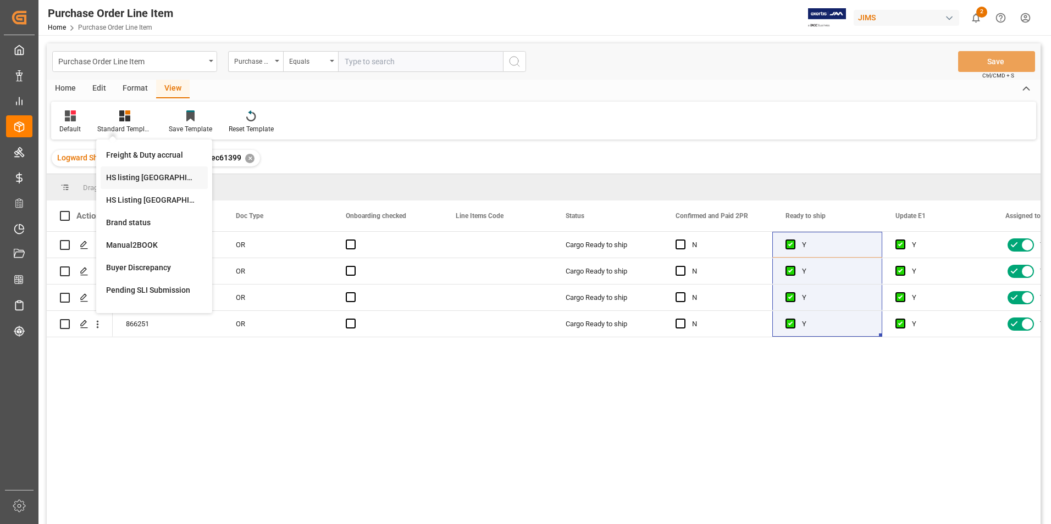
click at [141, 175] on div "HS listing [GEOGRAPHIC_DATA]" at bounding box center [154, 178] width 96 height 12
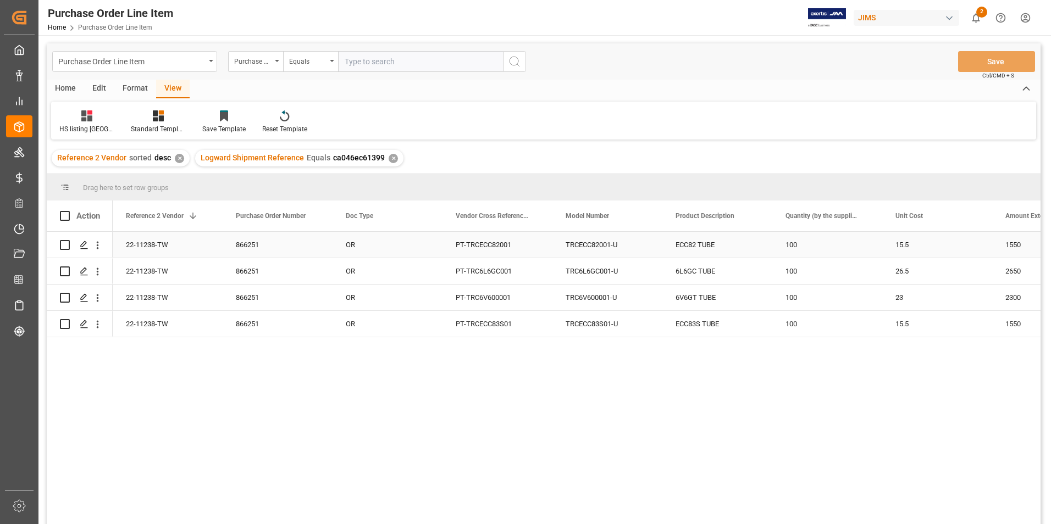
click at [169, 240] on div "22-11238-TW" at bounding box center [168, 245] width 110 height 26
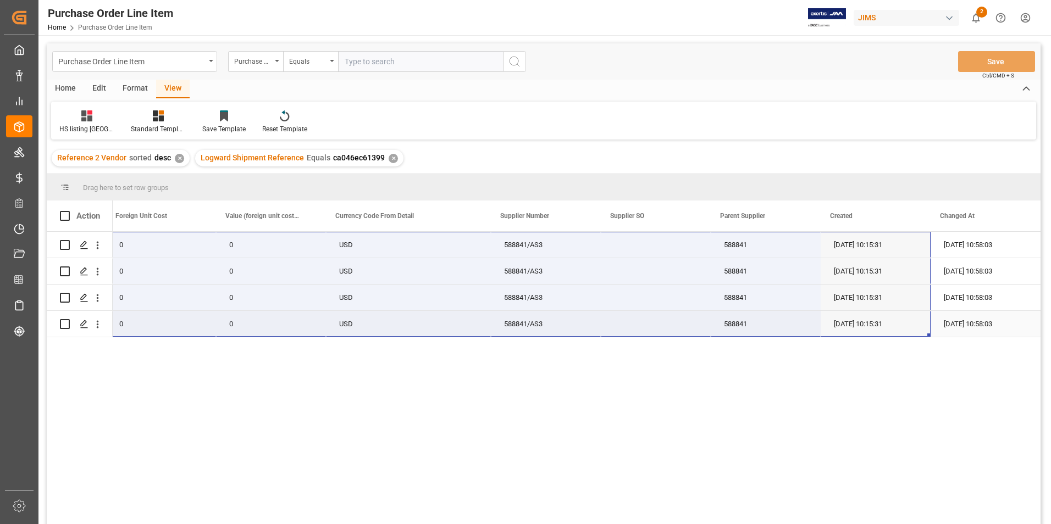
drag, startPoint x: 178, startPoint y: 239, endPoint x: 901, endPoint y: 330, distance: 729.3
click at [901, 330] on div "22-11238-TW 1550 0 0 USD 588841/AS3 588841 [DATE] 10:15:31 [DATE] 10:58:03 2650…" at bounding box center [78, 285] width 1924 height 106
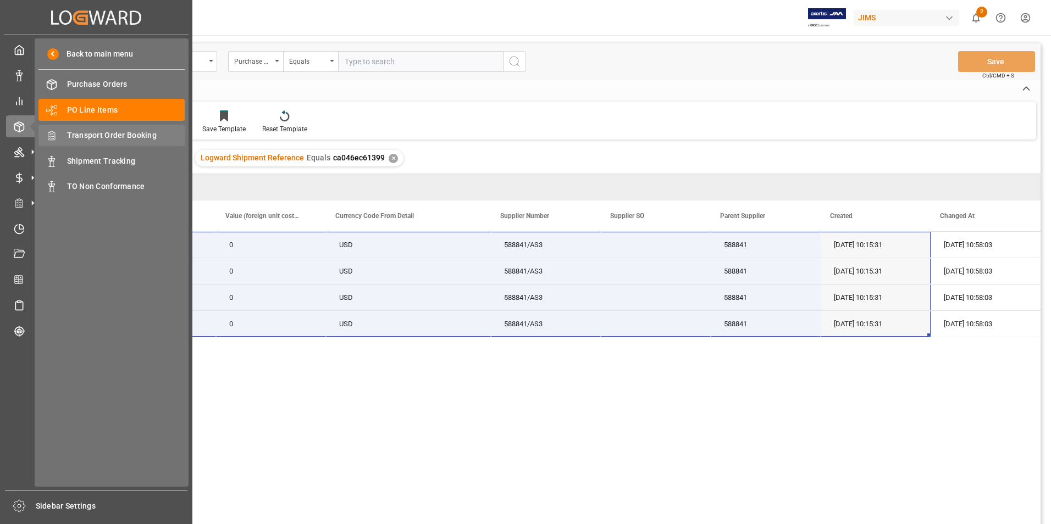
click at [114, 132] on span "Transport Order Booking" at bounding box center [126, 136] width 118 height 12
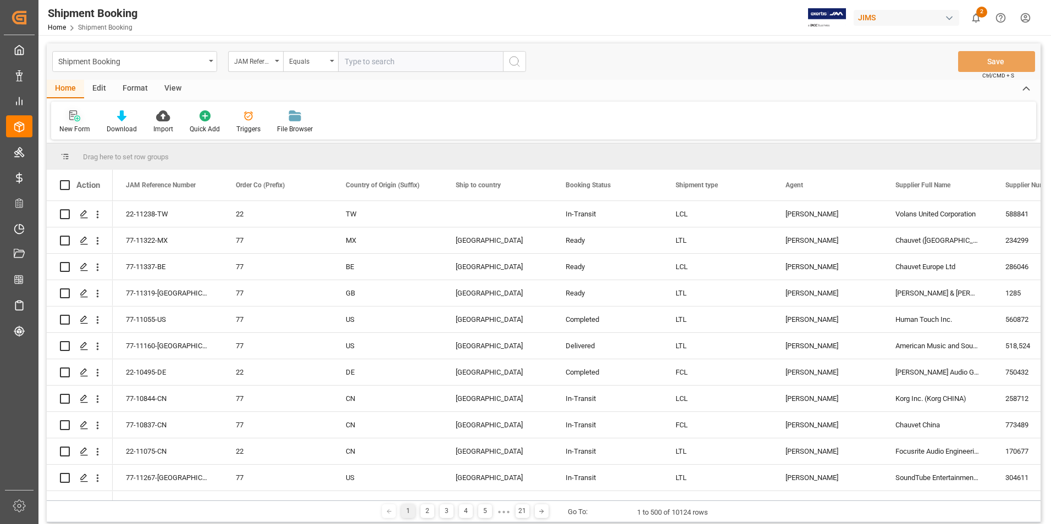
click at [66, 128] on div "New Form" at bounding box center [74, 129] width 31 height 10
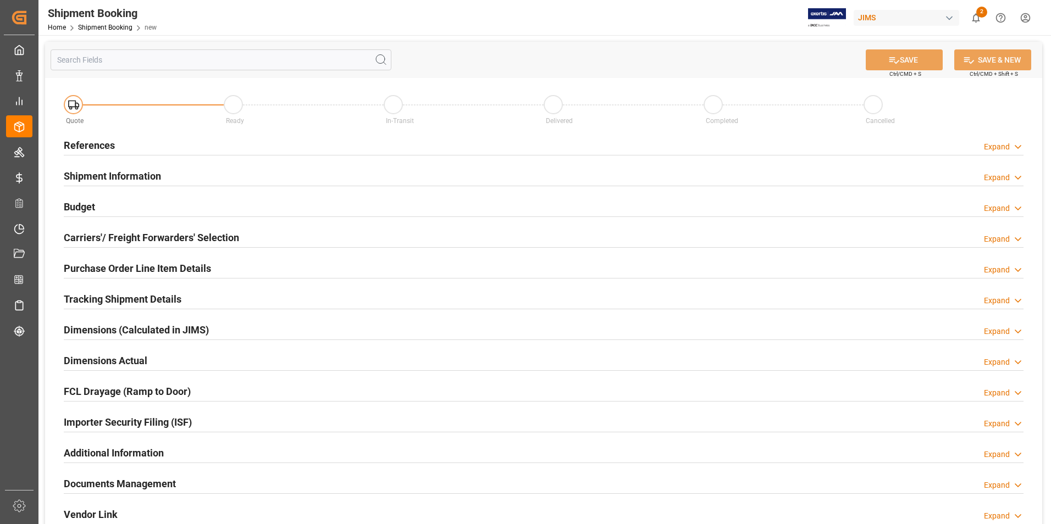
click at [78, 142] on h2 "References" at bounding box center [89, 145] width 51 height 15
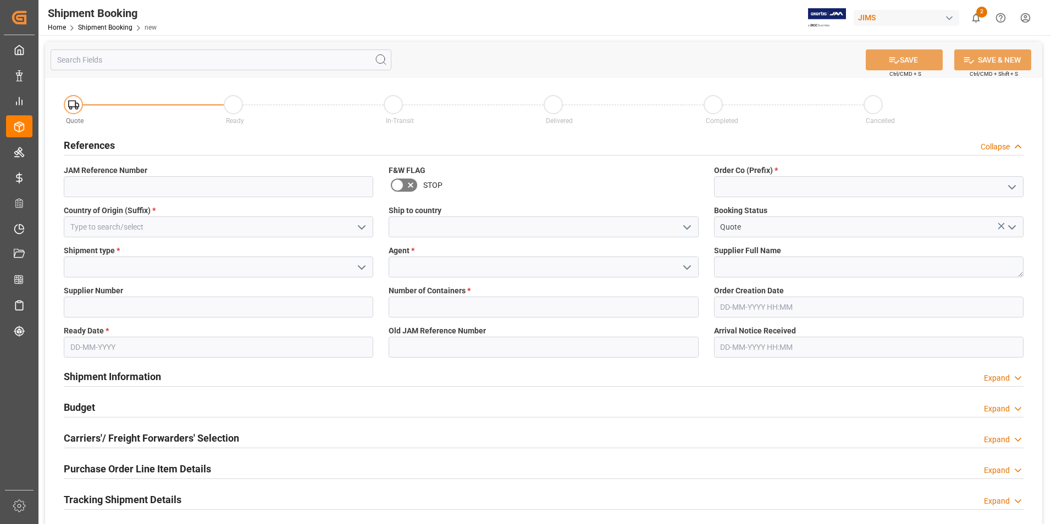
click at [364, 226] on polyline "open menu" at bounding box center [361, 227] width 7 height 3
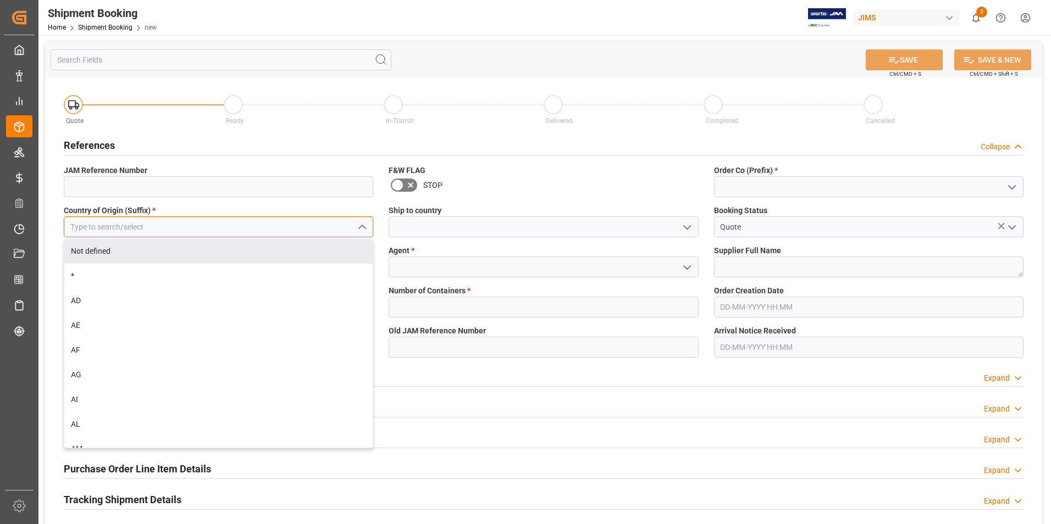
click at [104, 227] on input at bounding box center [219, 227] width 310 height 21
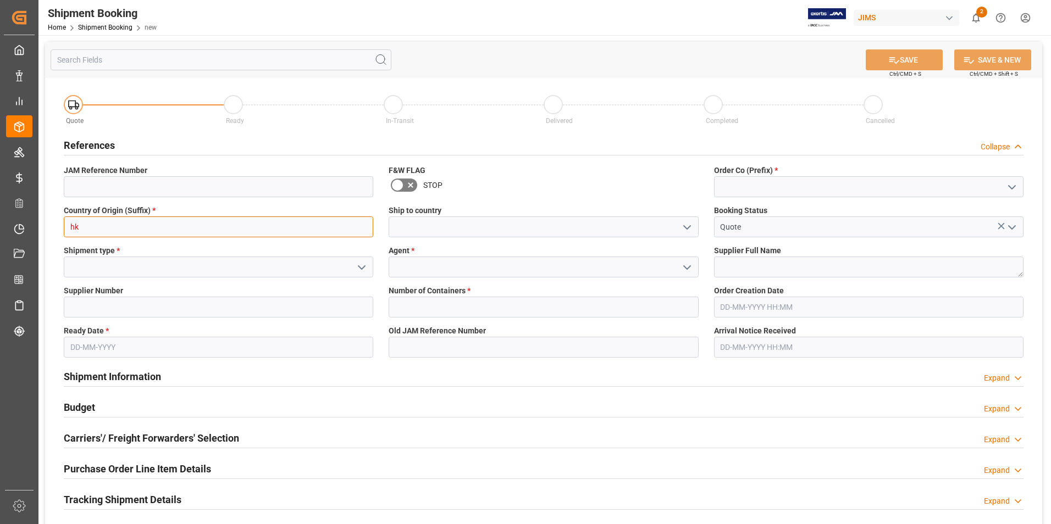
drag, startPoint x: 121, startPoint y: 225, endPoint x: 57, endPoint y: 223, distance: 63.8
click at [57, 223] on div "hk" at bounding box center [219, 227] width 326 height 21
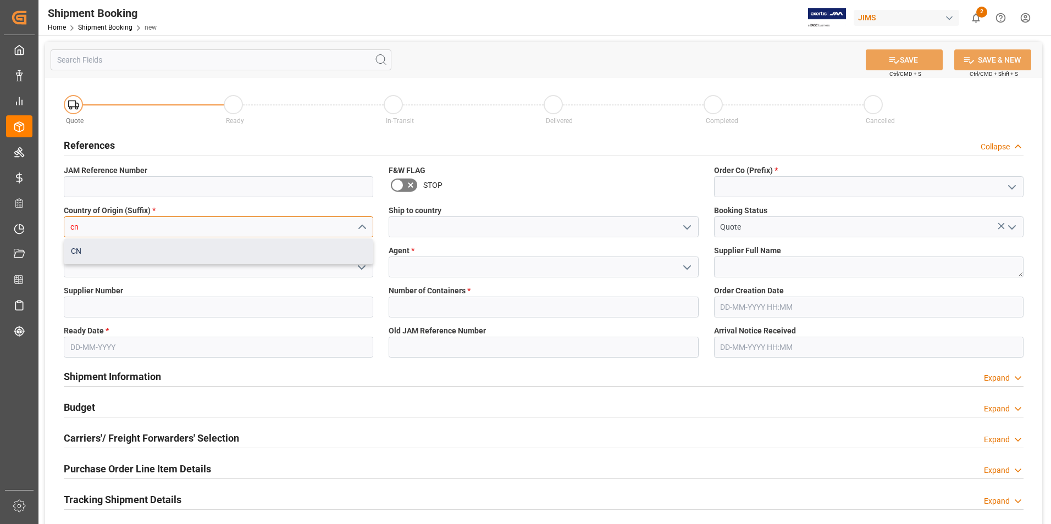
click at [131, 252] on div "CN" at bounding box center [218, 251] width 308 height 25
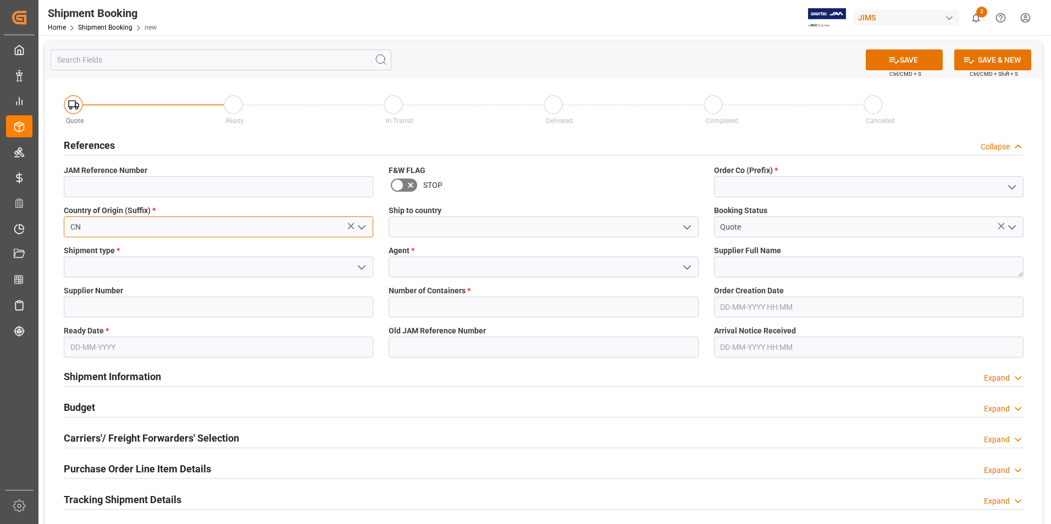
type input "CN"
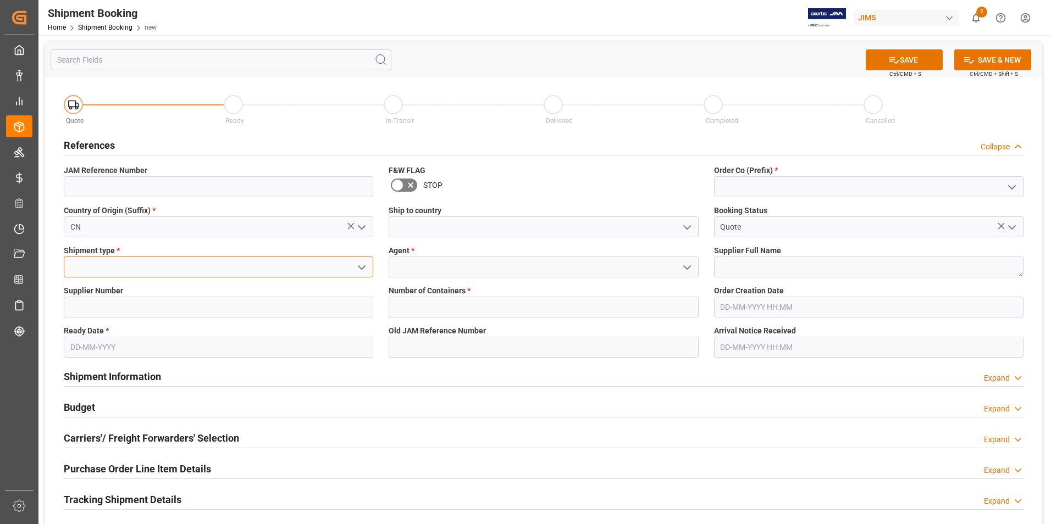
click at [124, 267] on input at bounding box center [219, 267] width 310 height 21
click at [364, 269] on icon "open menu" at bounding box center [361, 267] width 13 height 13
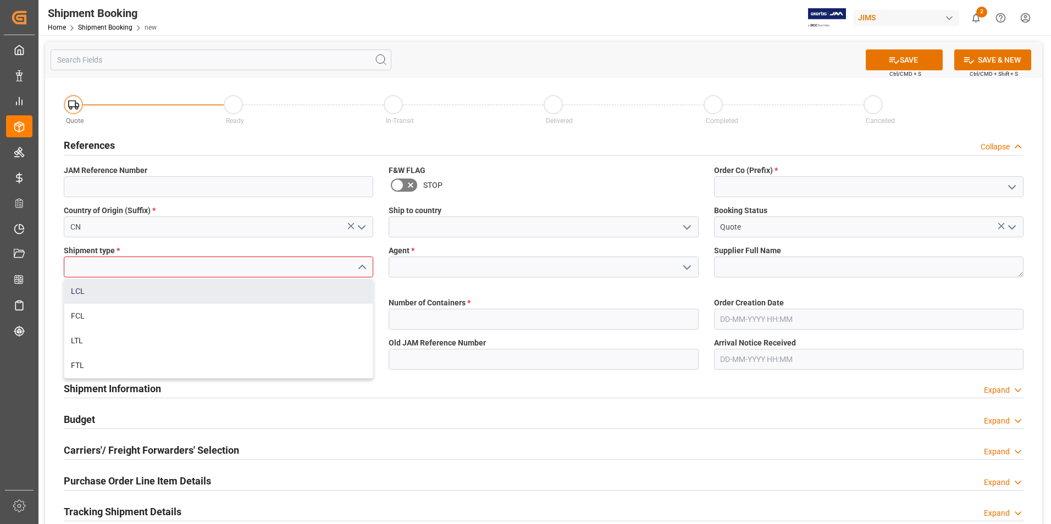
click at [173, 285] on div "LCL" at bounding box center [218, 291] width 308 height 25
type input "LCL"
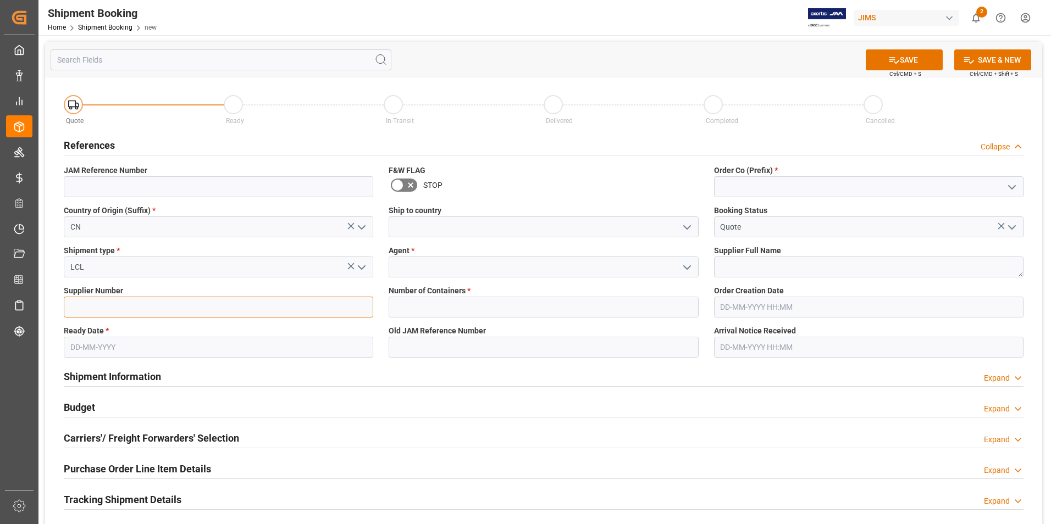
click at [157, 306] on input at bounding box center [219, 307] width 310 height 21
type input "169757"
click at [152, 342] on input "text" at bounding box center [219, 347] width 310 height 21
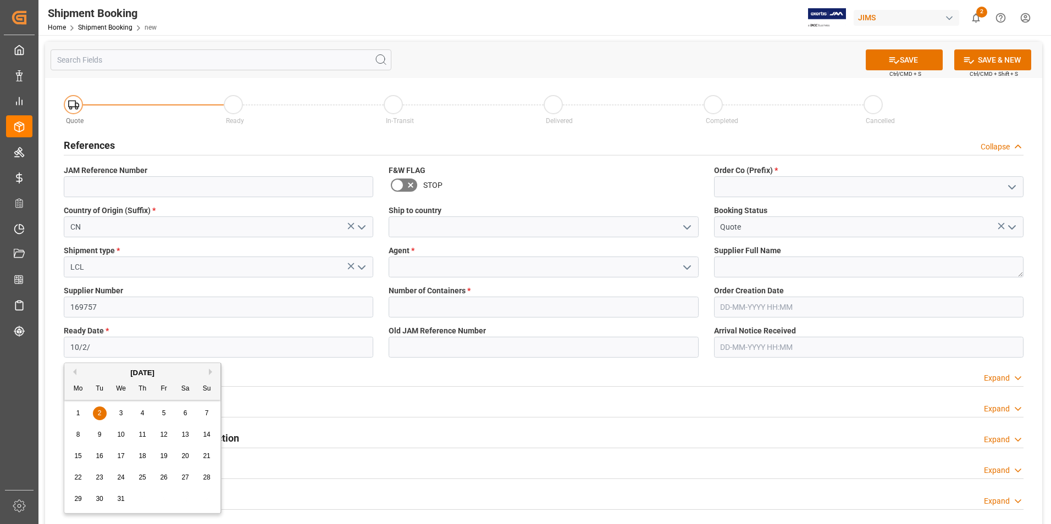
click at [93, 412] on div "2" at bounding box center [100, 413] width 14 height 13
type input "[DATE]"
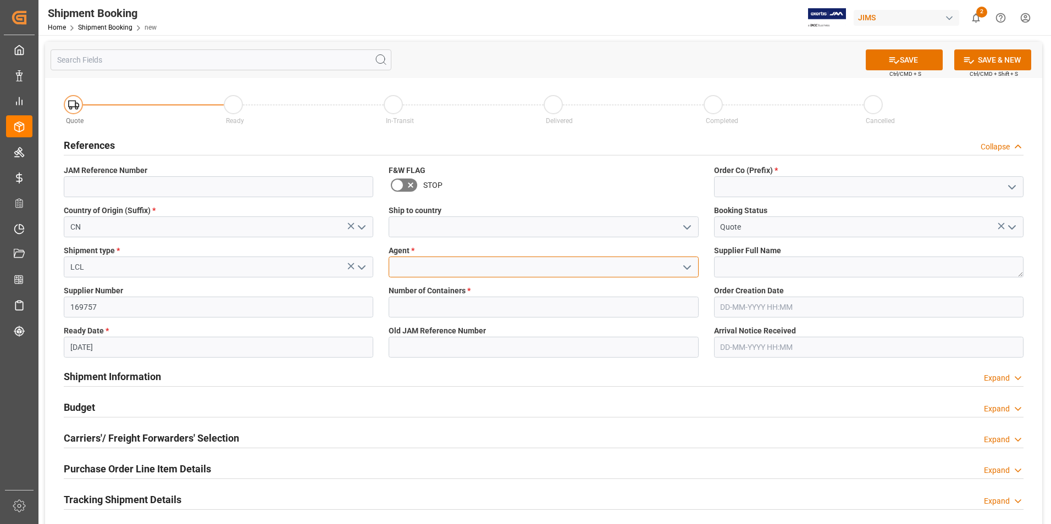
click at [456, 265] on input at bounding box center [544, 267] width 310 height 21
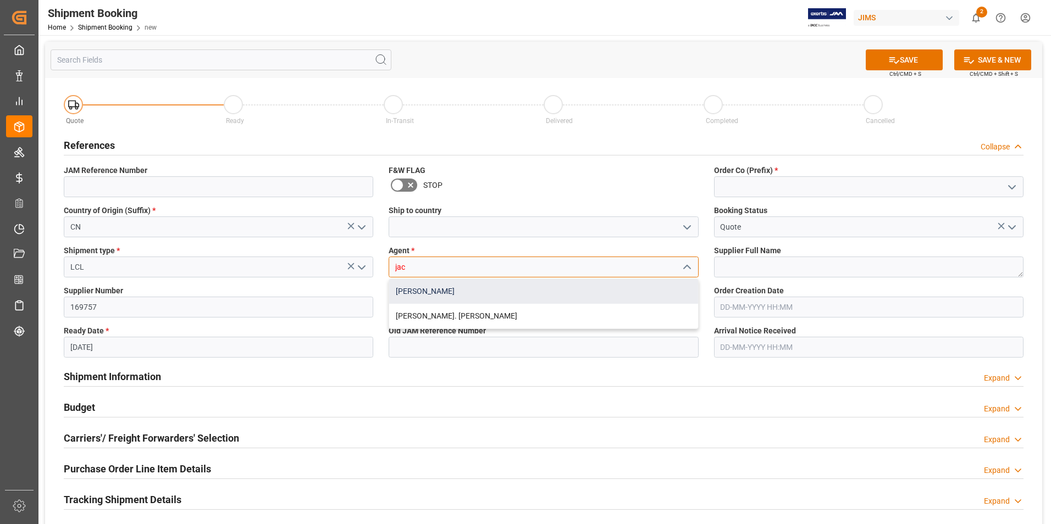
click at [451, 288] on div "[PERSON_NAME]" at bounding box center [543, 291] width 308 height 25
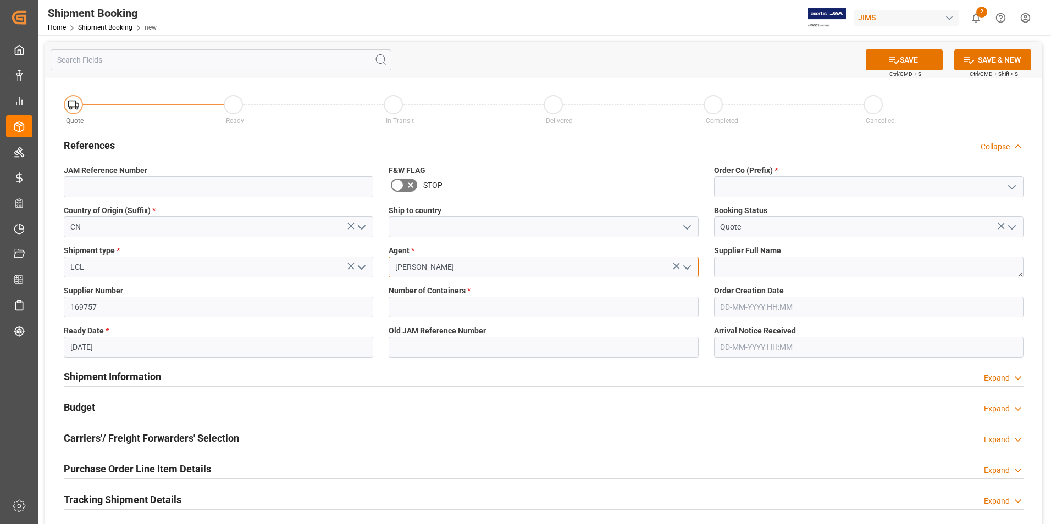
type input "[PERSON_NAME]"
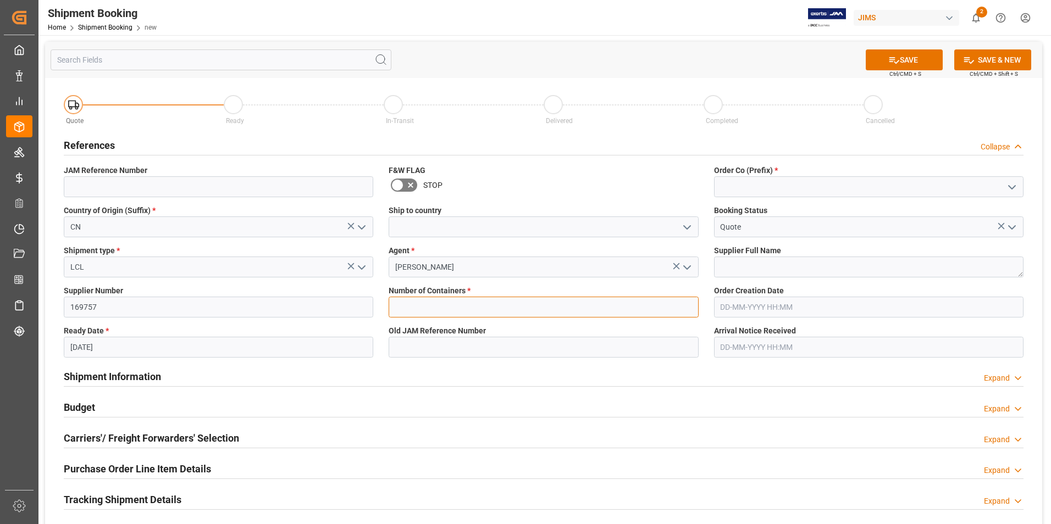
click at [451, 306] on input "text" at bounding box center [544, 307] width 310 height 21
type input "0"
click at [780, 191] on input at bounding box center [869, 186] width 310 height 21
type input "22"
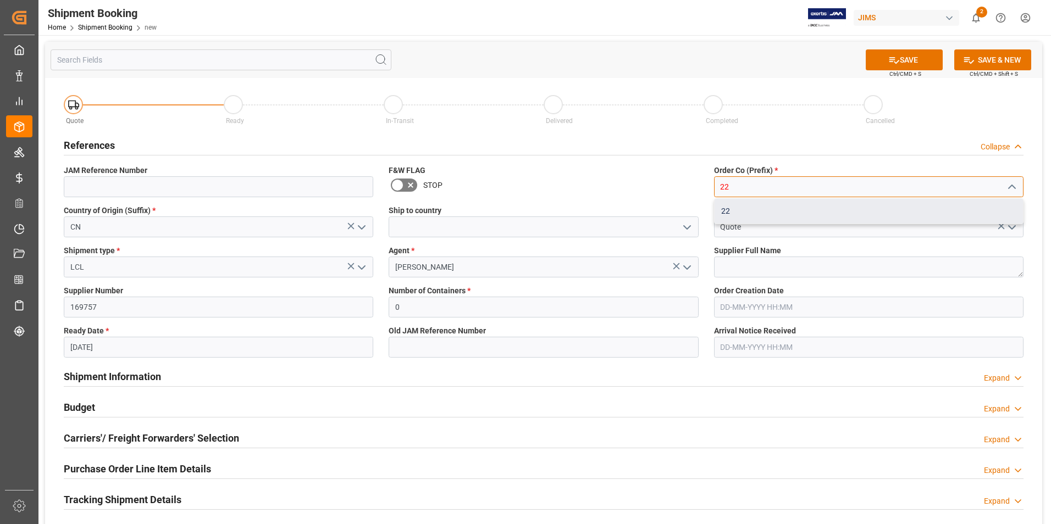
click at [785, 204] on div "22" at bounding box center [869, 211] width 308 height 25
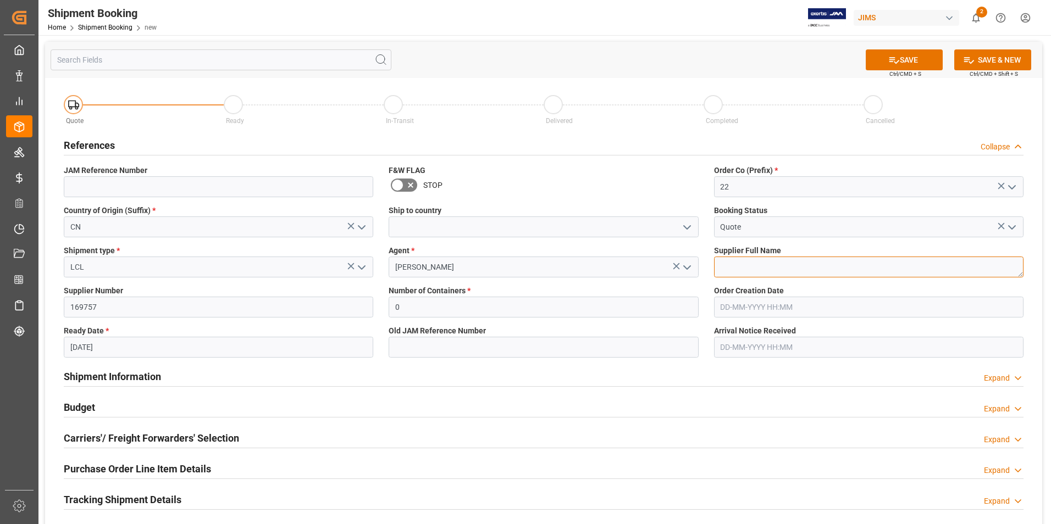
click at [779, 266] on textarea at bounding box center [869, 267] width 310 height 21
click at [737, 268] on textarea at bounding box center [869, 267] width 310 height 21
paste textarea "[PERSON_NAME] Electric Co Ltd"
type textarea "[PERSON_NAME] Electric Co Ltd"
click at [907, 60] on button "SAVE" at bounding box center [904, 59] width 77 height 21
